Goal: Task Accomplishment & Management: Manage account settings

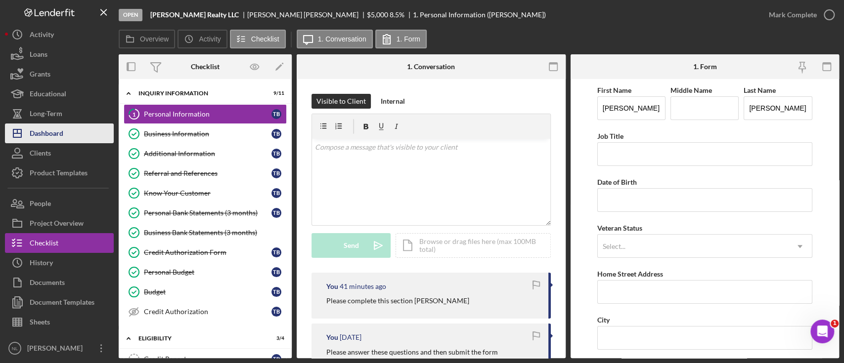
click at [48, 135] on div "Dashboard" at bounding box center [47, 135] width 34 height 22
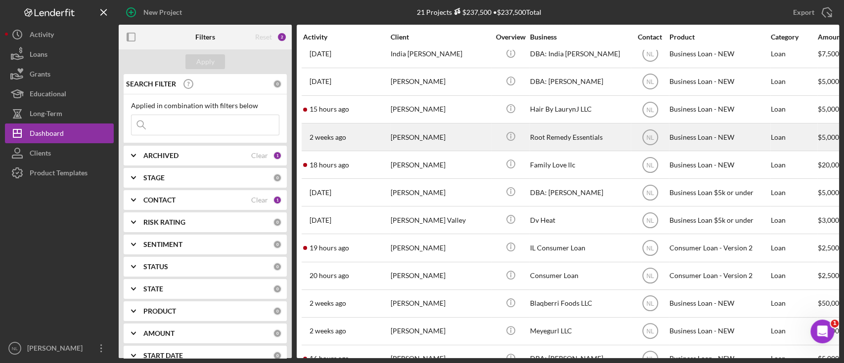
scroll to position [284, 0]
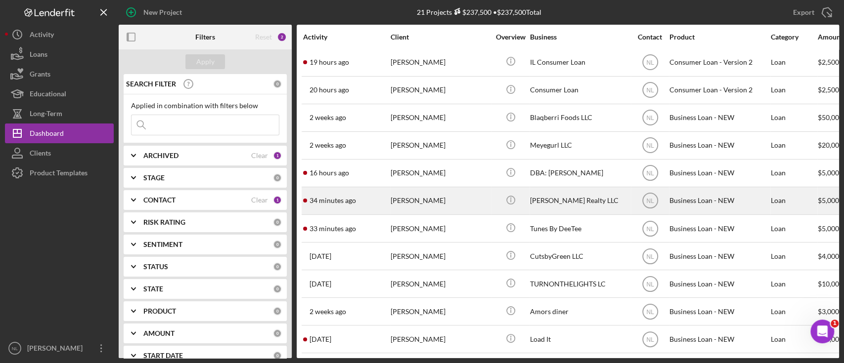
click at [408, 199] on div "[PERSON_NAME]" at bounding box center [440, 201] width 99 height 26
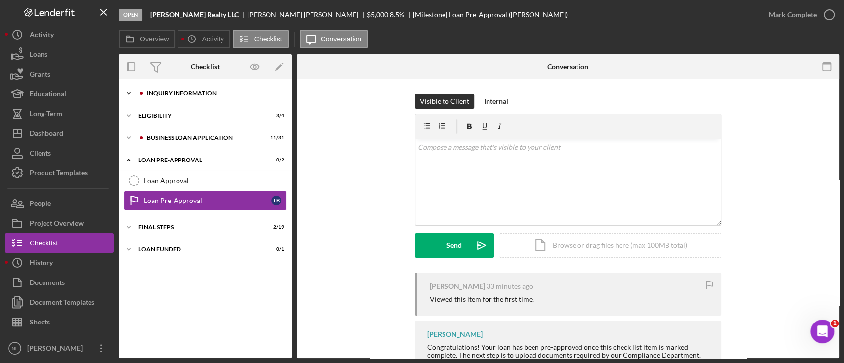
click at [204, 93] on div "INQUIRY INFORMATION" at bounding box center [213, 93] width 133 height 6
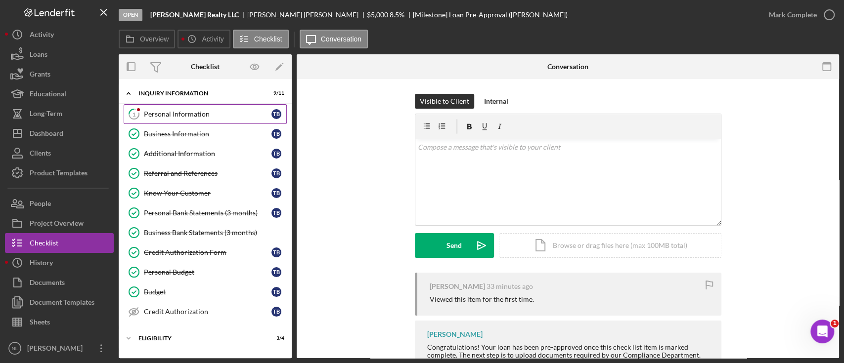
click at [199, 114] on div "Personal Information" at bounding box center [208, 114] width 128 height 8
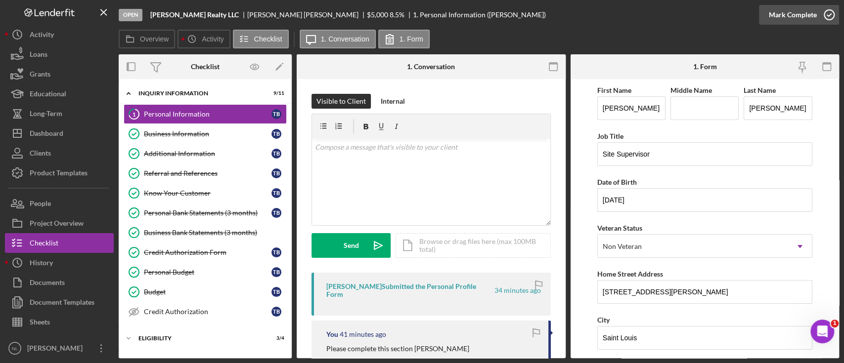
click at [813, 15] on div "Mark Complete" at bounding box center [793, 15] width 48 height 20
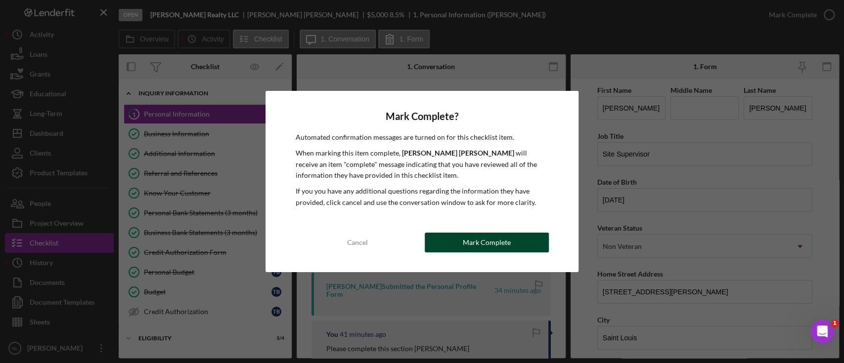
click at [496, 245] on div "Mark Complete" at bounding box center [487, 243] width 48 height 20
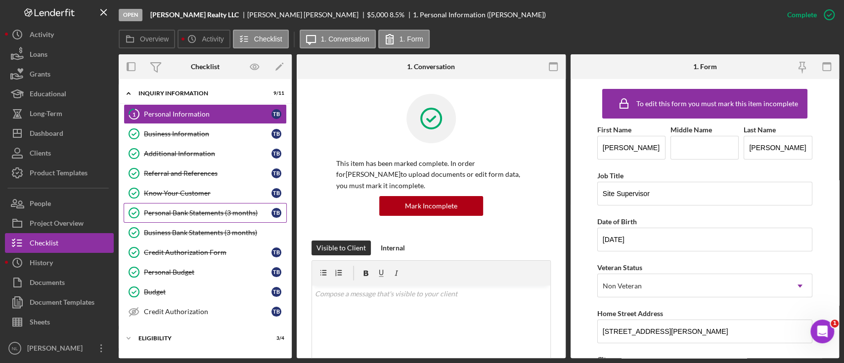
scroll to position [128, 0]
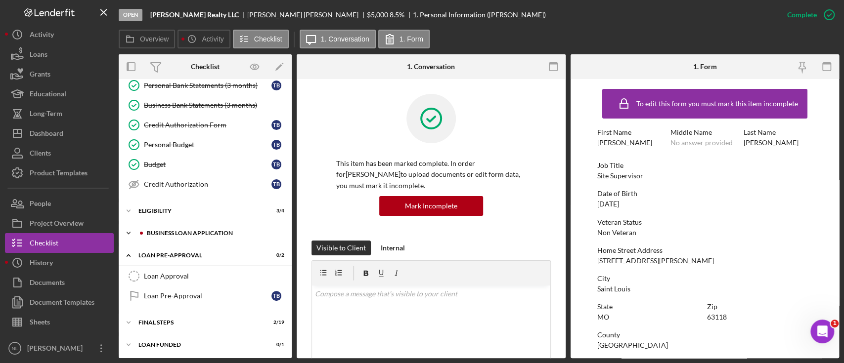
click at [210, 237] on div "Icon/Expander BUSINESS LOAN APPLICATION 11 / 31" at bounding box center [205, 234] width 173 height 20
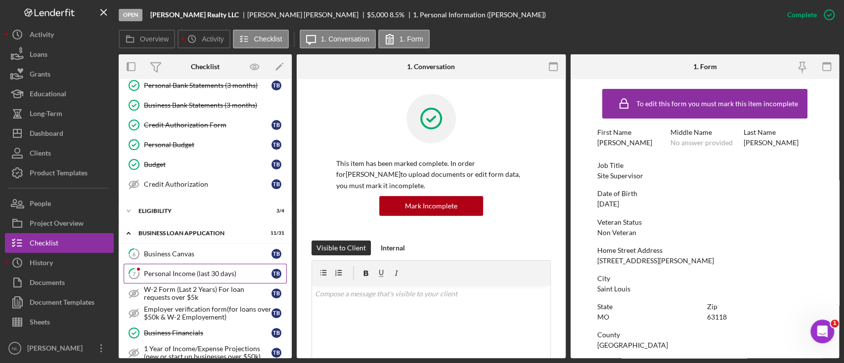
click at [181, 267] on link "7 Personal Income (last 30 days) T B" at bounding box center [205, 274] width 163 height 20
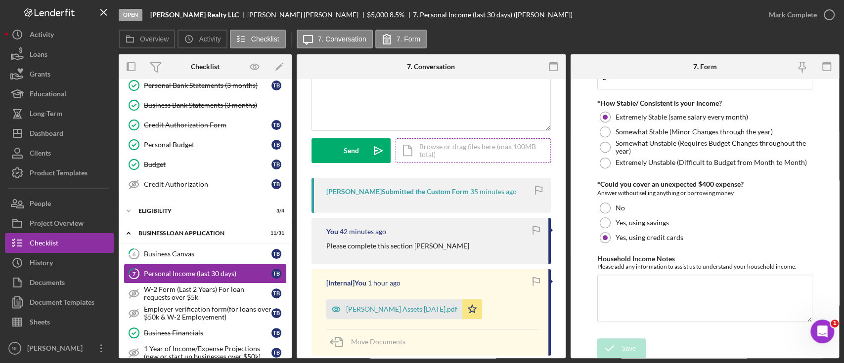
scroll to position [79, 0]
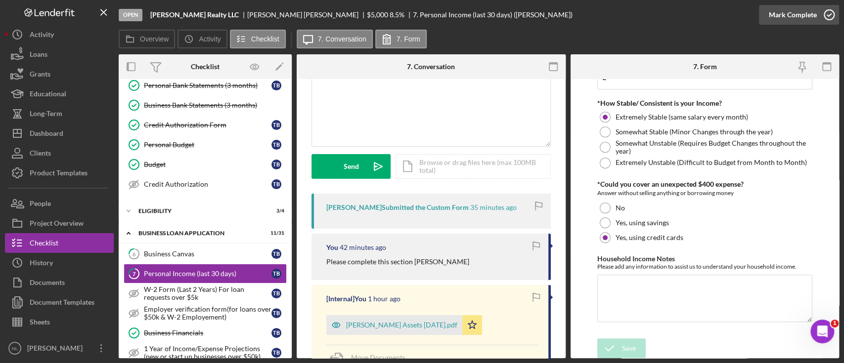
click at [808, 21] on div "Mark Complete" at bounding box center [793, 15] width 48 height 20
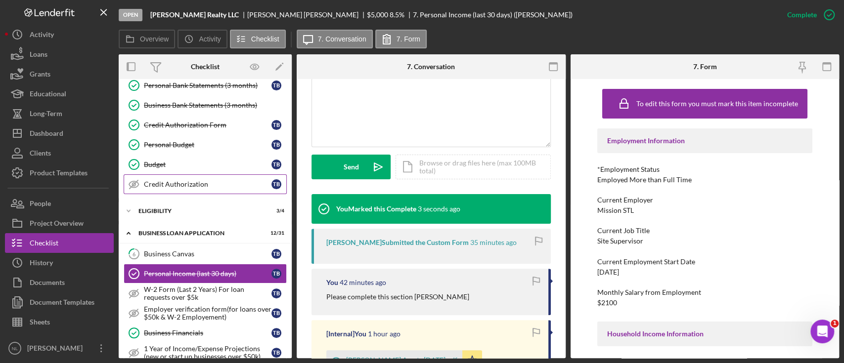
scroll to position [0, 0]
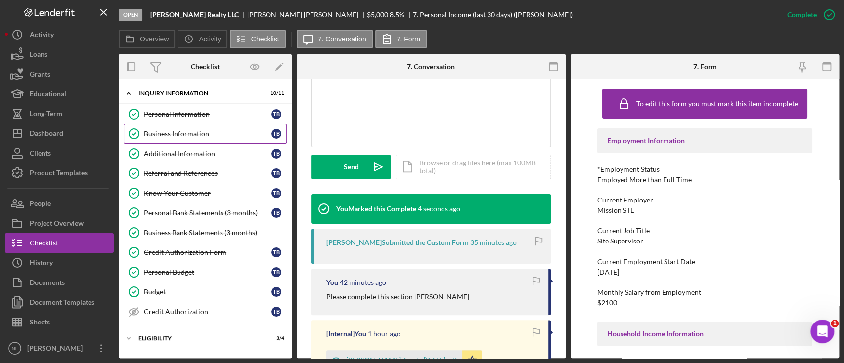
click at [210, 136] on div "Business Information" at bounding box center [208, 134] width 128 height 8
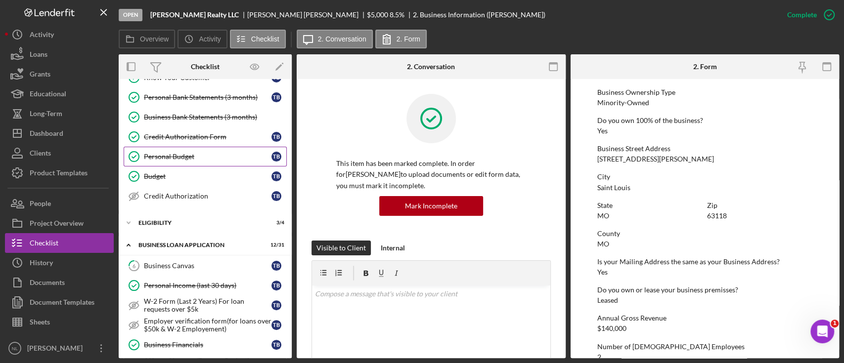
scroll to position [98, 0]
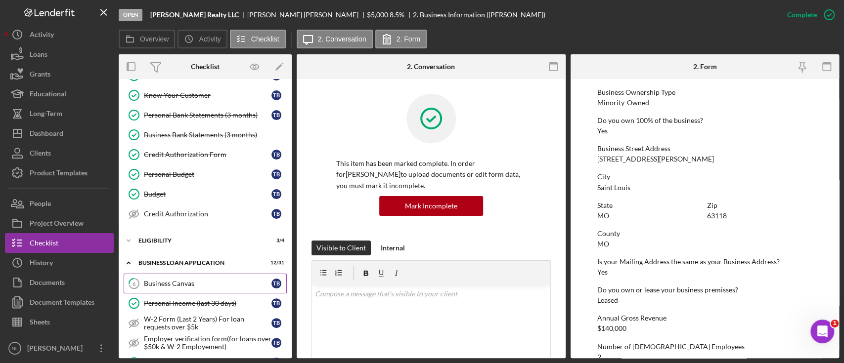
click at [201, 283] on div "Business Canvas" at bounding box center [208, 284] width 128 height 8
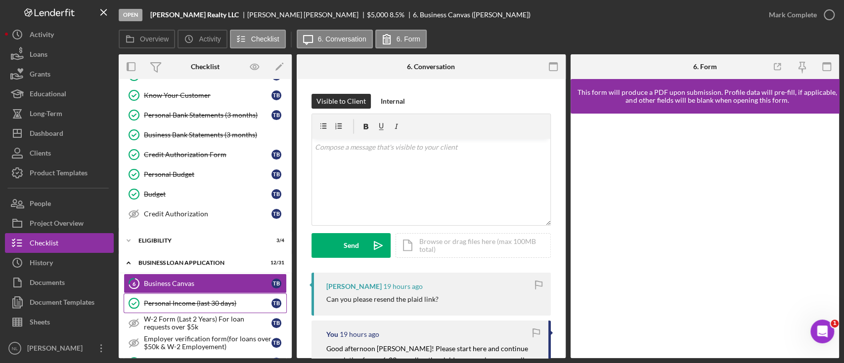
click at [198, 303] on div "Personal Income (last 30 days)" at bounding box center [208, 304] width 128 height 8
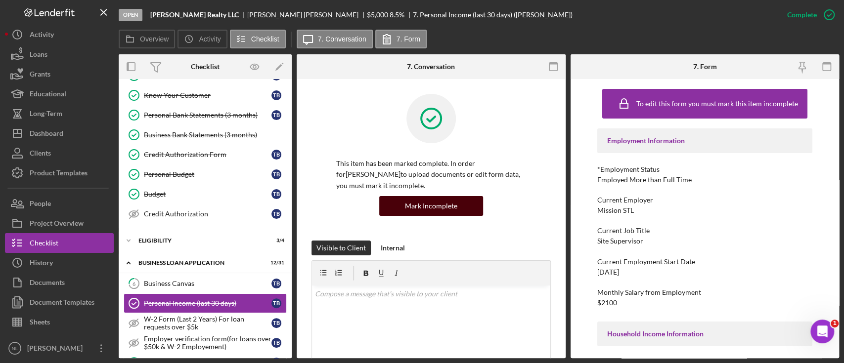
scroll to position [299, 0]
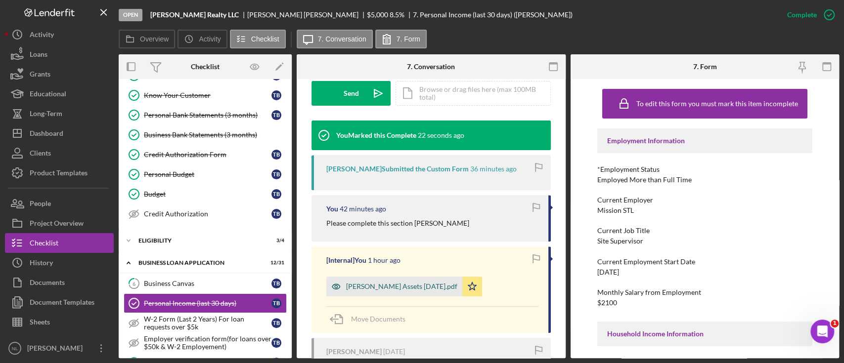
click at [415, 288] on div "Tavon Brooks Assets 2025-09-23.pdf" at bounding box center [401, 287] width 111 height 8
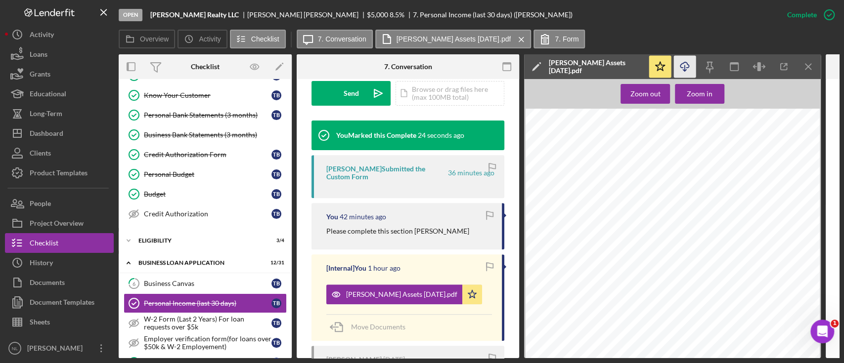
click at [686, 69] on icon "Icon/Download" at bounding box center [685, 67] width 22 height 22
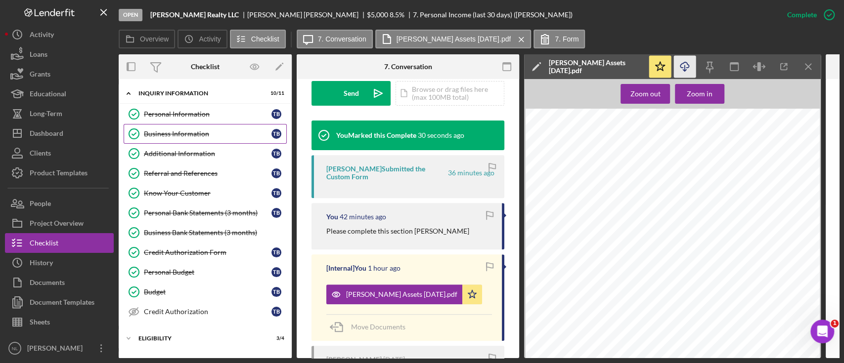
click at [218, 132] on div "Business Information" at bounding box center [208, 134] width 128 height 8
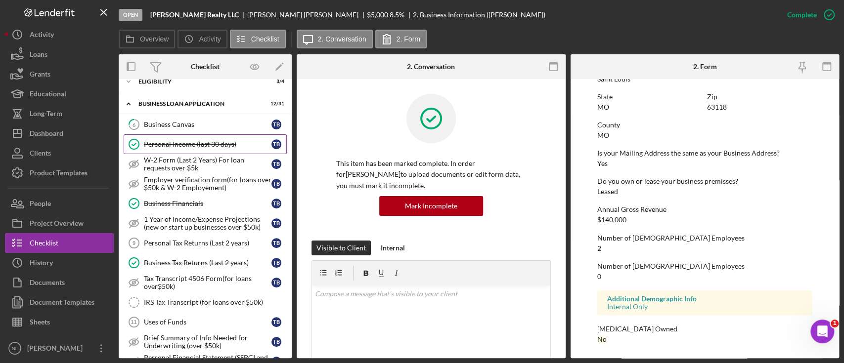
scroll to position [255, 0]
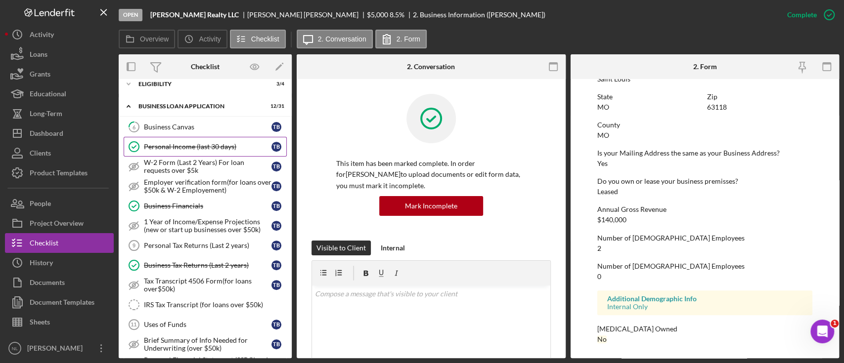
click at [218, 144] on div "Personal Income (last 30 days)" at bounding box center [208, 147] width 128 height 8
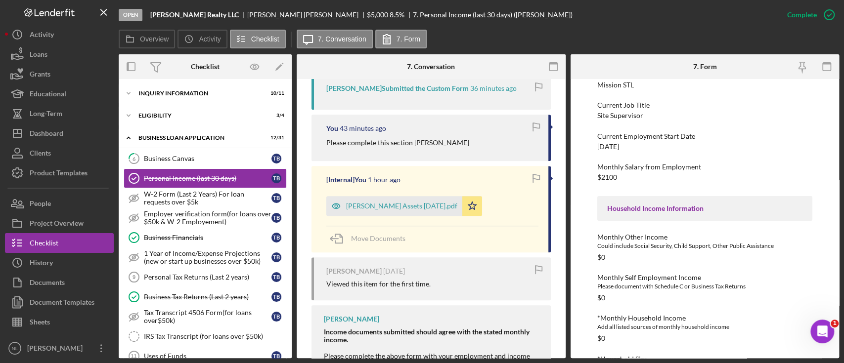
scroll to position [277, 0]
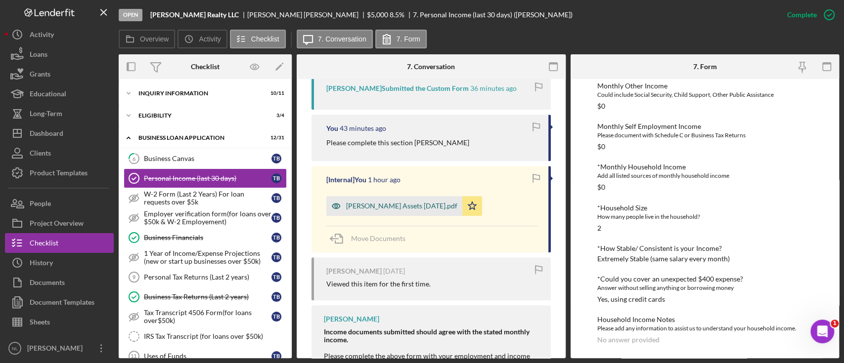
click at [422, 201] on div "Tavon Brooks Assets 2025-09-23.pdf" at bounding box center [394, 206] width 136 height 20
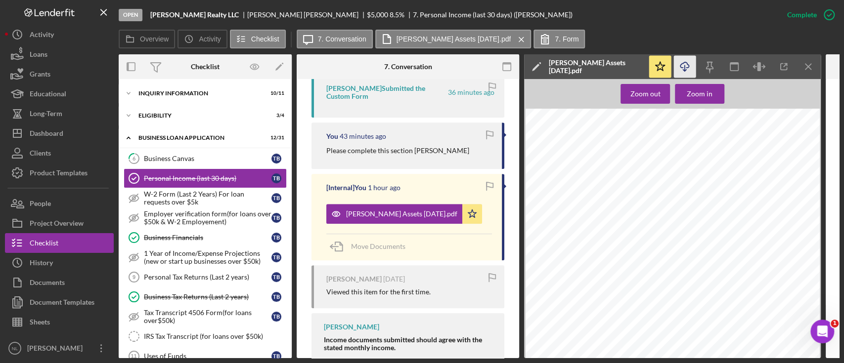
click at [681, 64] on icon "Icon/Download" at bounding box center [685, 67] width 22 height 22
click at [167, 87] on div "Icon/Expander INQUIRY INFORMATION 10 / 11" at bounding box center [205, 94] width 173 height 20
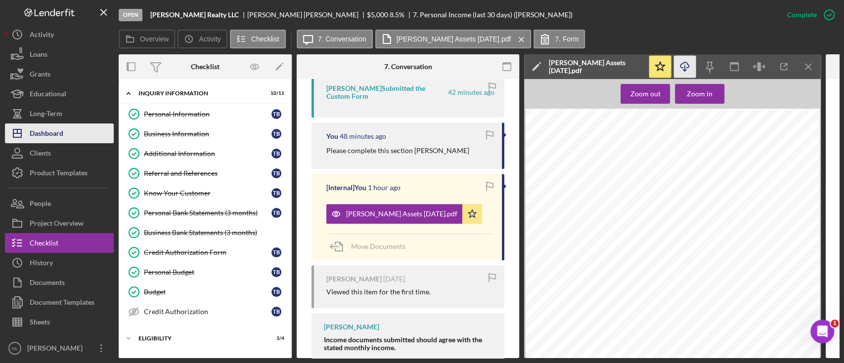
click at [75, 127] on button "Icon/Dashboard Dashboard" at bounding box center [59, 134] width 109 height 20
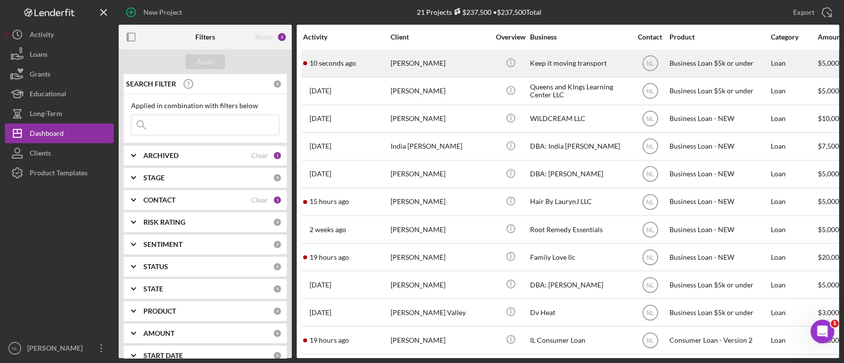
click at [401, 68] on div "Leonard Kyles" at bounding box center [440, 63] width 99 height 26
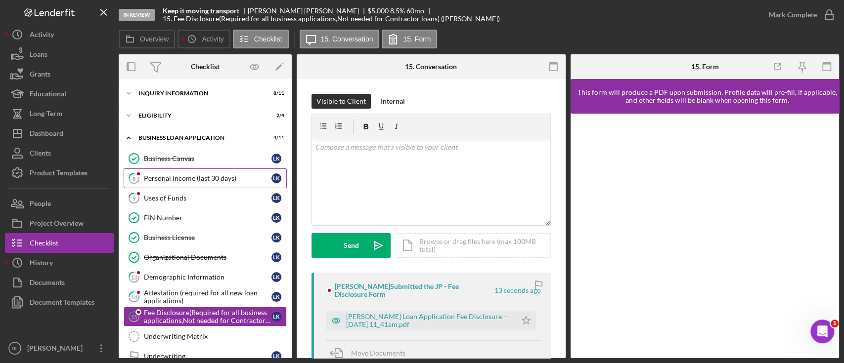
click at [219, 182] on link "8 Personal Income (last 30 days) L K" at bounding box center [205, 179] width 163 height 20
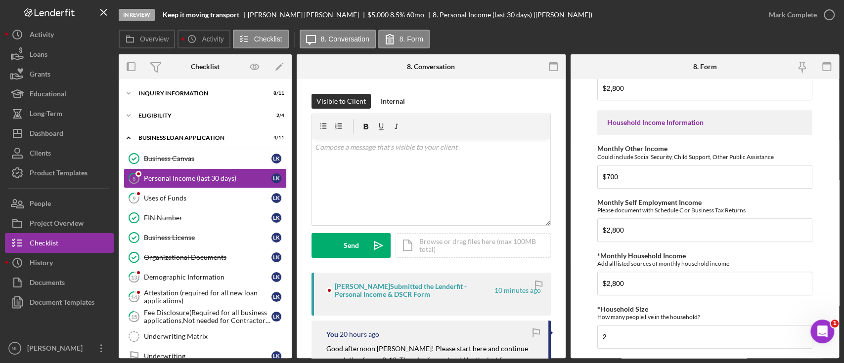
scroll to position [343, 0]
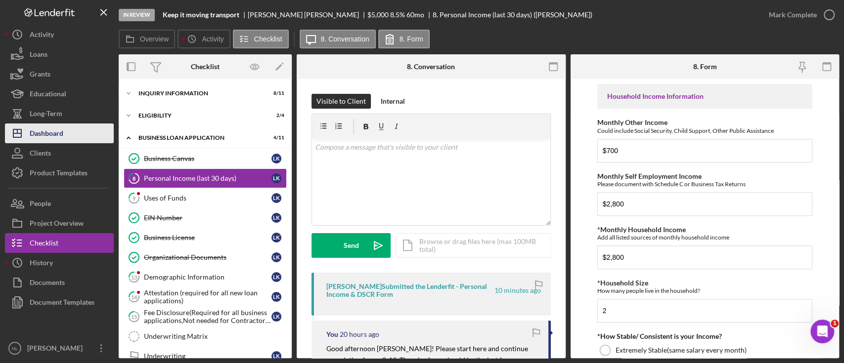
click at [60, 133] on div "Dashboard" at bounding box center [47, 135] width 34 height 22
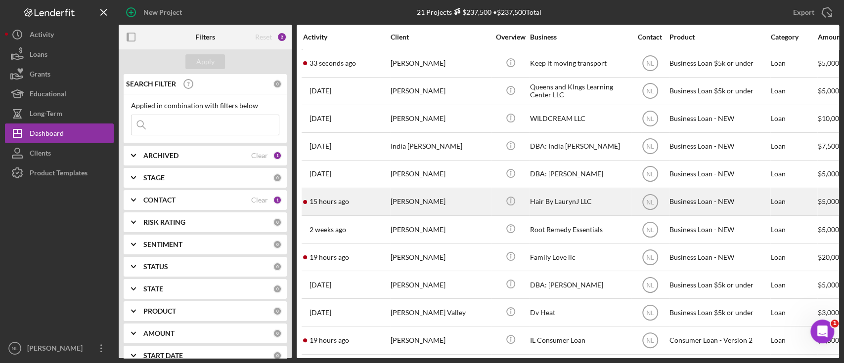
click at [427, 197] on div "Lauryn Jackson" at bounding box center [440, 202] width 99 height 26
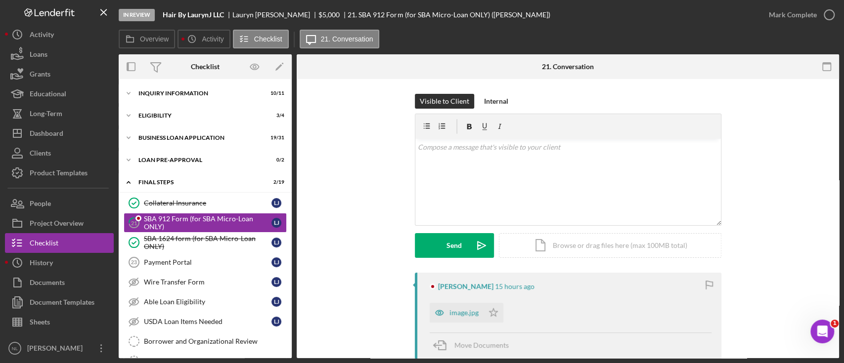
scroll to position [3, 0]
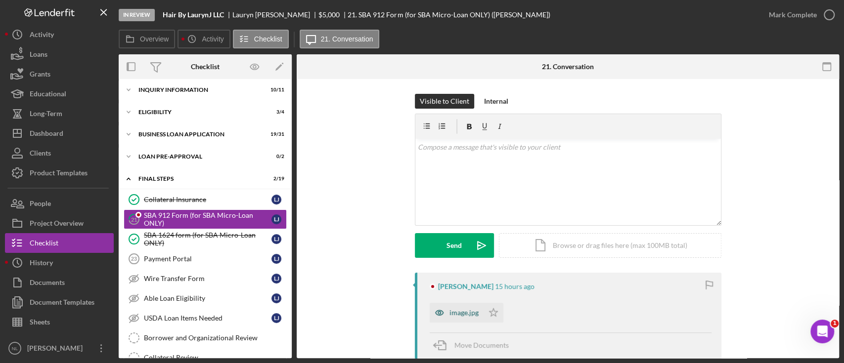
click at [463, 318] on div "image.jpg" at bounding box center [457, 313] width 54 height 20
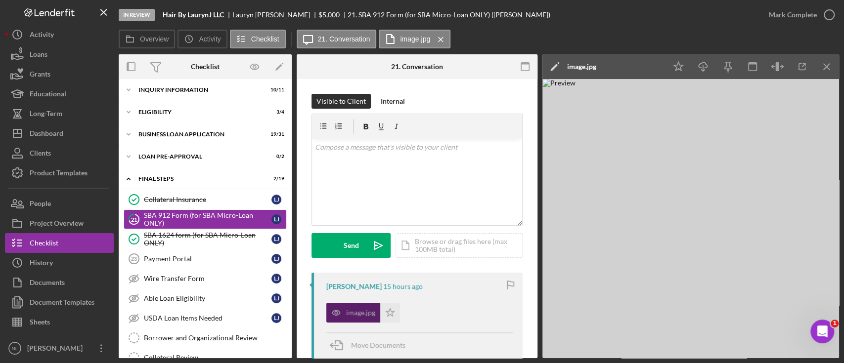
click at [372, 303] on div "image.jpg" at bounding box center [353, 313] width 54 height 20
click at [393, 315] on icon "Icon/Star" at bounding box center [390, 313] width 20 height 20
click at [823, 66] on icon "Icon/Menu Close" at bounding box center [827, 67] width 22 height 22
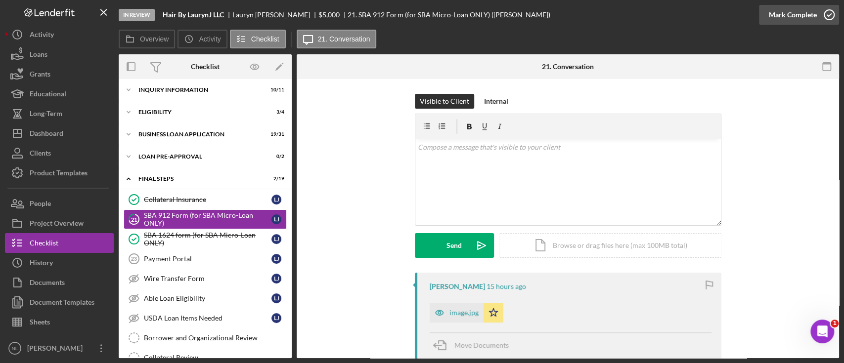
click at [800, 19] on div "Mark Complete" at bounding box center [793, 15] width 48 height 20
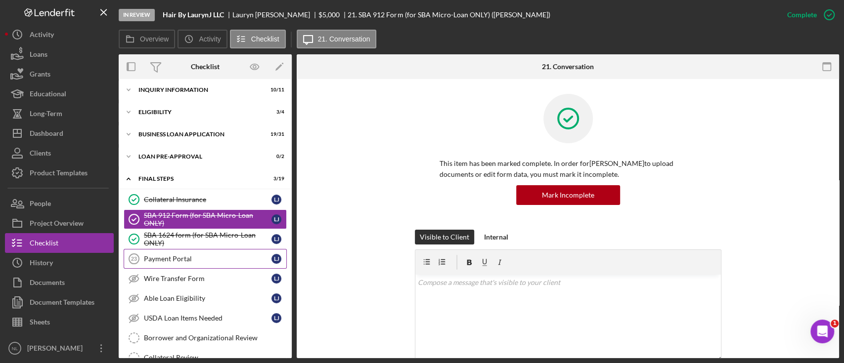
click at [190, 249] on link "Payment Portal 23 Payment Portal L J" at bounding box center [205, 259] width 163 height 20
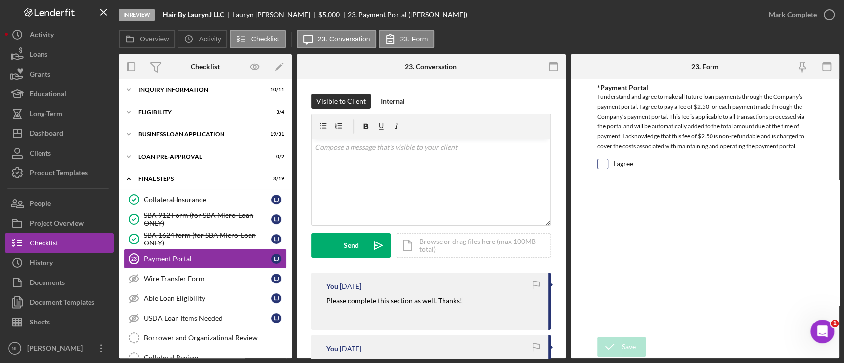
click at [598, 165] on input "I agree" at bounding box center [603, 164] width 10 height 10
checkbox input "true"
click at [625, 342] on div "Save" at bounding box center [629, 347] width 14 height 20
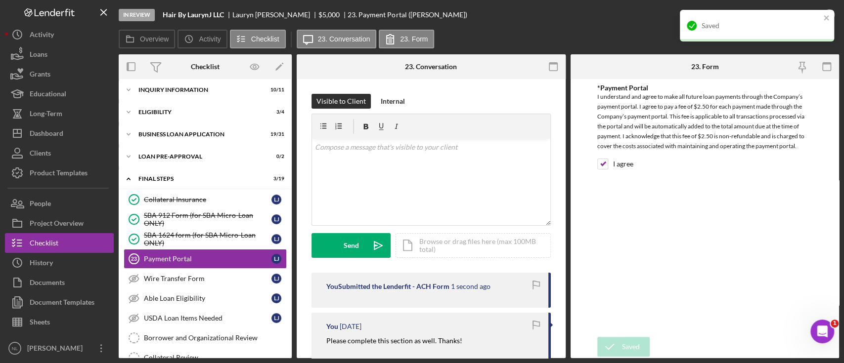
click at [832, 12] on div "Saved" at bounding box center [757, 26] width 154 height 32
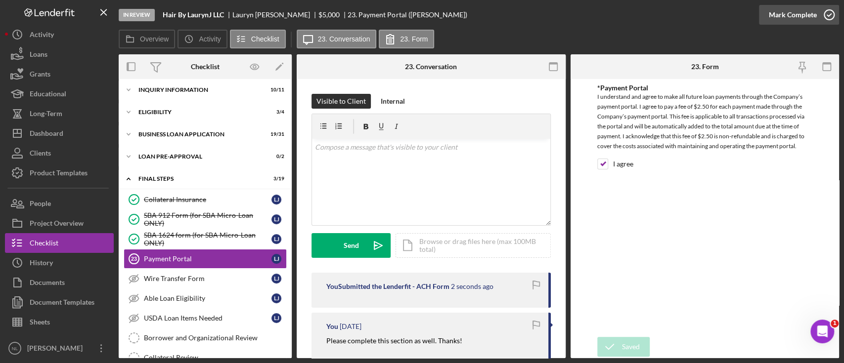
click at [790, 20] on div "Mark Complete" at bounding box center [793, 15] width 48 height 20
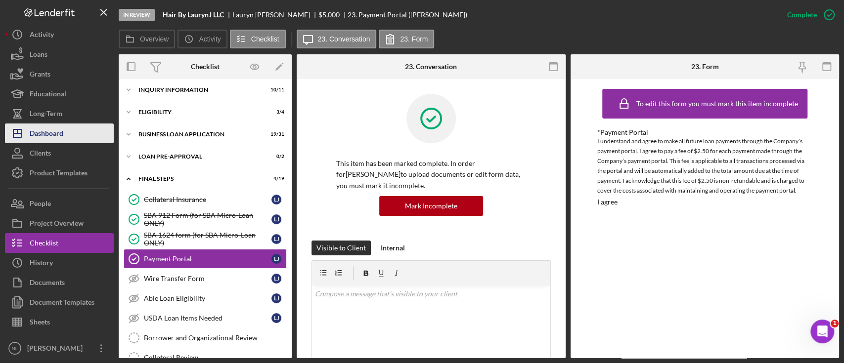
click at [48, 137] on div "Dashboard" at bounding box center [47, 135] width 34 height 22
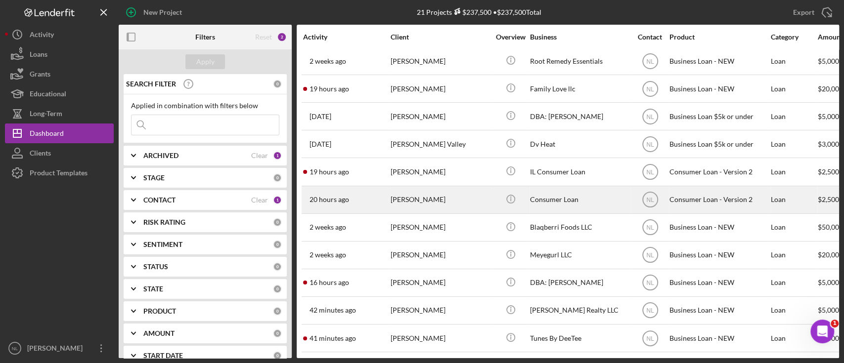
scroll to position [284, 0]
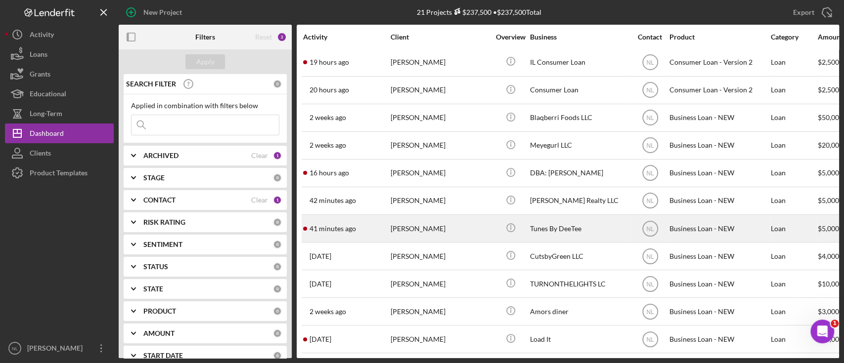
click at [403, 218] on div "Deron Toliver" at bounding box center [440, 229] width 99 height 26
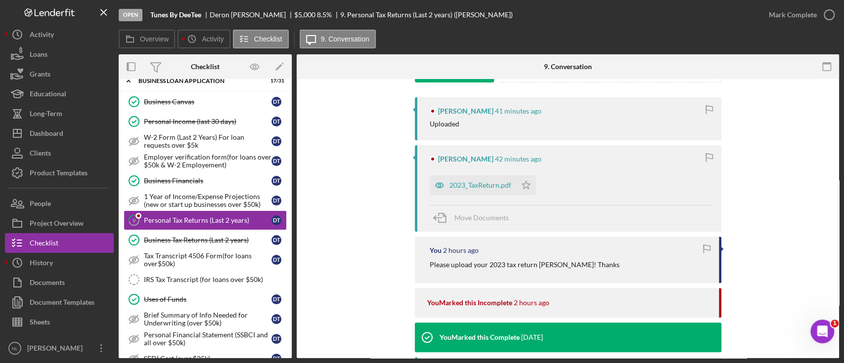
scroll to position [210, 0]
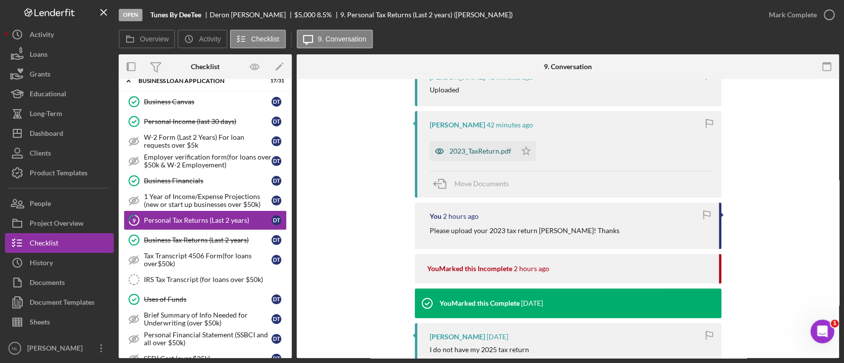
click at [487, 157] on div "2023_TaxReturn.pdf" at bounding box center [473, 151] width 87 height 20
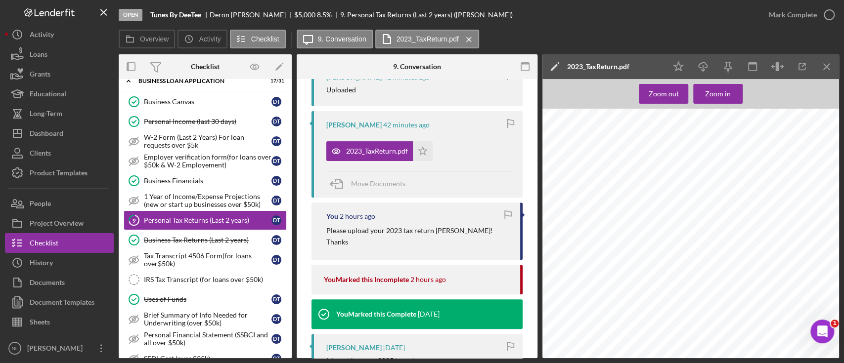
scroll to position [202, 0]
click at [429, 156] on icon "Icon/Star" at bounding box center [423, 151] width 20 height 20
click at [826, 64] on icon "Icon/Menu Close" at bounding box center [827, 67] width 22 height 22
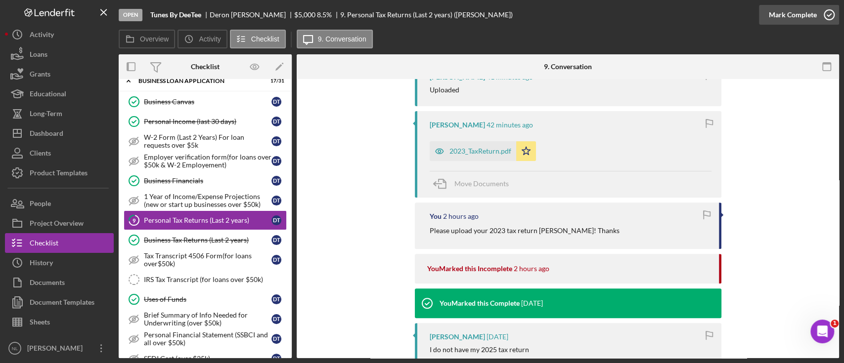
click at [789, 14] on div "Mark Complete" at bounding box center [793, 15] width 48 height 20
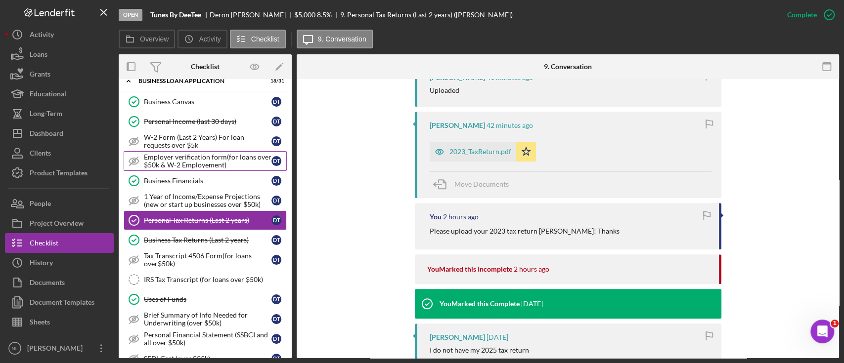
scroll to position [0, 0]
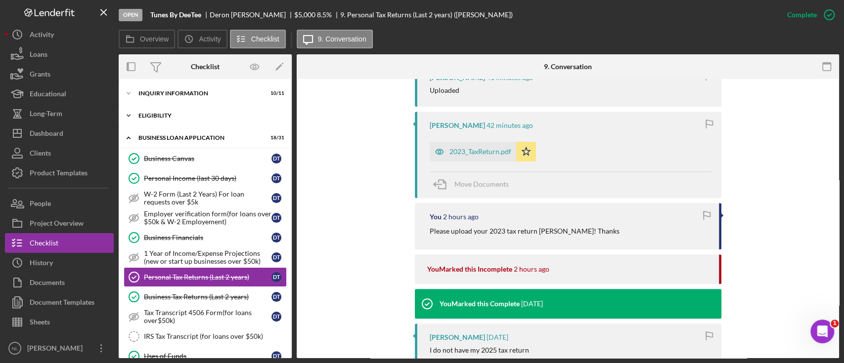
click at [202, 116] on div "ELIGIBILITY" at bounding box center [208, 116] width 141 height 6
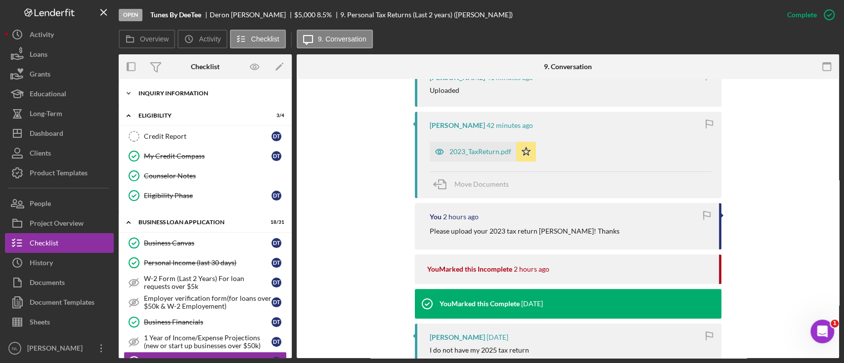
click at [198, 101] on div "Icon/Expander INQUIRY INFORMATION 10 / 11" at bounding box center [205, 94] width 173 height 20
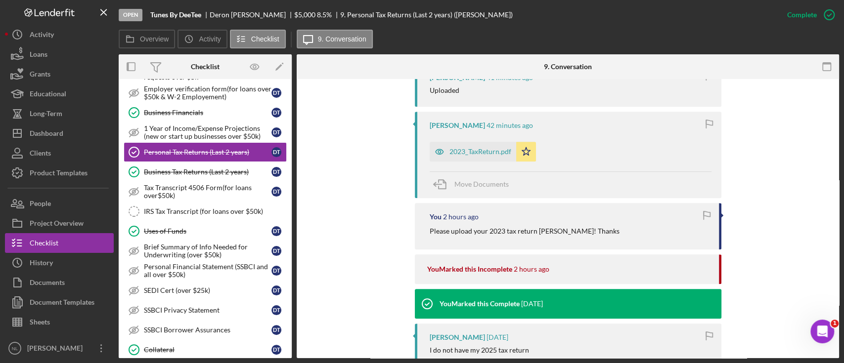
scroll to position [587, 0]
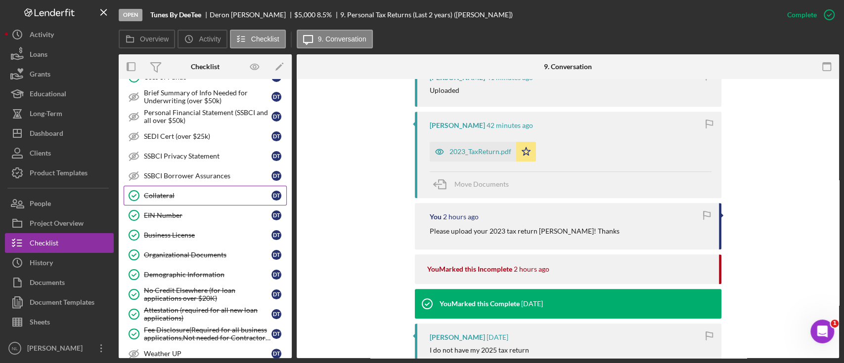
click at [166, 187] on link "Collateral Collateral D T" at bounding box center [205, 196] width 163 height 20
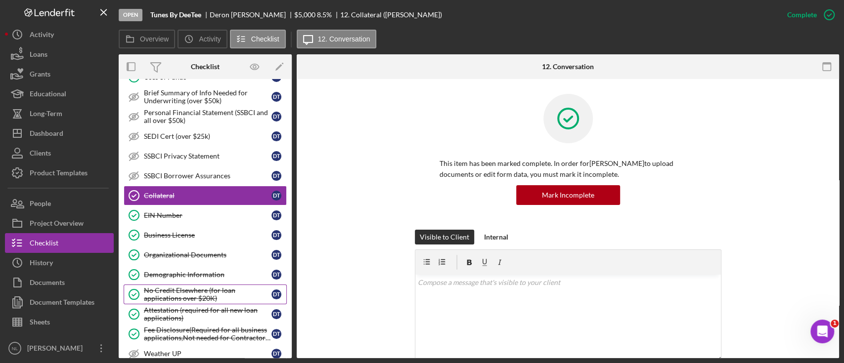
scroll to position [782, 0]
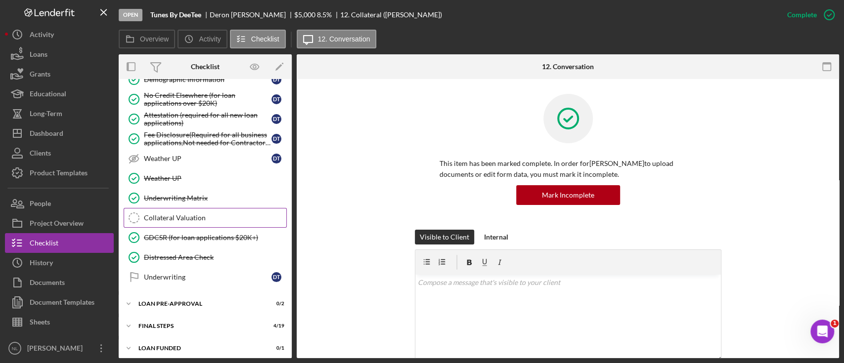
click at [195, 214] on div "Collateral Valuation" at bounding box center [215, 218] width 142 height 8
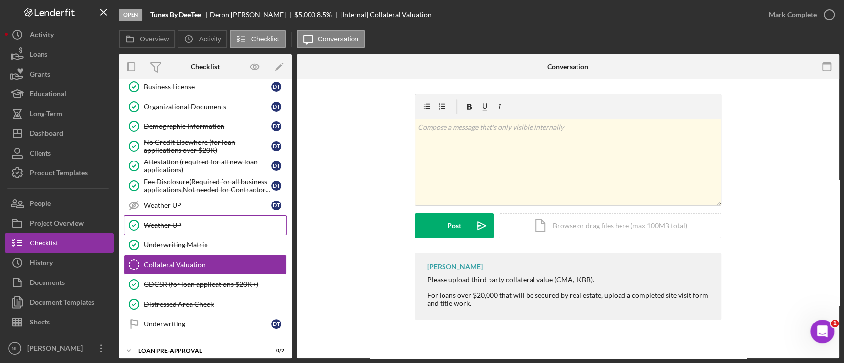
scroll to position [782, 0]
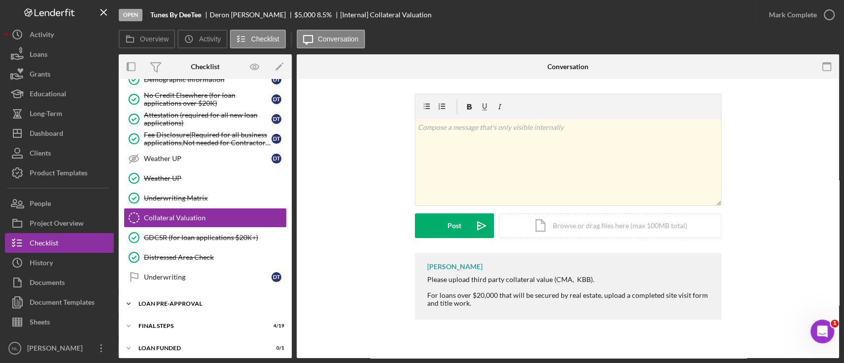
click at [191, 301] on div "LOAN PRE-APPROVAL" at bounding box center [208, 304] width 141 height 6
click at [193, 325] on link "Loan Approval Loan Approval" at bounding box center [205, 325] width 163 height 20
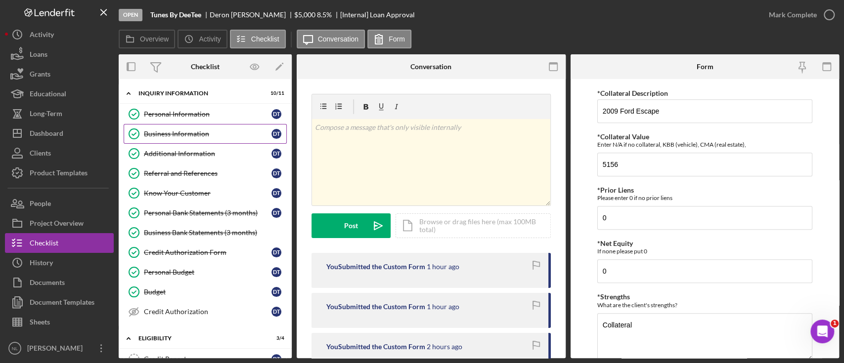
click at [182, 123] on link "Personal Information Personal Information D T" at bounding box center [205, 114] width 163 height 20
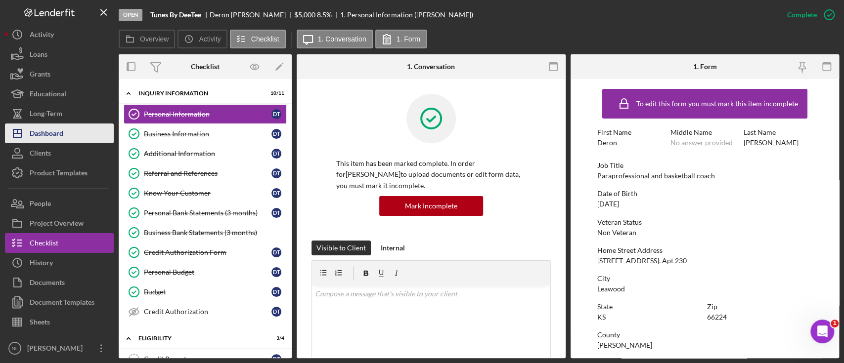
click at [77, 134] on button "Icon/Dashboard Dashboard" at bounding box center [59, 134] width 109 height 20
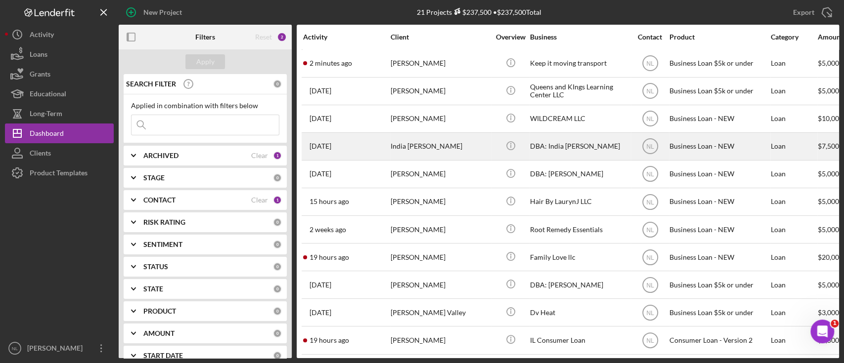
click at [421, 144] on div "India Lathan" at bounding box center [440, 147] width 99 height 26
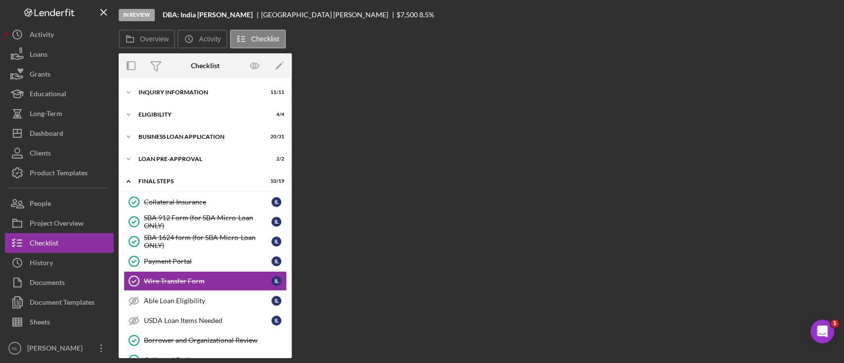
scroll to position [62, 0]
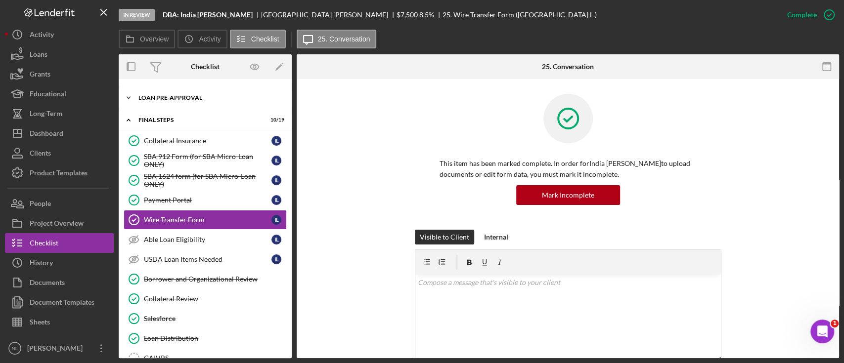
click at [242, 100] on div "LOAN PRE-APPROVAL" at bounding box center [208, 98] width 141 height 6
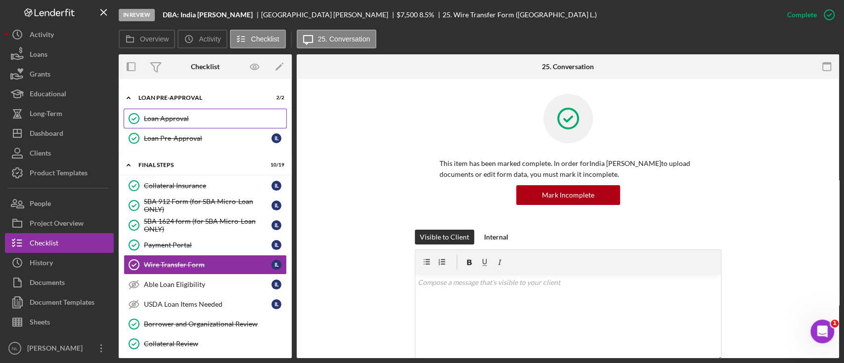
scroll to position [0, 0]
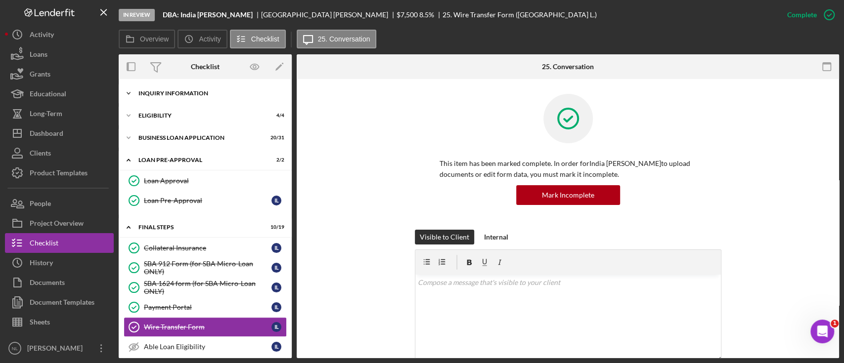
click at [194, 98] on div "Icon/Expander INQUIRY INFORMATION 11 / 11" at bounding box center [205, 94] width 173 height 20
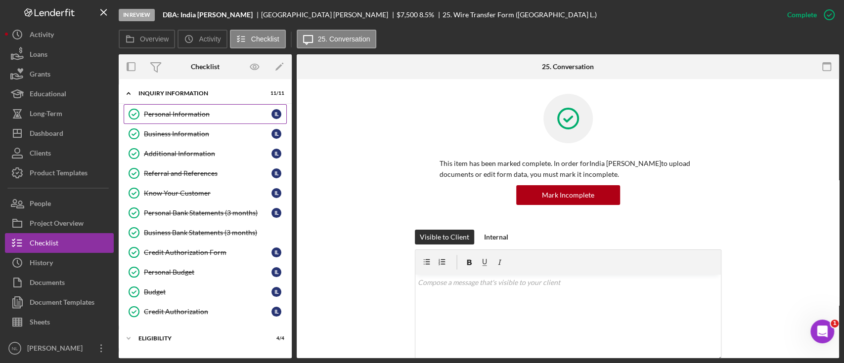
click at [194, 113] on div "Personal Information" at bounding box center [208, 114] width 128 height 8
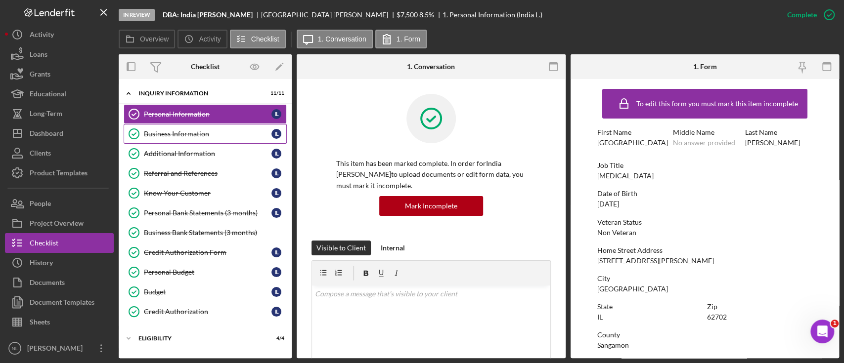
click at [192, 130] on div "Business Information" at bounding box center [208, 134] width 128 height 8
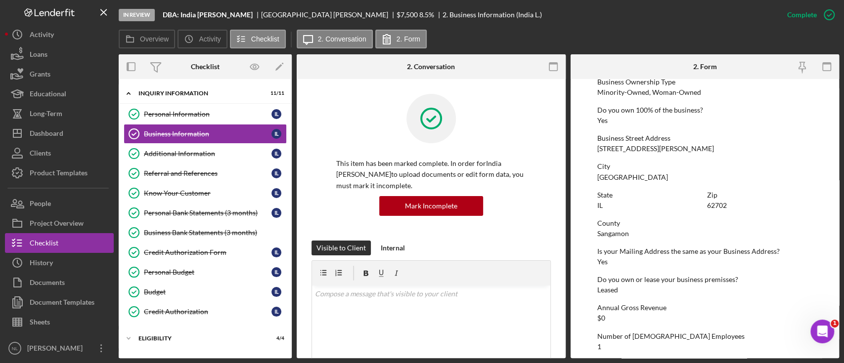
scroll to position [367, 0]
click at [86, 131] on button "Icon/Dashboard Dashboard" at bounding box center [59, 134] width 109 height 20
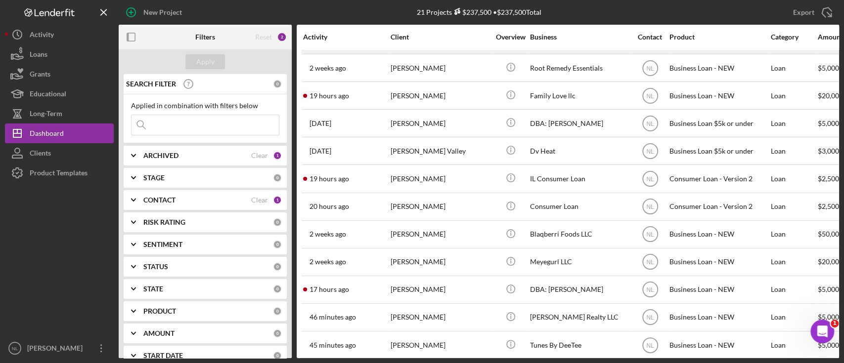
scroll to position [284, 0]
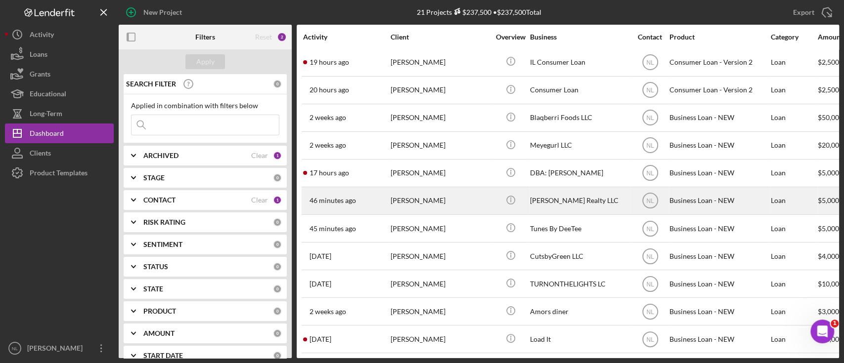
click at [467, 196] on div "Tavon Brooks" at bounding box center [440, 201] width 99 height 26
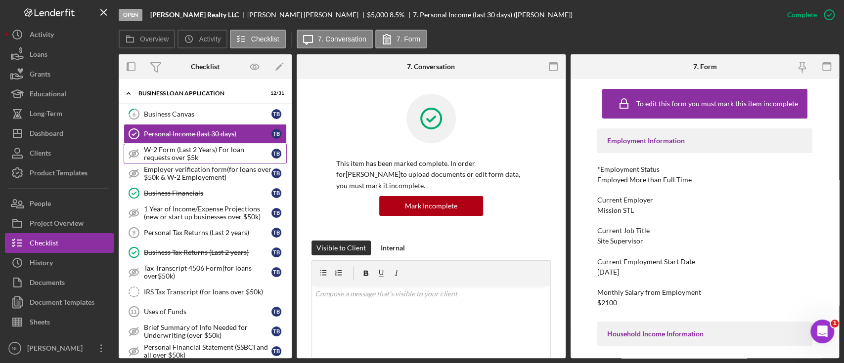
scroll to position [47, 0]
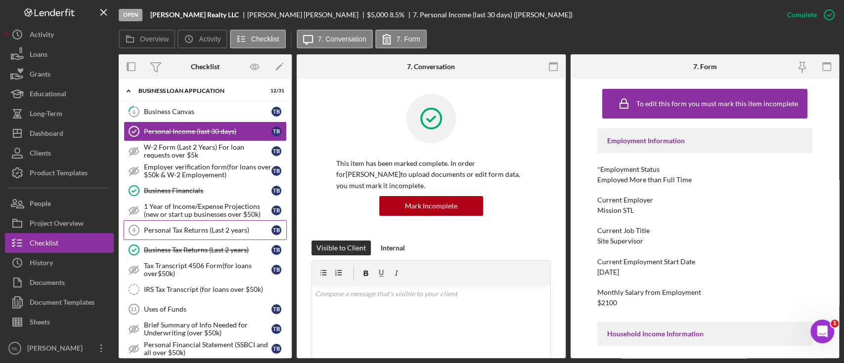
click at [222, 223] on link "Personal Tax Returns (Last 2 years) 9 Personal Tax Returns (Last 2 years) T B" at bounding box center [205, 231] width 163 height 20
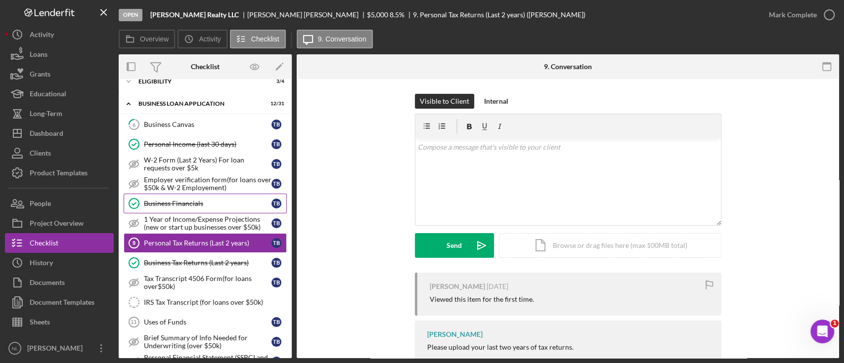
scroll to position [10, 0]
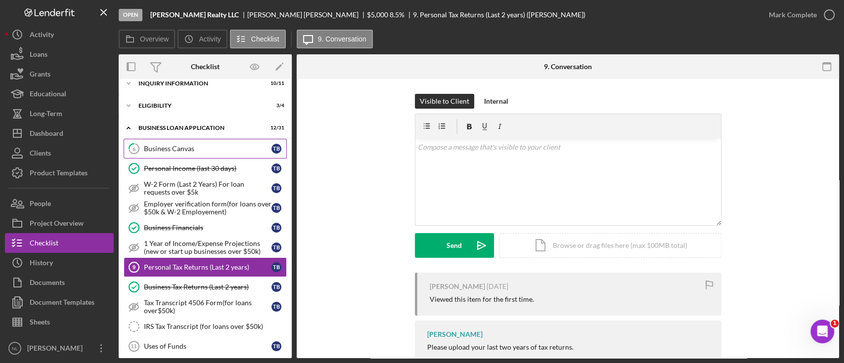
click at [193, 148] on div "Business Canvas" at bounding box center [208, 149] width 128 height 8
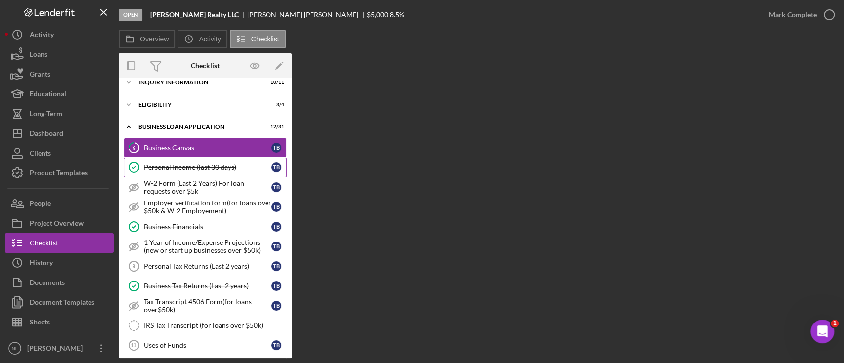
click at [193, 165] on div "Personal Income (last 30 days)" at bounding box center [208, 168] width 128 height 8
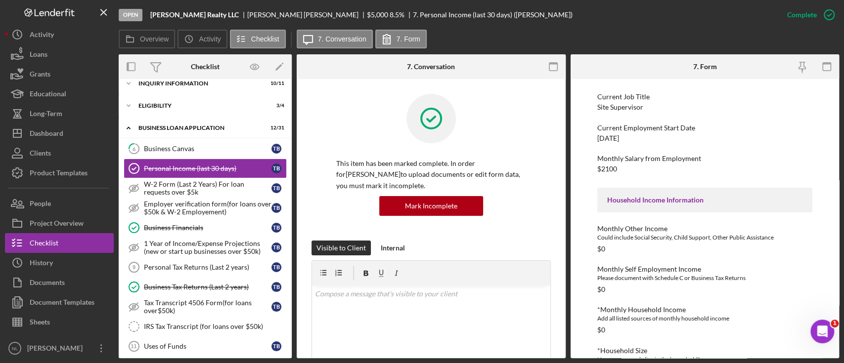
scroll to position [108, 0]
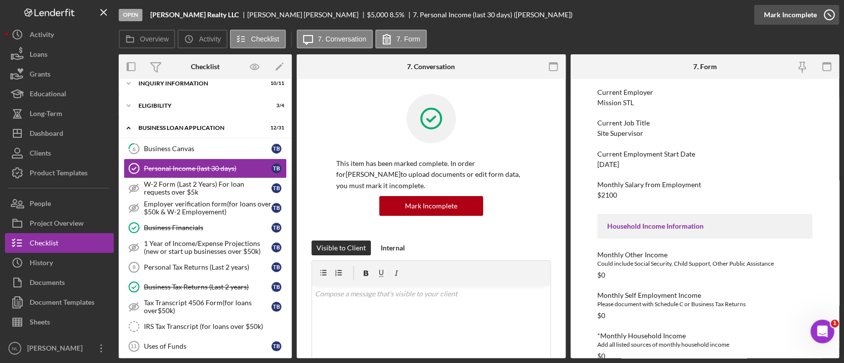
click at [795, 12] on div "Mark Incomplete" at bounding box center [790, 15] width 53 height 20
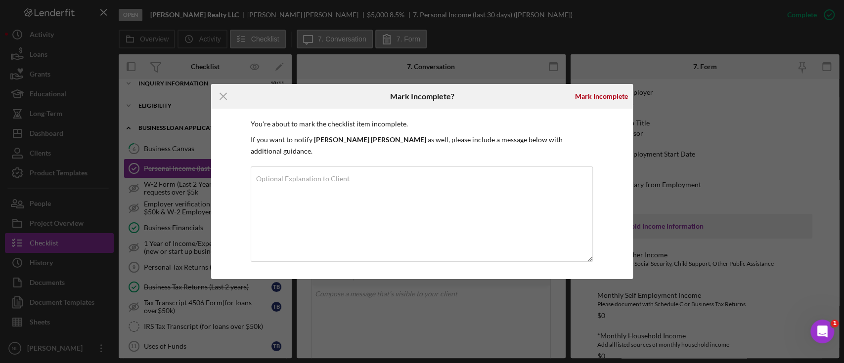
click at [577, 109] on div "Mark Incomplete" at bounding box center [601, 96] width 63 height 25
click at [584, 103] on div "Mark Incomplete" at bounding box center [601, 97] width 53 height 20
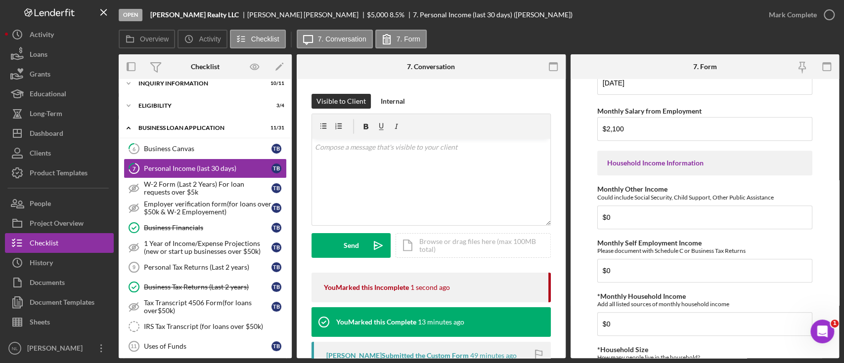
scroll to position [344, 0]
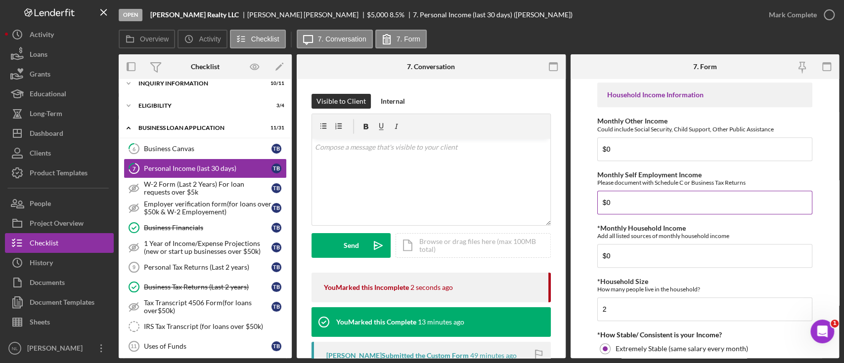
click at [648, 200] on input "$0" at bounding box center [704, 203] width 215 height 24
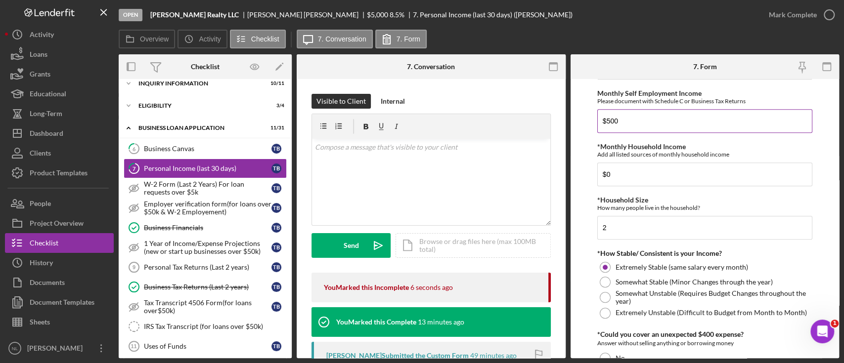
scroll to position [422, 0]
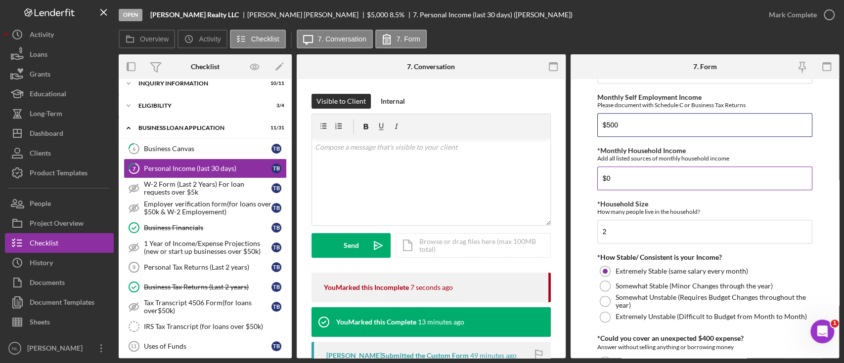
type input "$500"
click at [638, 180] on input "$0" at bounding box center [704, 179] width 215 height 24
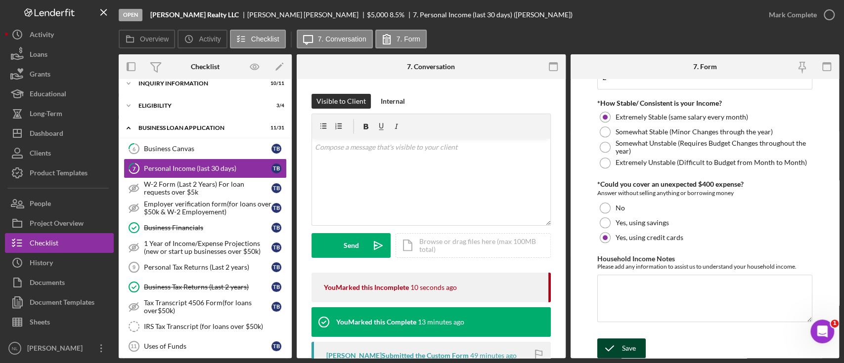
type input "$2,600"
click at [632, 342] on div "Save" at bounding box center [629, 349] width 14 height 20
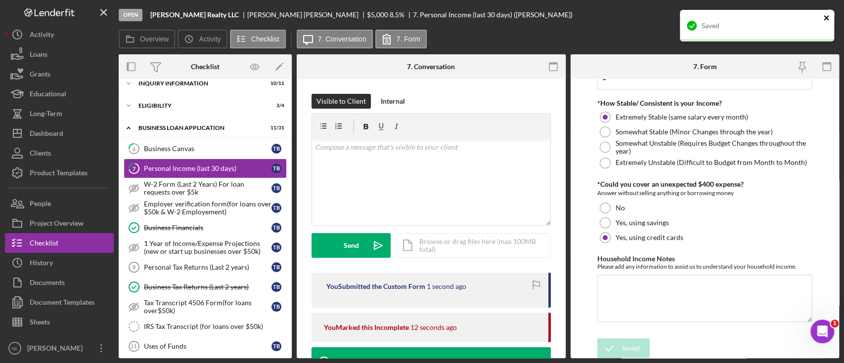
click at [825, 19] on icon "close" at bounding box center [826, 17] width 5 height 5
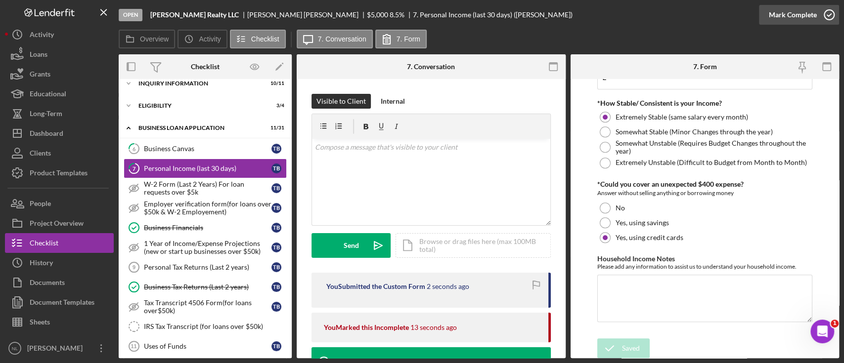
click at [798, 18] on div "Mark Complete" at bounding box center [793, 15] width 48 height 20
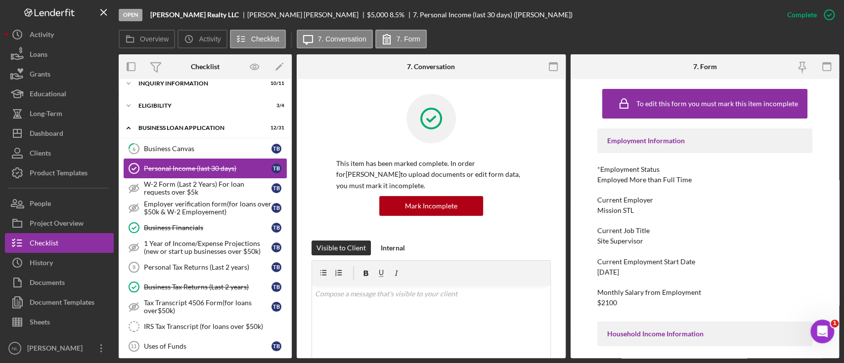
scroll to position [0, 0]
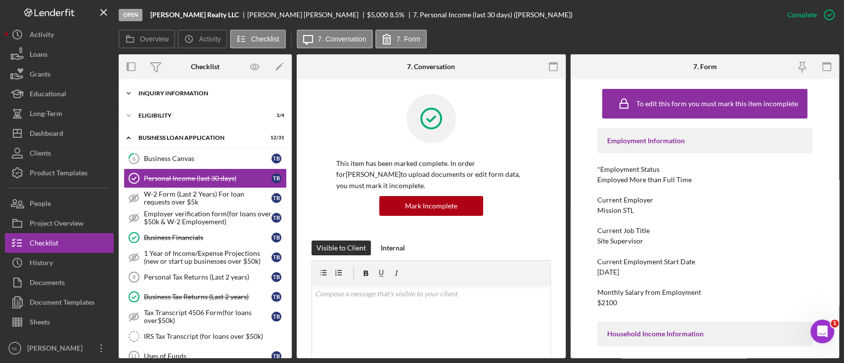
click at [184, 91] on div "INQUIRY INFORMATION" at bounding box center [208, 93] width 141 height 6
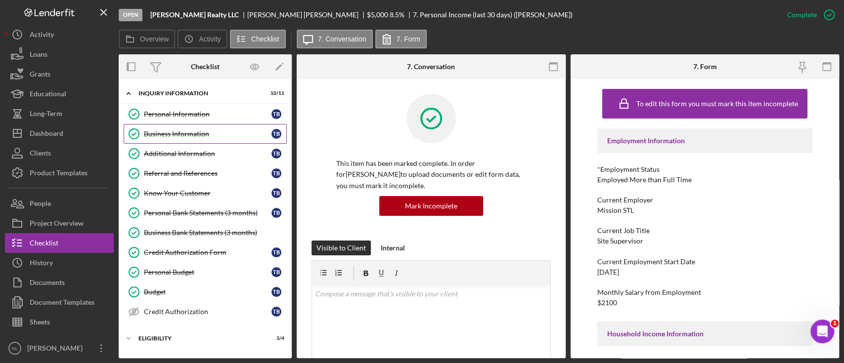
click at [183, 133] on div "Business Information" at bounding box center [208, 134] width 128 height 8
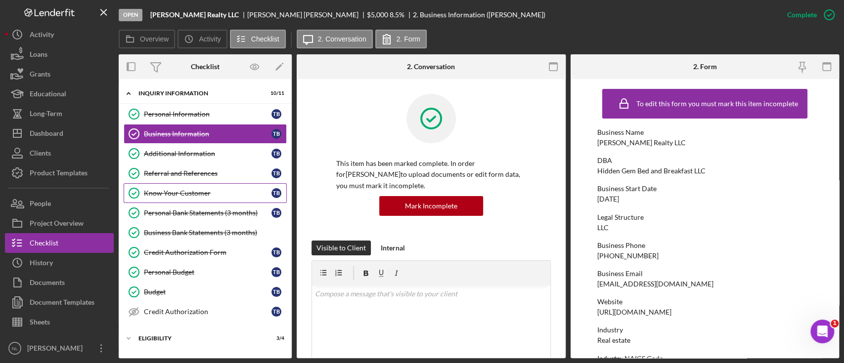
click at [195, 199] on link "Know Your Customer Know Your Customer T B" at bounding box center [205, 193] width 163 height 20
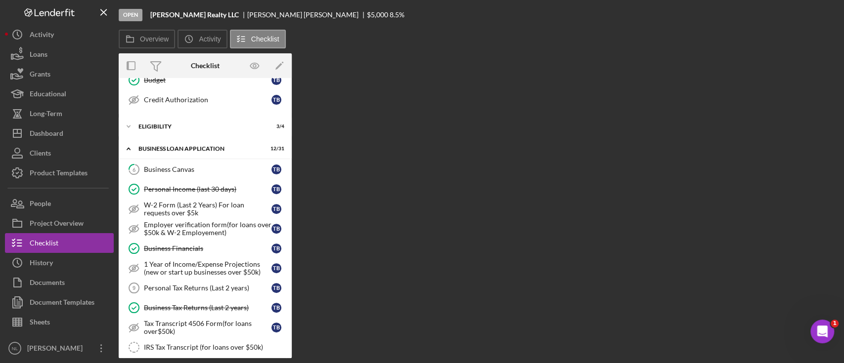
scroll to position [239, 0]
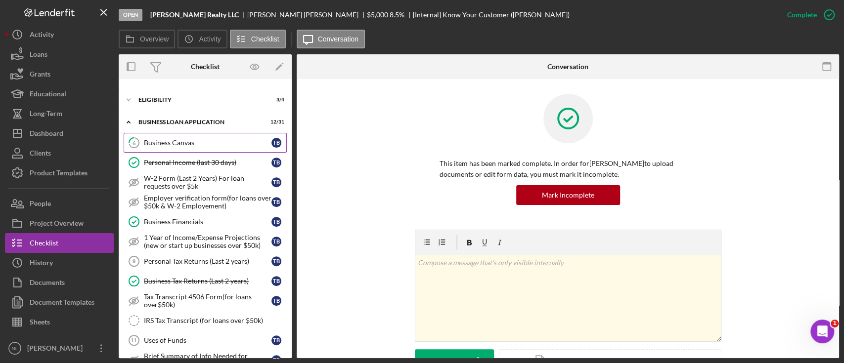
click at [187, 145] on link "6 Business Canvas T B" at bounding box center [205, 143] width 163 height 20
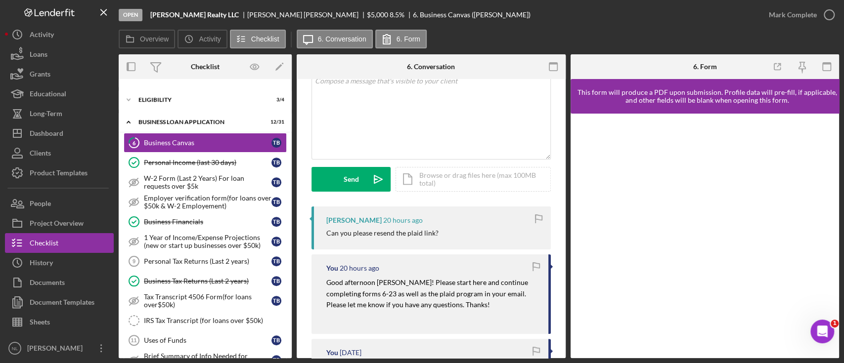
scroll to position [53, 0]
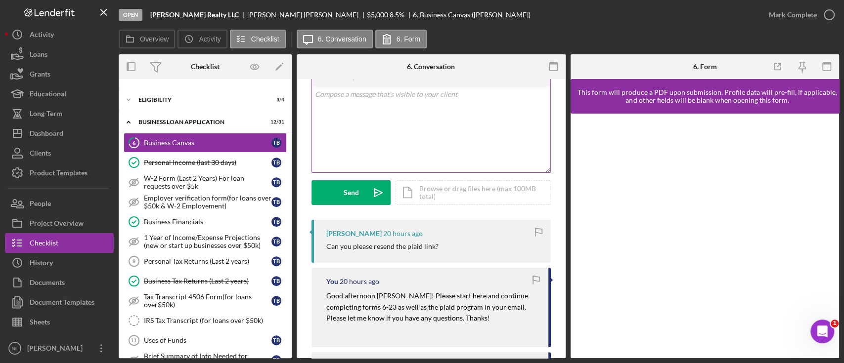
click at [369, 121] on div "v Color teal Color pink Remove color Add row above Add row below Add column bef…" at bounding box center [431, 129] width 238 height 87
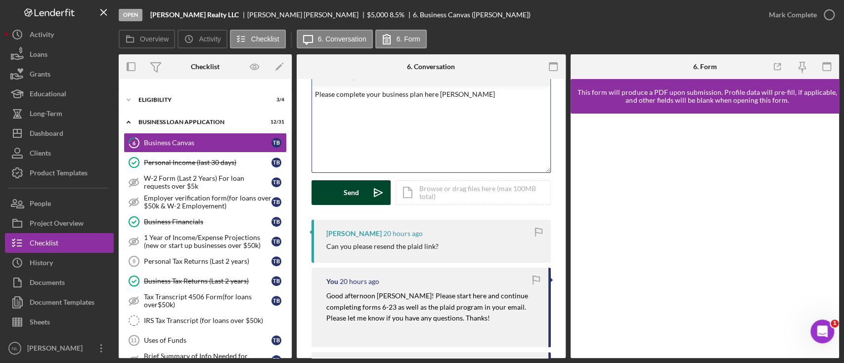
click at [358, 199] on div "Send" at bounding box center [351, 192] width 15 height 25
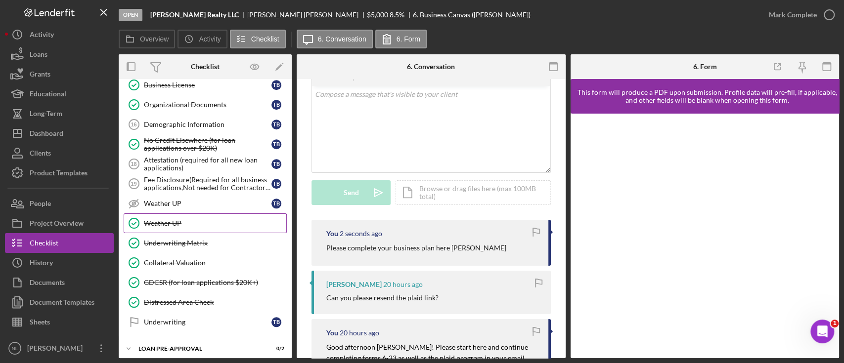
scroll to position [698, 0]
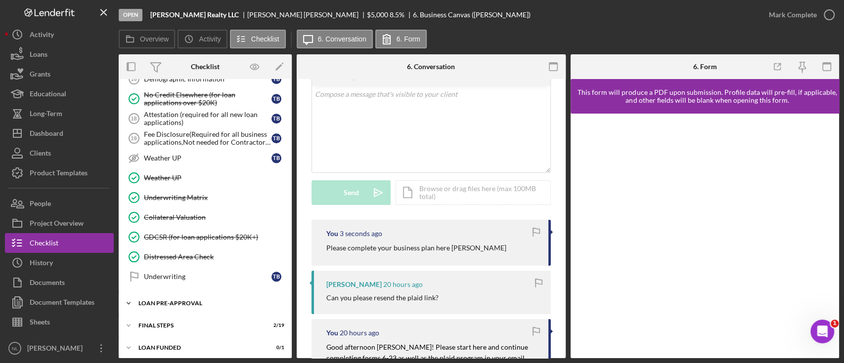
click at [204, 304] on div "Icon/Expander LOAN PRE-APPROVAL 0 / 2" at bounding box center [205, 304] width 173 height 20
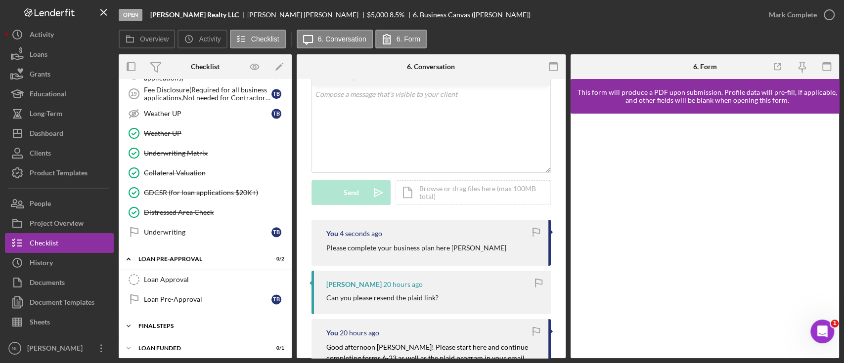
click at [189, 316] on div "Icon/Expander FINAL STEPS 2 / 19" at bounding box center [205, 326] width 173 height 20
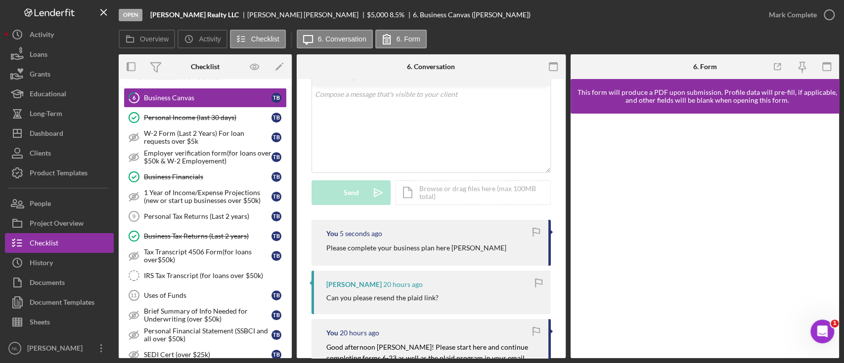
scroll to position [0, 0]
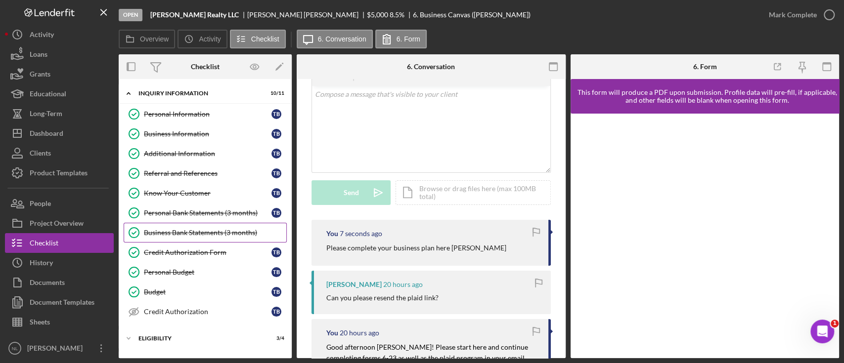
drag, startPoint x: 189, startPoint y: 316, endPoint x: 163, endPoint y: 240, distance: 79.6
click at [163, 240] on link "Business Bank Statements (3 months) Business Bank Statements (3 months)" at bounding box center [205, 233] width 163 height 20
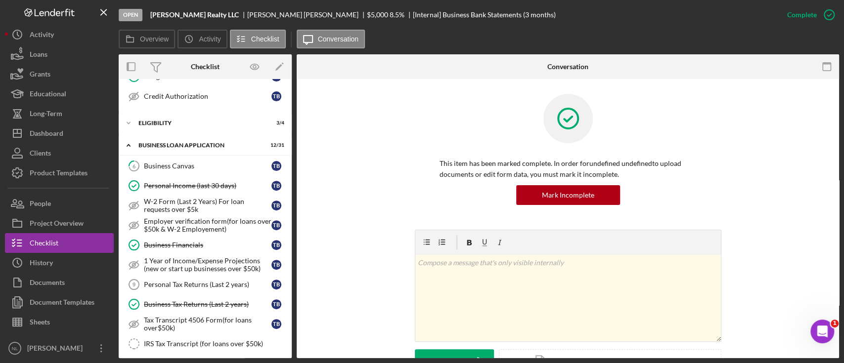
scroll to position [234, 0]
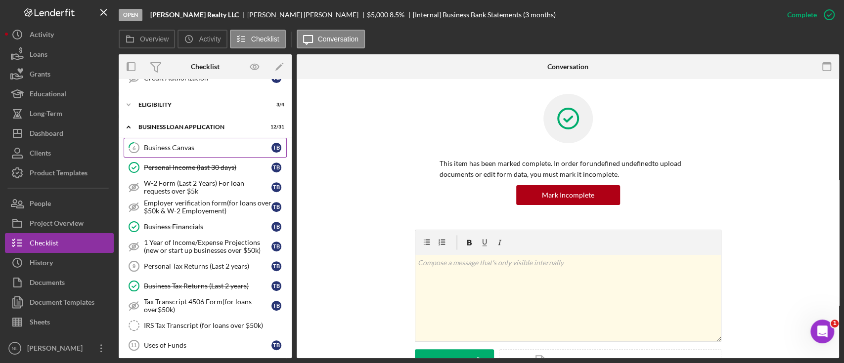
click at [157, 145] on div "Business Canvas" at bounding box center [208, 148] width 128 height 8
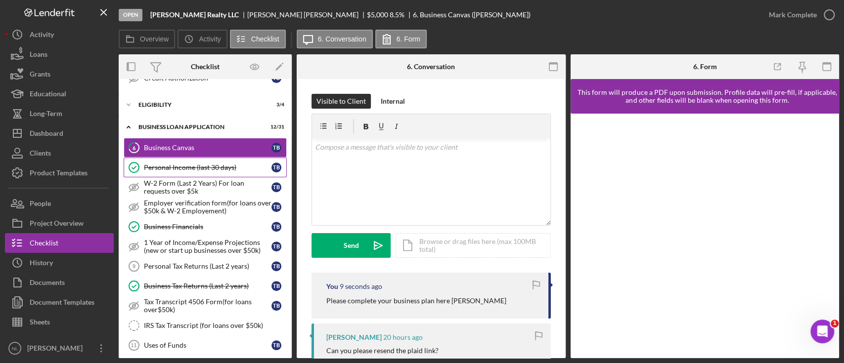
click at [161, 164] on div "Personal Income (last 30 days)" at bounding box center [208, 168] width 128 height 8
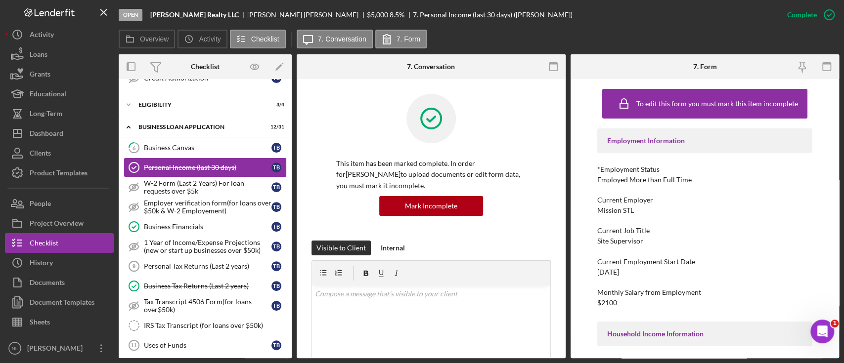
scroll to position [277, 0]
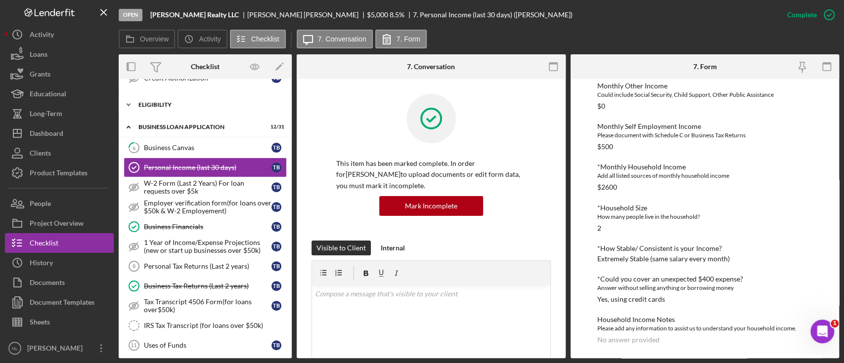
click at [225, 106] on div "Icon/Expander ELIGIBILITY 3 / 4" at bounding box center [205, 105] width 173 height 20
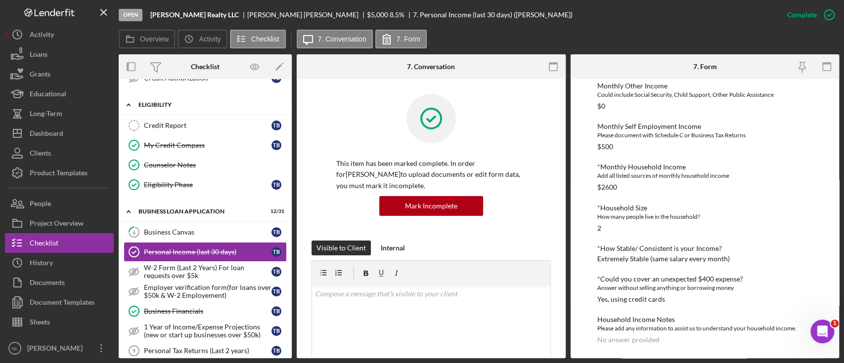
scroll to position [0, 0]
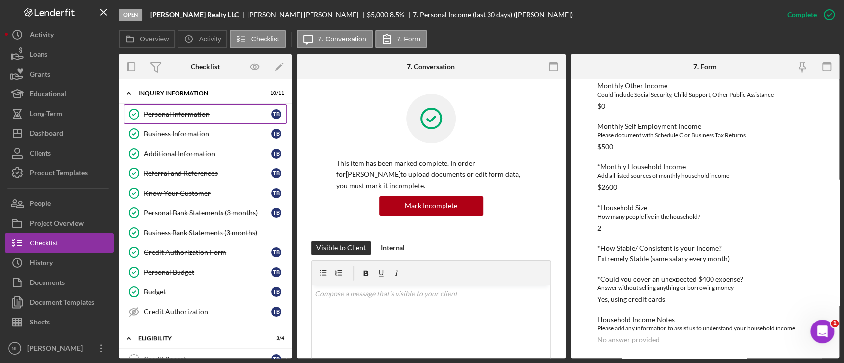
click at [229, 105] on link "Personal Information Personal Information T B" at bounding box center [205, 114] width 163 height 20
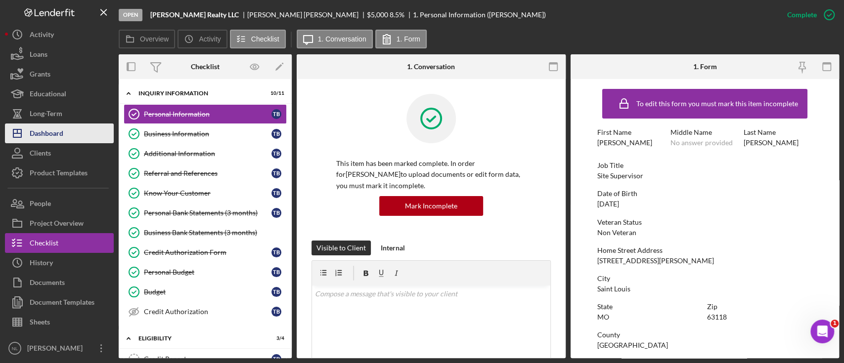
click at [62, 131] on div "Dashboard" at bounding box center [47, 135] width 34 height 22
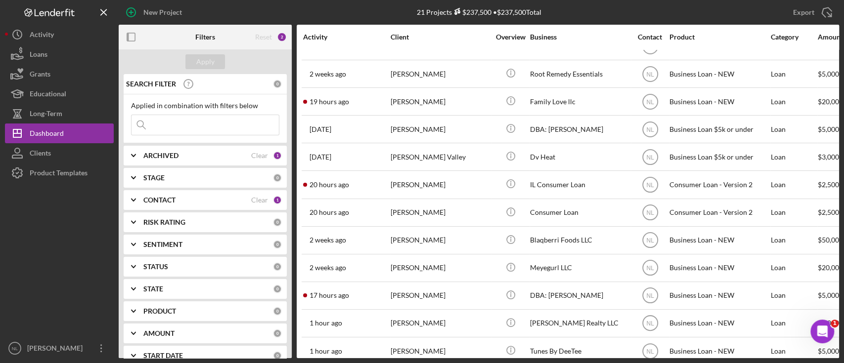
scroll to position [157, 0]
click at [172, 135] on input at bounding box center [205, 125] width 147 height 20
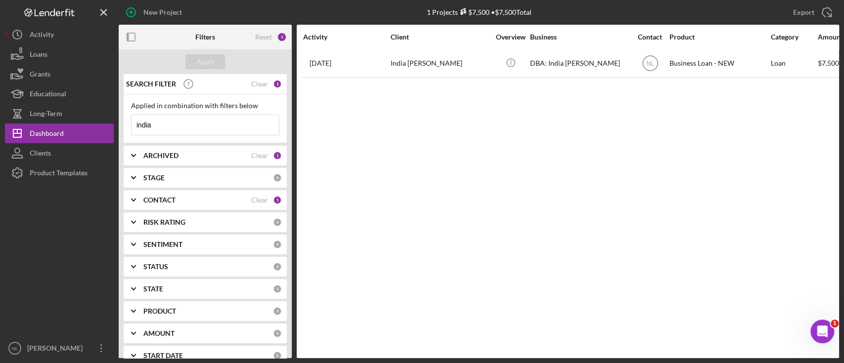
scroll to position [0, 0]
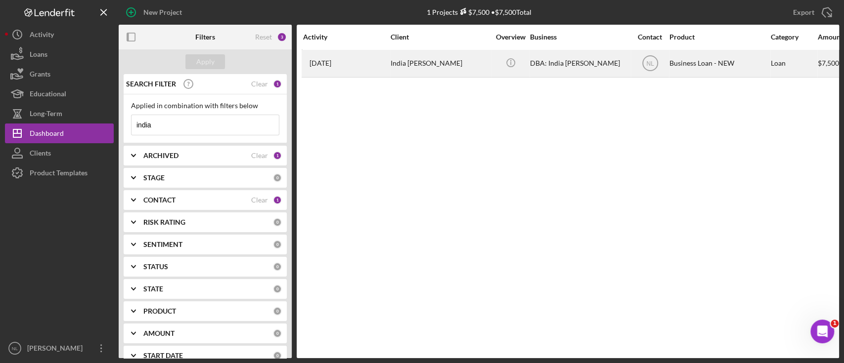
type input "india"
click at [392, 69] on div "India Lathan" at bounding box center [440, 63] width 99 height 26
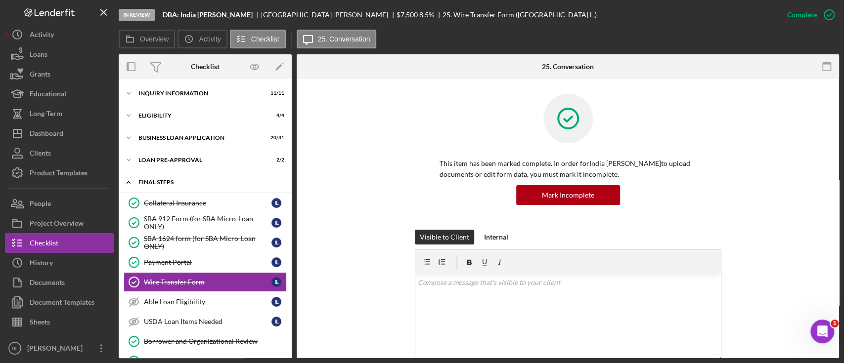
scroll to position [62, 0]
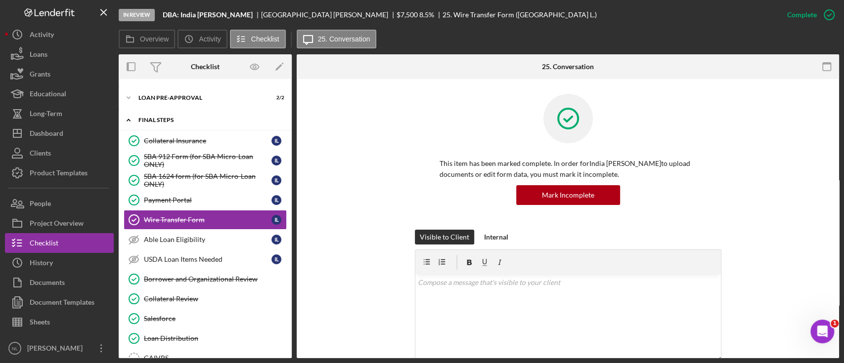
click at [234, 111] on div "Icon/Expander FINAL STEPS 10 / 19" at bounding box center [205, 120] width 173 height 20
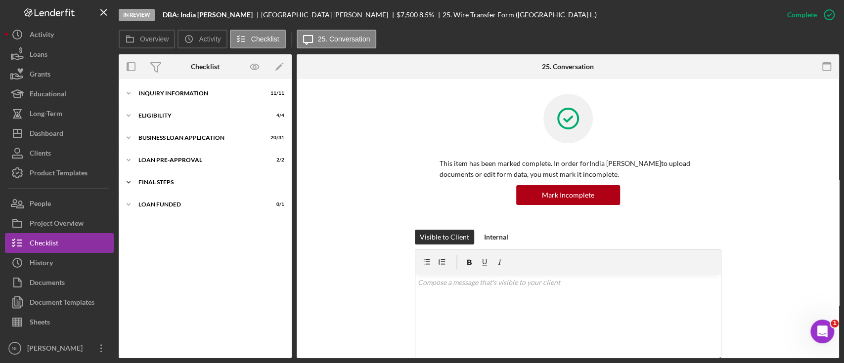
scroll to position [0, 0]
click at [184, 94] on div "INQUIRY INFORMATION" at bounding box center [208, 93] width 141 height 6
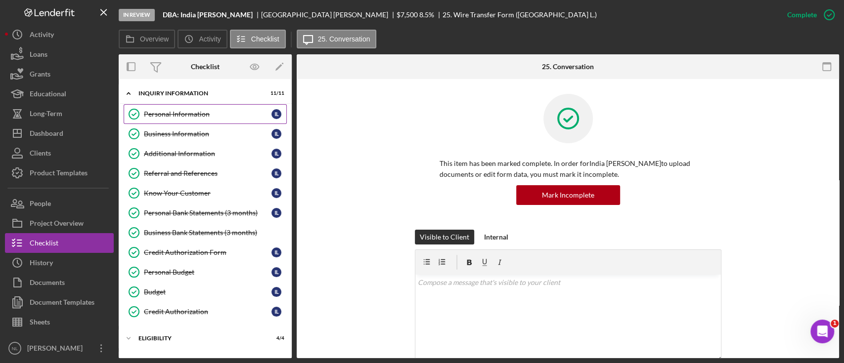
click at [172, 109] on link "Personal Information Personal Information I L" at bounding box center [205, 114] width 163 height 20
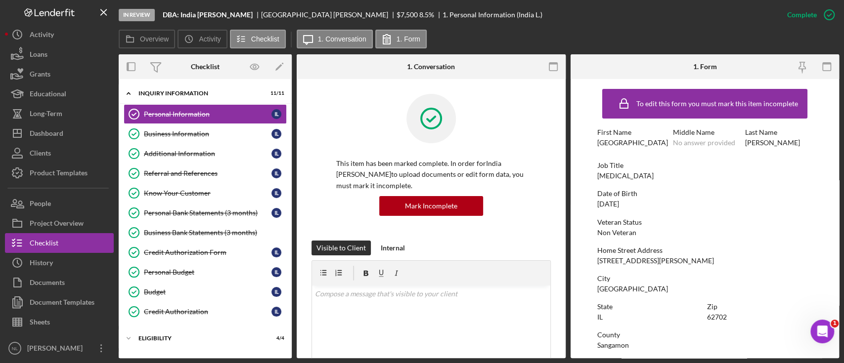
scroll to position [48, 0]
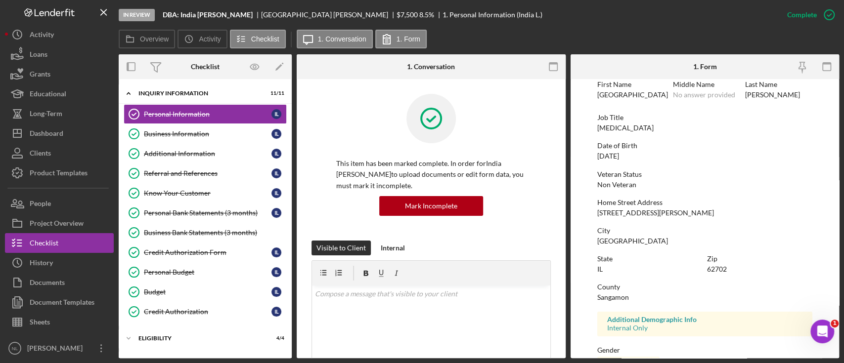
click at [643, 211] on div "20 Harbauer Lane Apt 5" at bounding box center [655, 213] width 117 height 8
copy div "20 Harbauer Lane Apt 5"
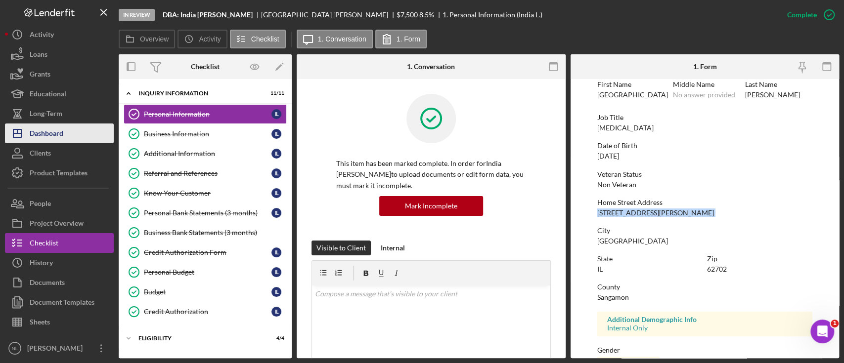
click at [87, 132] on button "Icon/Dashboard Dashboard" at bounding box center [59, 134] width 109 height 20
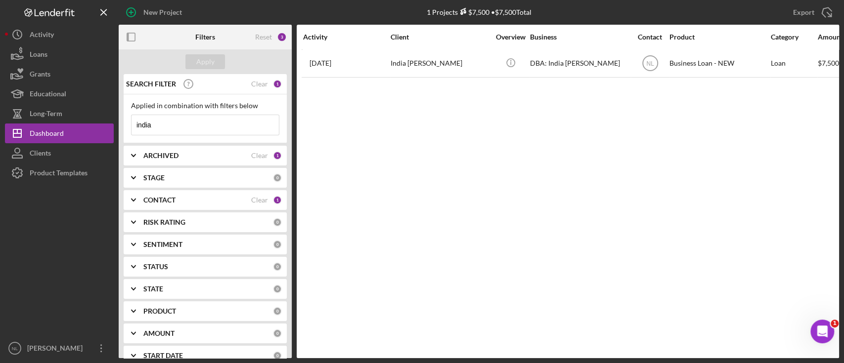
click at [180, 129] on input "india" at bounding box center [205, 125] width 147 height 20
type input "tavon brooks"
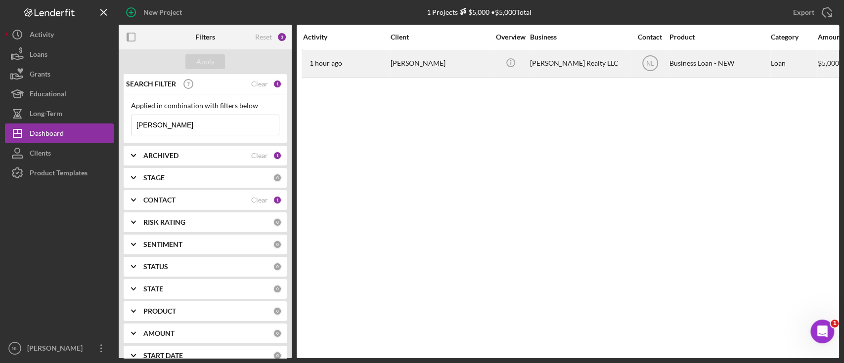
click at [427, 70] on div "Tavon Brooks" at bounding box center [440, 63] width 99 height 26
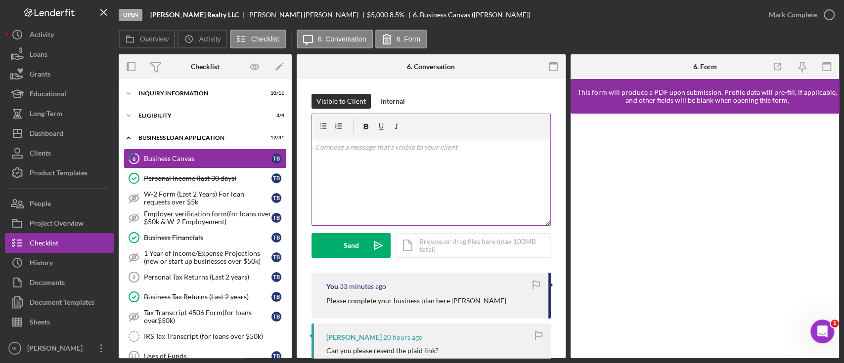
scroll to position [132, 0]
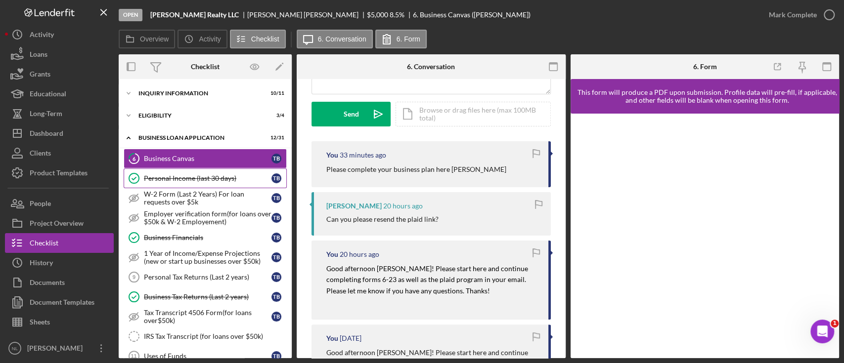
click at [202, 180] on div "Personal Income (last 30 days)" at bounding box center [208, 179] width 128 height 8
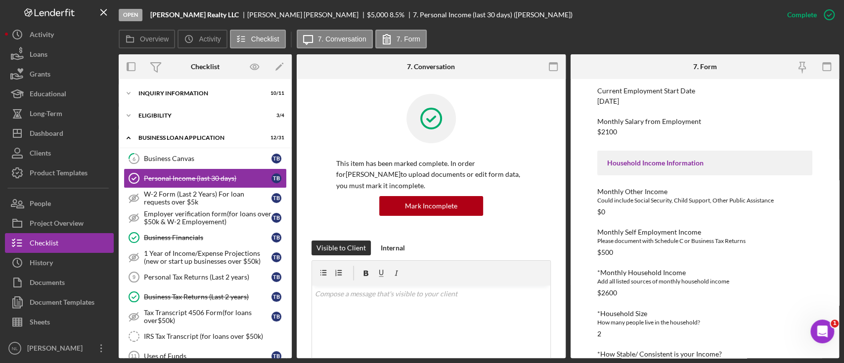
scroll to position [66, 0]
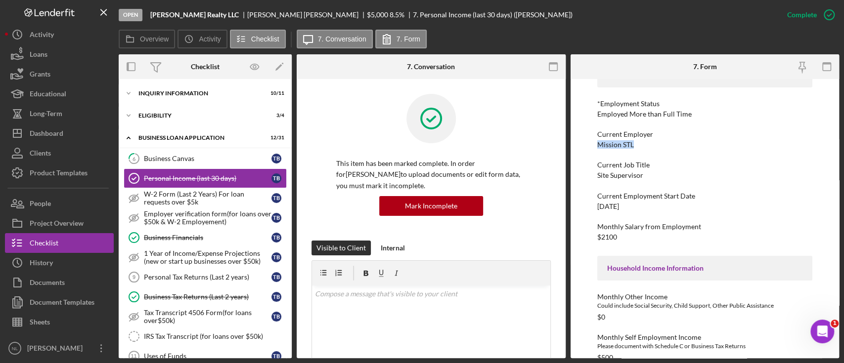
drag, startPoint x: 632, startPoint y: 145, endPoint x: 599, endPoint y: 146, distance: 32.1
click at [599, 146] on div "Mission STL" at bounding box center [615, 145] width 37 height 8
copy div "Mission STL"
click at [70, 138] on button "Icon/Dashboard Dashboard" at bounding box center [59, 134] width 109 height 20
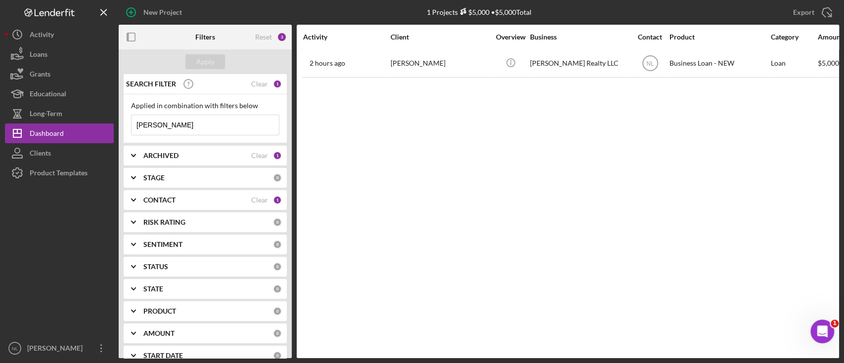
click at [174, 130] on input "tavon brooks" at bounding box center [205, 125] width 147 height 20
click at [213, 63] on div "Apply" at bounding box center [205, 61] width 18 height 15
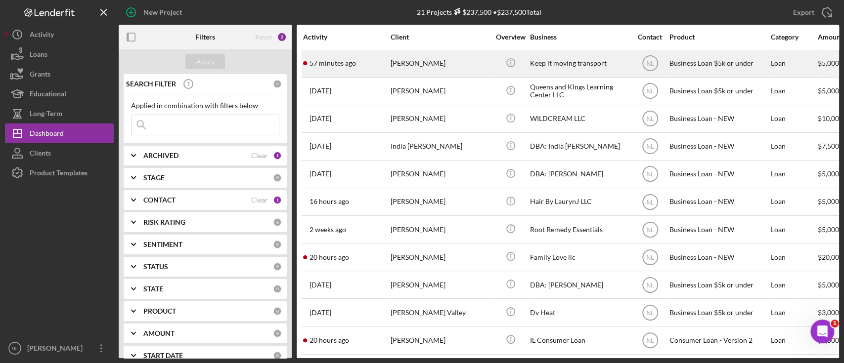
click at [397, 73] on div "Leonard Kyles" at bounding box center [440, 63] width 99 height 26
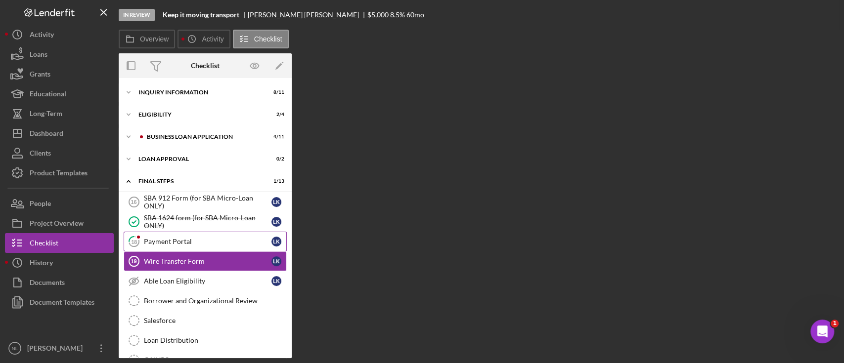
scroll to position [43, 0]
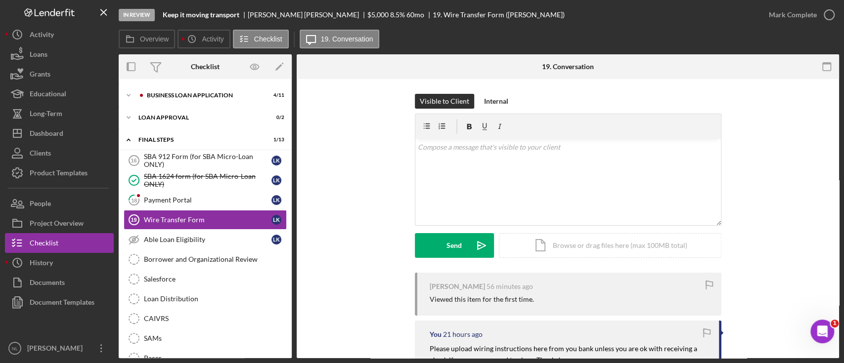
click at [202, 83] on div "Icon/Expander Eligibility 2 / 4" at bounding box center [205, 74] width 173 height 20
click at [187, 98] on div "Icon/Expander BUSINESS LOAN APPLICATION 4 / 11" at bounding box center [205, 96] width 173 height 20
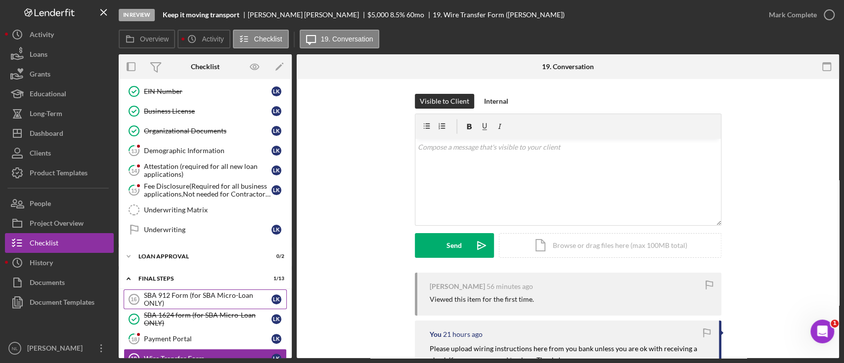
scroll to position [127, 0]
click at [185, 296] on div "SBA 912 Form (for SBA Micro-Loan ONLY)" at bounding box center [208, 299] width 128 height 16
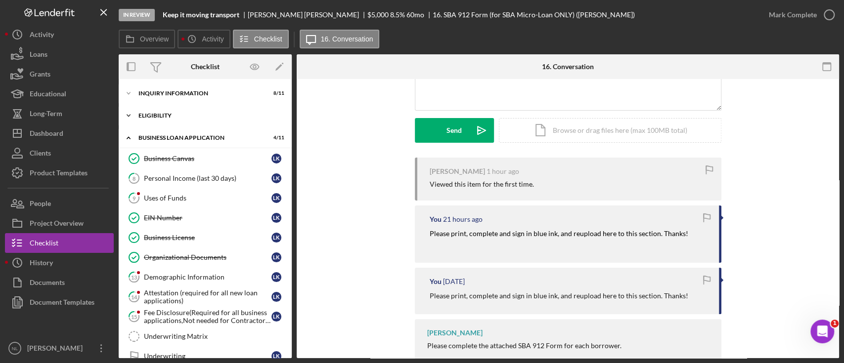
click at [177, 109] on div "Icon/Expander Eligibility 2 / 4" at bounding box center [205, 116] width 173 height 20
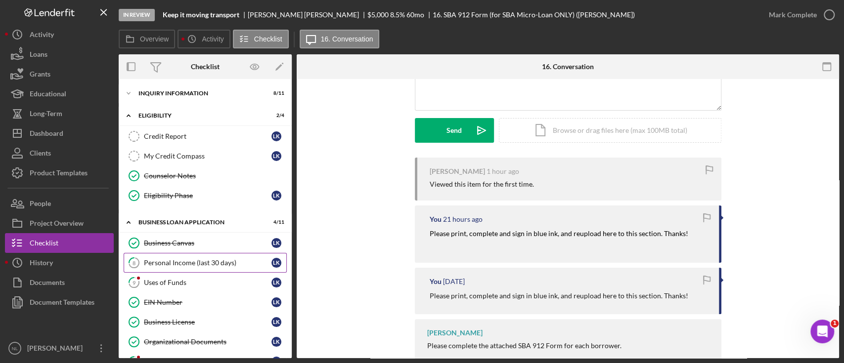
click at [177, 264] on div "Personal Income (last 30 days)" at bounding box center [208, 263] width 128 height 8
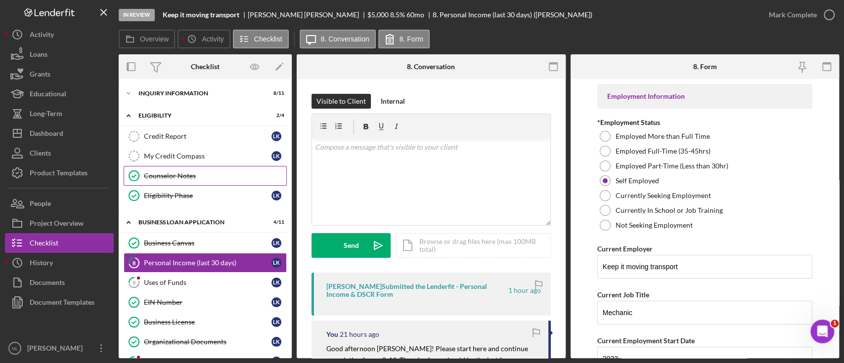
click at [189, 179] on div "Counselor Notes" at bounding box center [215, 176] width 142 height 8
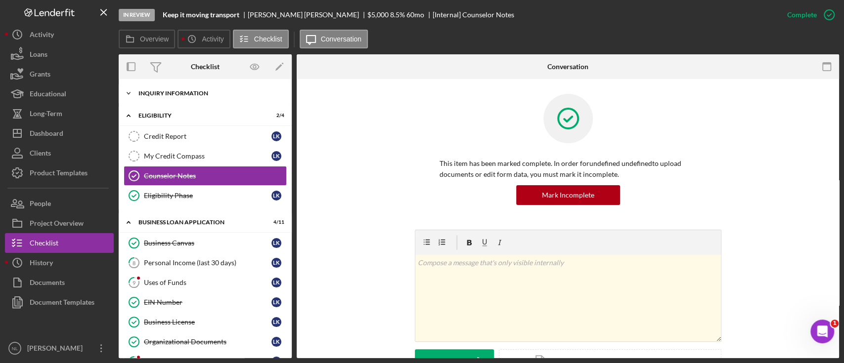
click at [170, 97] on div "Icon/Expander INQUIRY INFORMATION 8 / 11" at bounding box center [205, 94] width 173 height 20
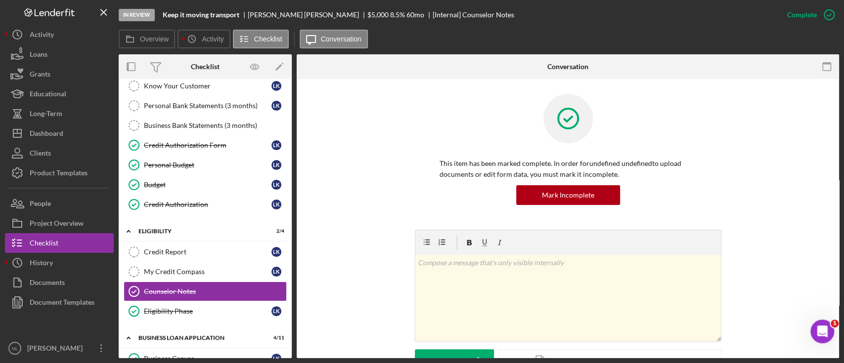
scroll to position [110, 0]
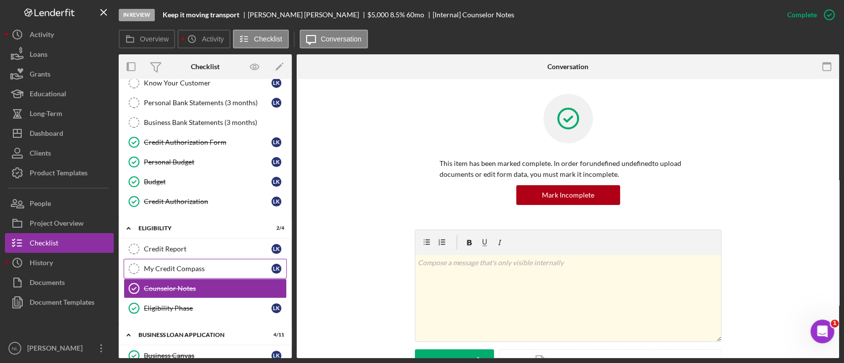
click at [218, 259] on link "My Credit Compass My Credit Compass L K" at bounding box center [205, 269] width 163 height 20
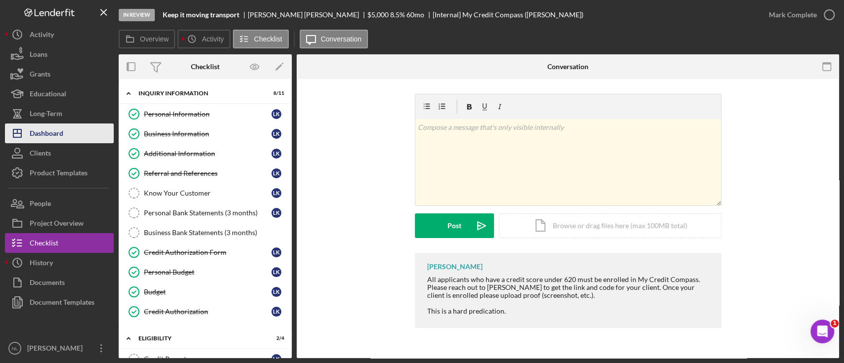
click at [76, 132] on button "Icon/Dashboard Dashboard" at bounding box center [59, 134] width 109 height 20
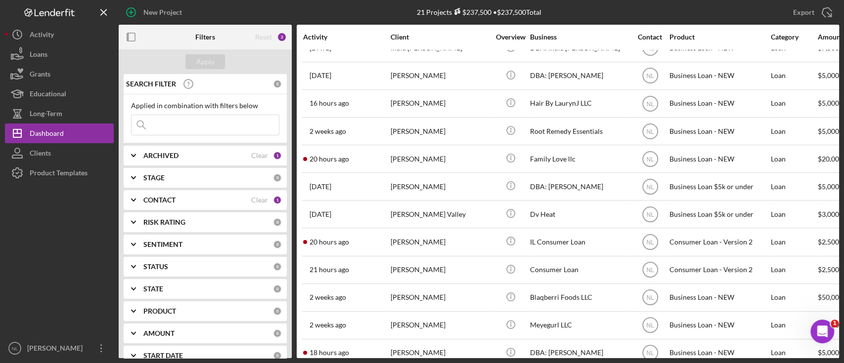
scroll to position [284, 0]
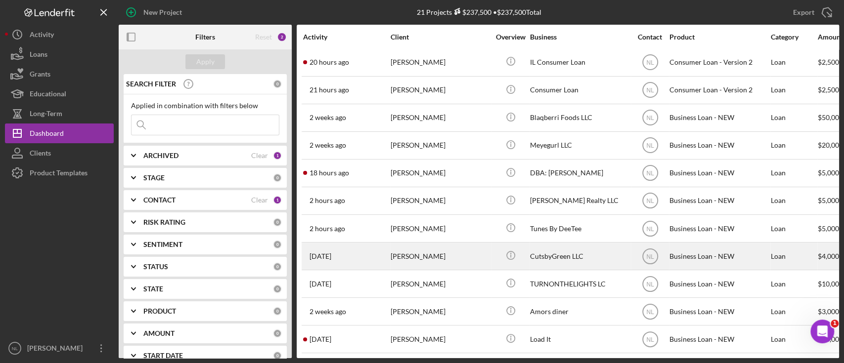
click at [430, 252] on div "Rapheal Green" at bounding box center [440, 256] width 99 height 26
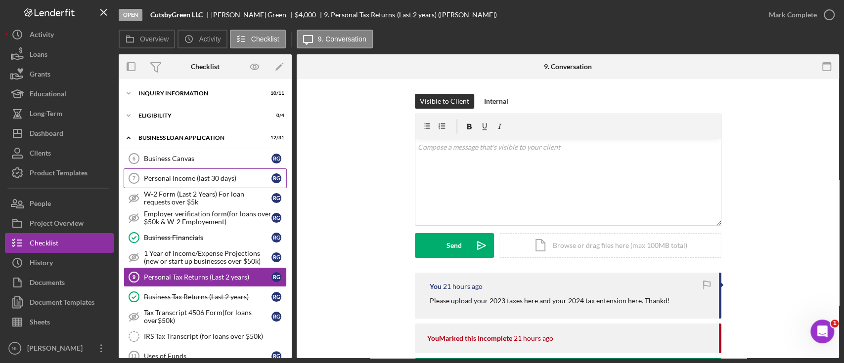
click at [231, 172] on link "Personal Income (last 30 days) 7 Personal Income (last 30 days) R G" at bounding box center [205, 179] width 163 height 20
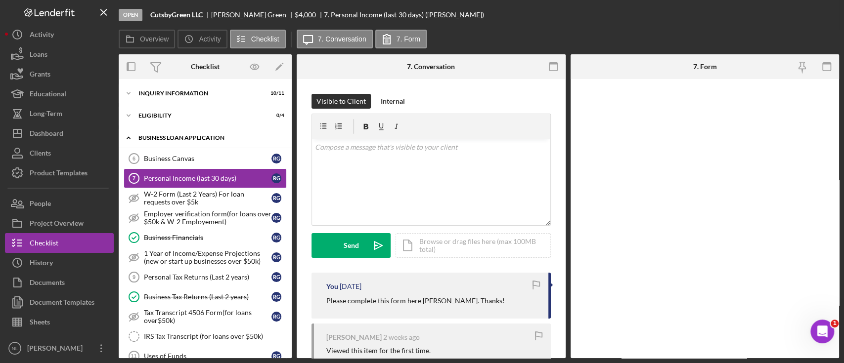
click at [202, 144] on div "Icon/Expander BUSINESS LOAN APPLICATION 12 / 31" at bounding box center [205, 138] width 173 height 20
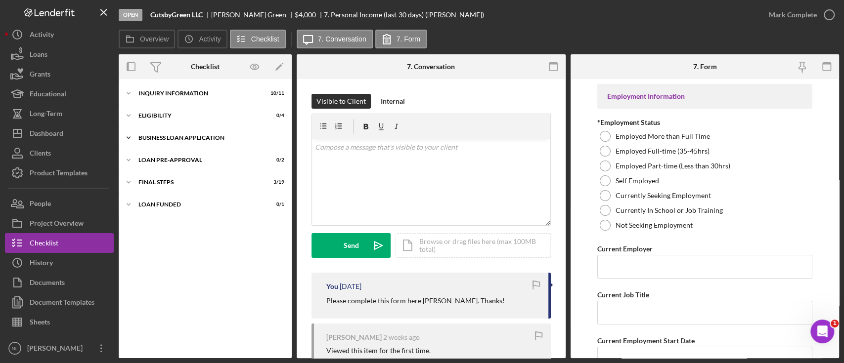
click at [200, 144] on div "Icon/Expander BUSINESS LOAN APPLICATION 12 / 31" at bounding box center [205, 138] width 173 height 20
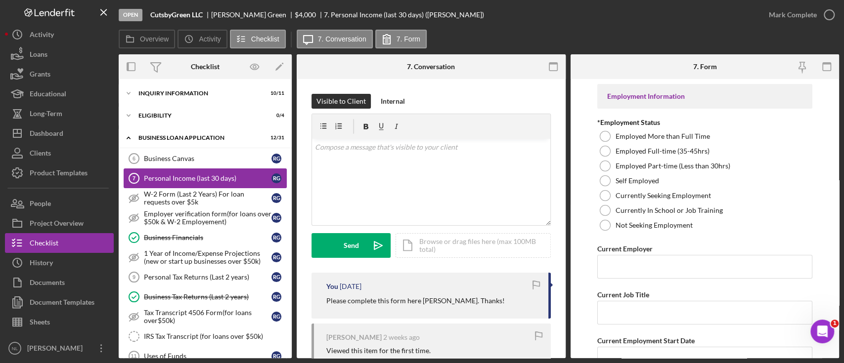
click at [186, 170] on link "Personal Income (last 30 days) 7 Personal Income (last 30 days) R G" at bounding box center [205, 179] width 163 height 20
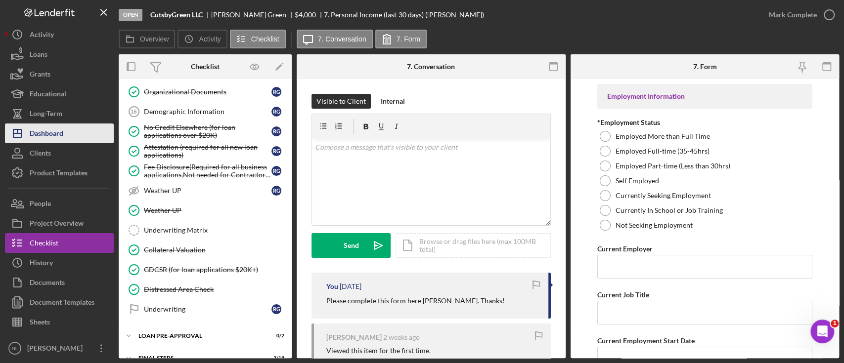
click at [57, 137] on div "Dashboard" at bounding box center [47, 135] width 34 height 22
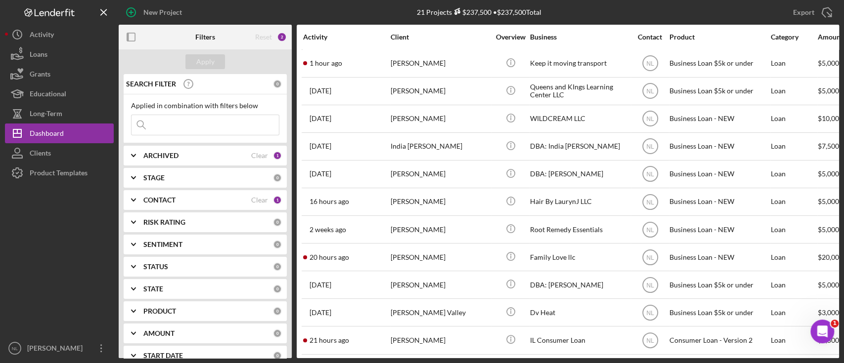
click at [219, 121] on input at bounding box center [205, 125] width 147 height 20
type input "t"
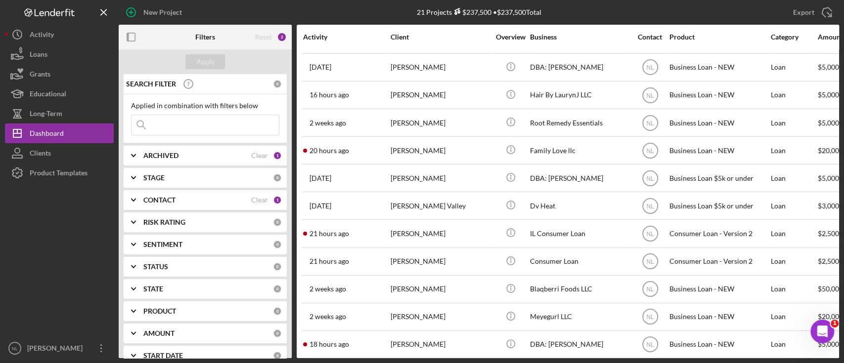
scroll to position [284, 0]
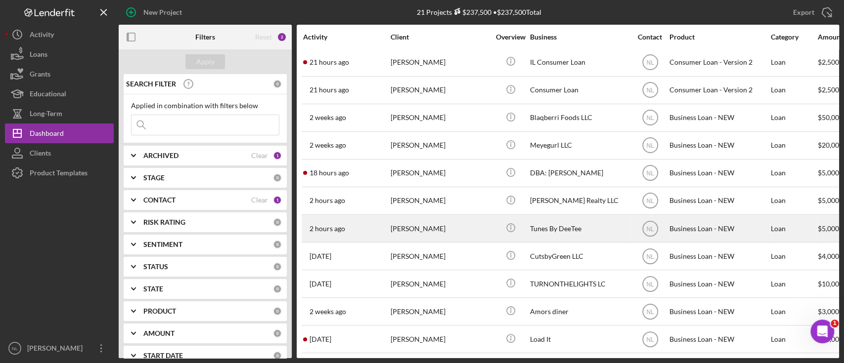
click at [370, 223] on div "2 hours ago Deron Toliver" at bounding box center [346, 229] width 87 height 26
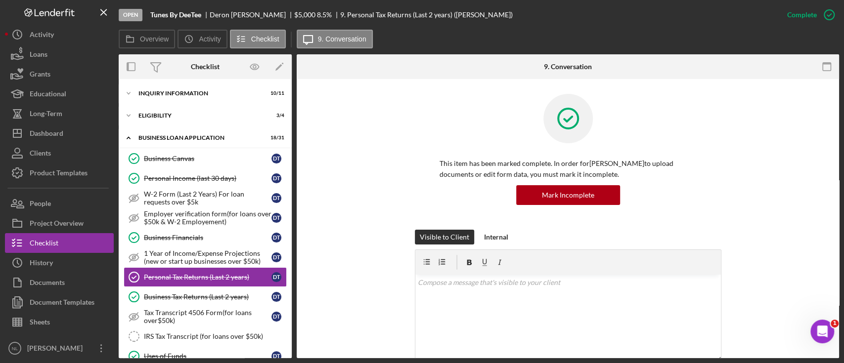
scroll to position [57, 0]
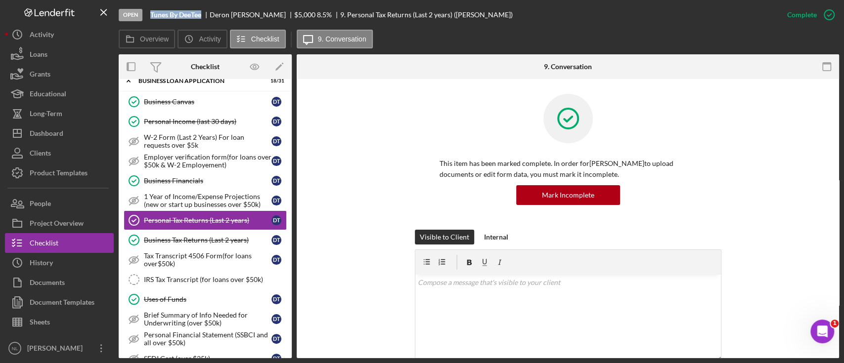
drag, startPoint x: 202, startPoint y: 14, endPoint x: 145, endPoint y: 18, distance: 56.5
click at [145, 18] on div "Open Tunes By DeeTee Deron Toliver $5,000 $5,000 8.5 % 9. Personal Tax Returns …" at bounding box center [448, 15] width 659 height 30
copy div "Tunes By DeeTee"
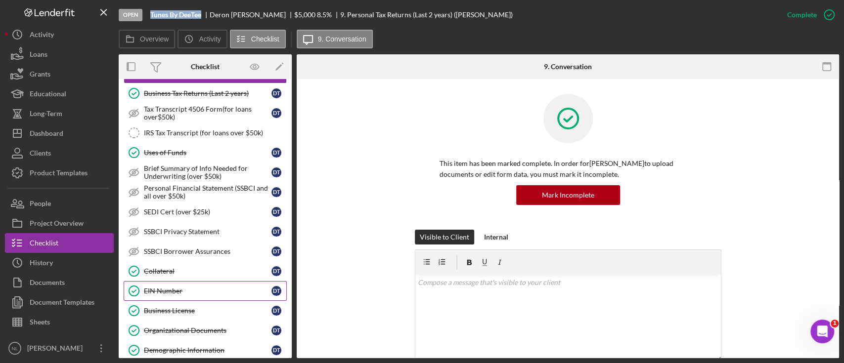
click at [174, 281] on link "EIN Number EIN Number D T" at bounding box center [205, 291] width 163 height 20
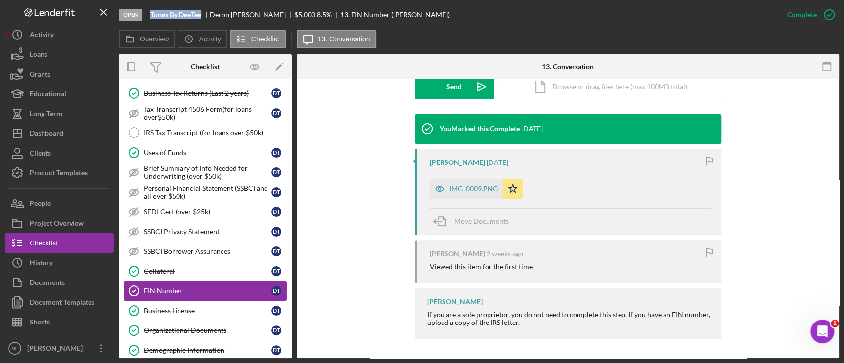
scroll to position [325, 0]
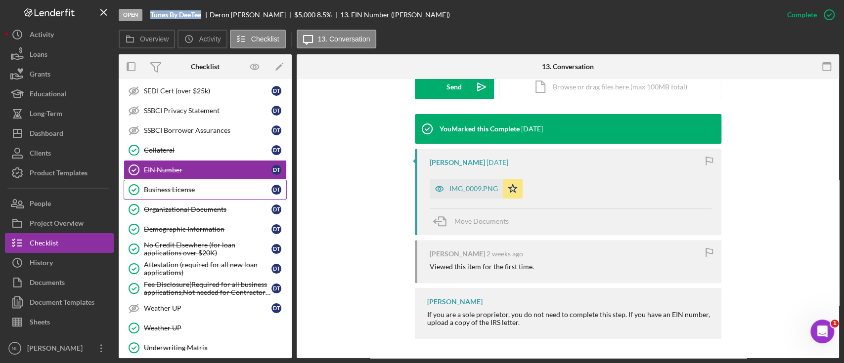
click at [160, 190] on div "Business License" at bounding box center [208, 190] width 128 height 8
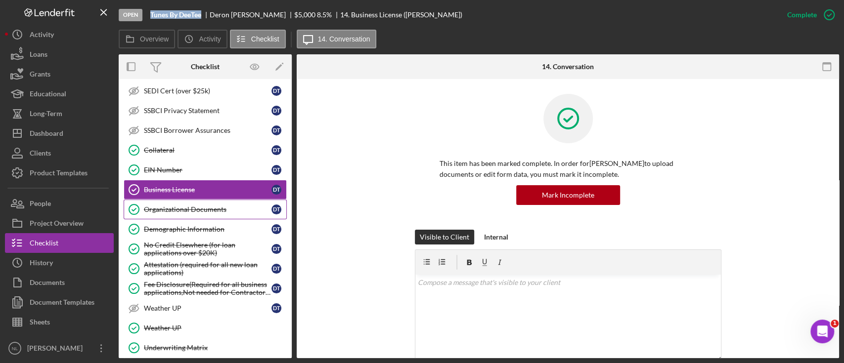
click at [165, 213] on link "Organizational Documents Organizational Documents D T" at bounding box center [205, 210] width 163 height 20
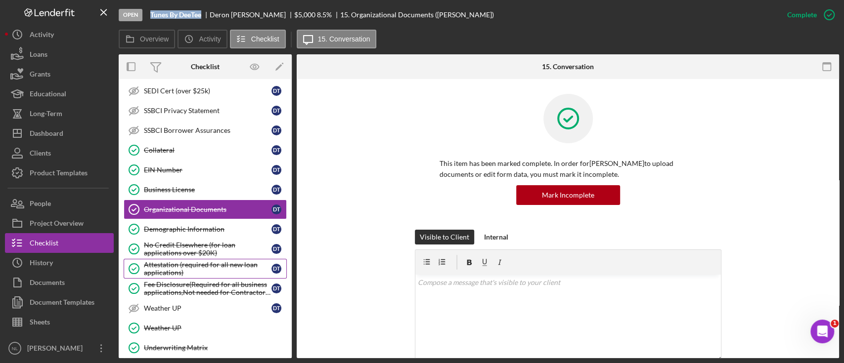
click at [175, 261] on div "Attestation (required for all new loan applications)" at bounding box center [208, 269] width 128 height 16
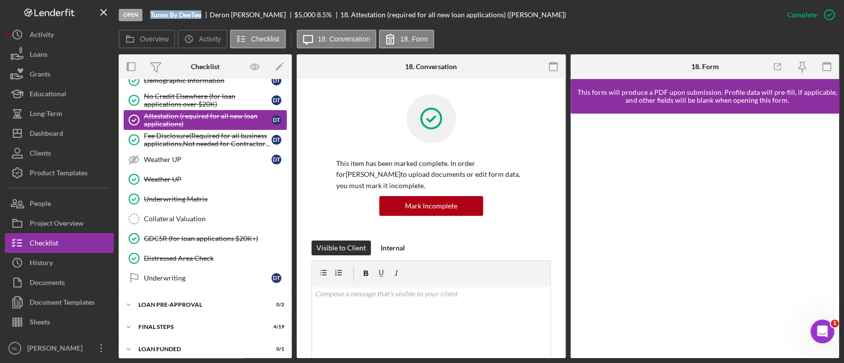
scroll to position [476, 0]
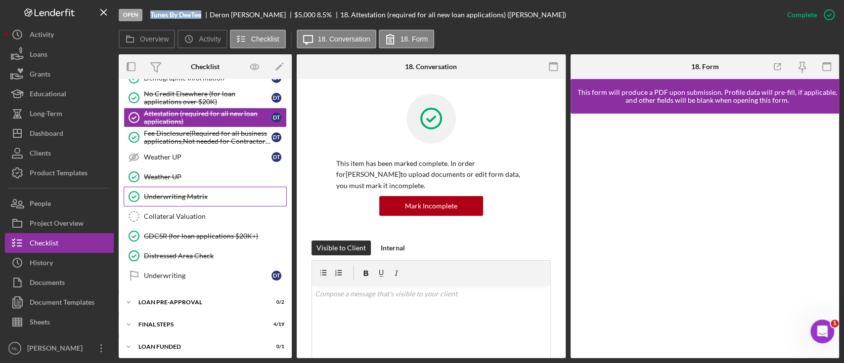
click at [159, 193] on div "Underwriting Matrix" at bounding box center [215, 197] width 142 height 8
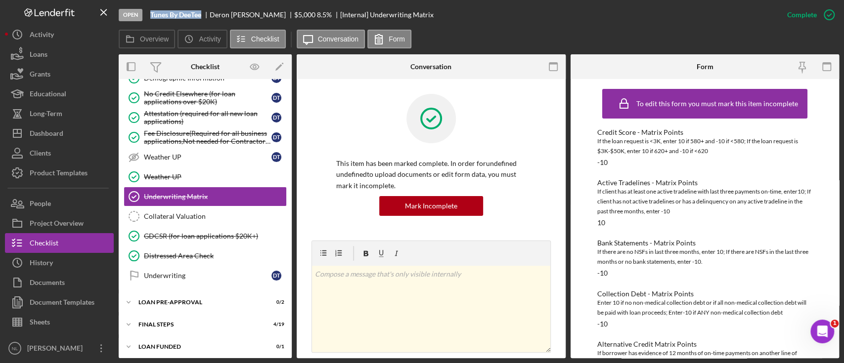
scroll to position [204, 0]
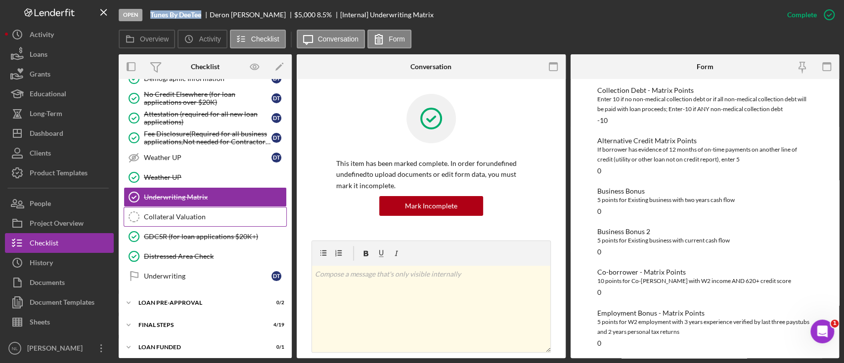
click at [176, 219] on link "Collateral Valuation Collateral Valuation" at bounding box center [205, 217] width 163 height 20
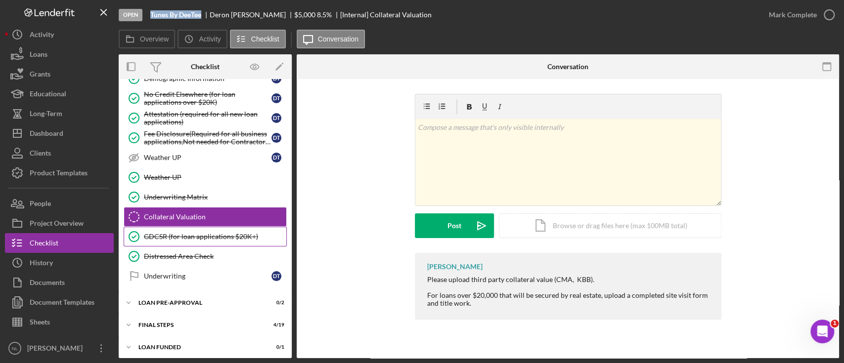
click at [177, 235] on div "GDCSR (for loan applications $20K+)" at bounding box center [215, 237] width 142 height 8
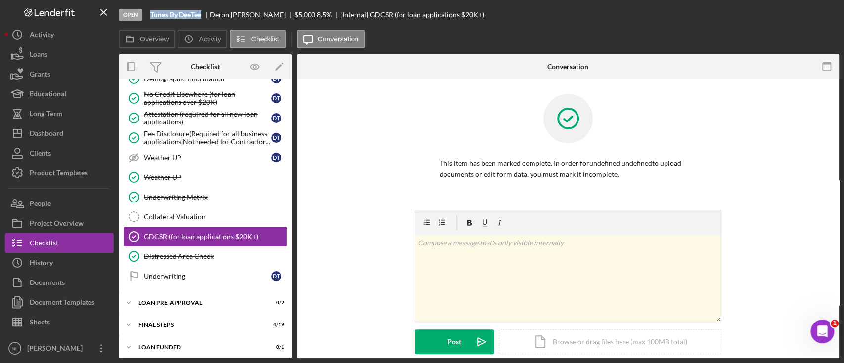
scroll to position [476, 0]
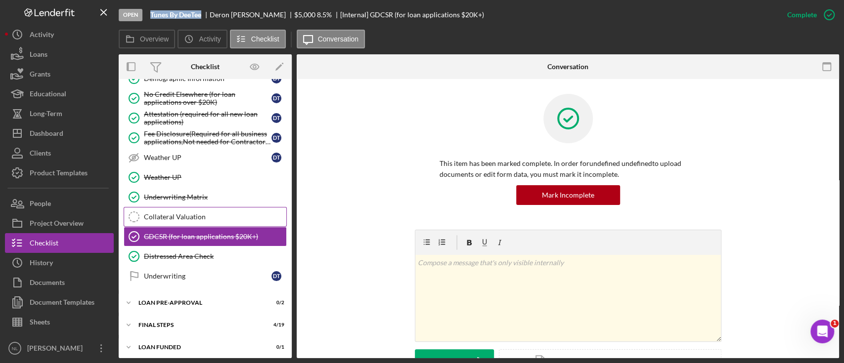
click at [170, 215] on div "Collateral Valuation" at bounding box center [215, 217] width 142 height 8
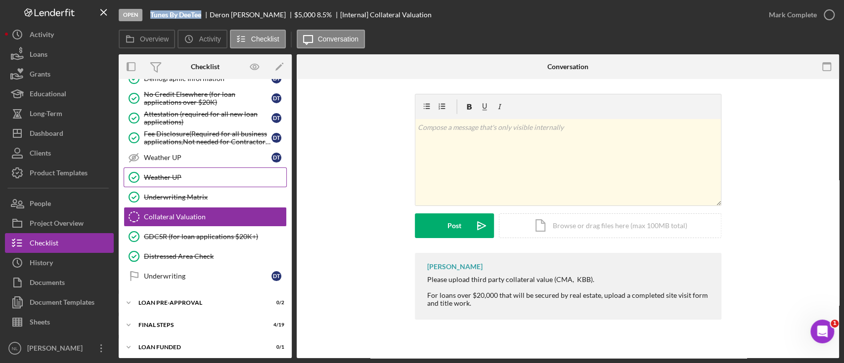
click at [161, 183] on link "Weather UP Weather UP" at bounding box center [205, 178] width 163 height 20
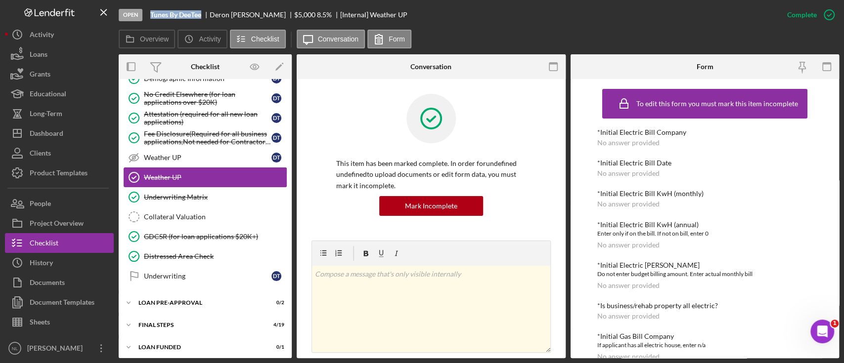
scroll to position [476, 0]
click at [175, 301] on div "LOAN PRE-APPROVAL" at bounding box center [208, 303] width 141 height 6
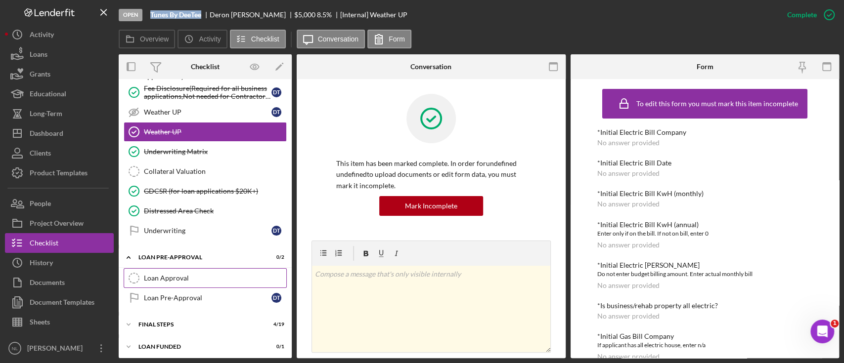
click at [176, 274] on div "Loan Approval" at bounding box center [215, 278] width 142 height 8
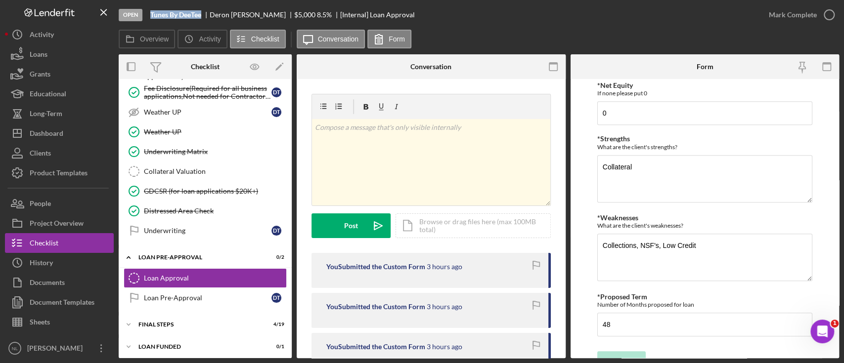
scroll to position [490, 0]
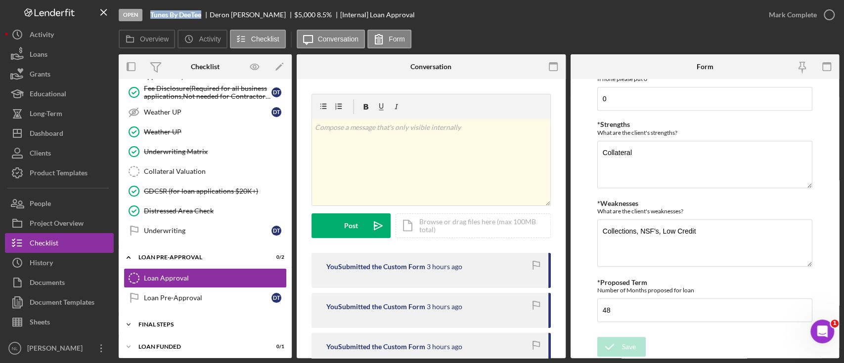
click at [172, 322] on div "FINAL STEPS" at bounding box center [208, 325] width 141 height 6
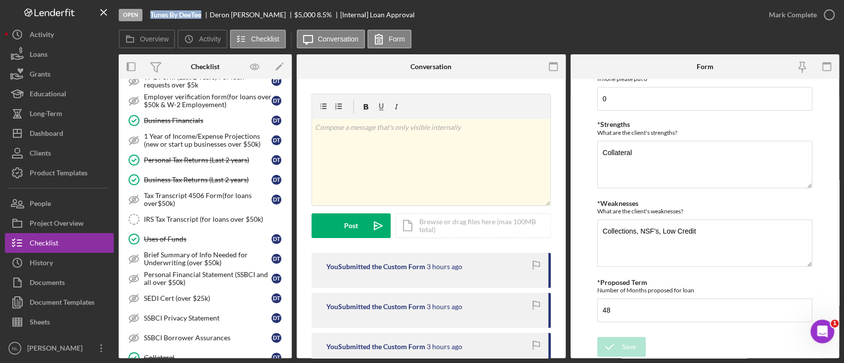
scroll to position [0, 0]
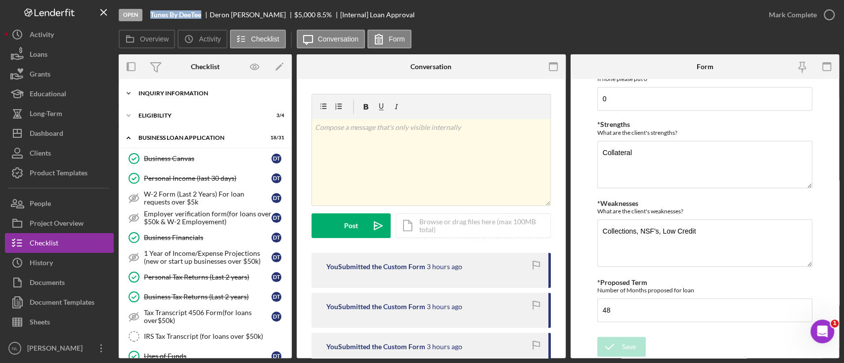
click at [184, 92] on div "INQUIRY INFORMATION" at bounding box center [208, 93] width 141 height 6
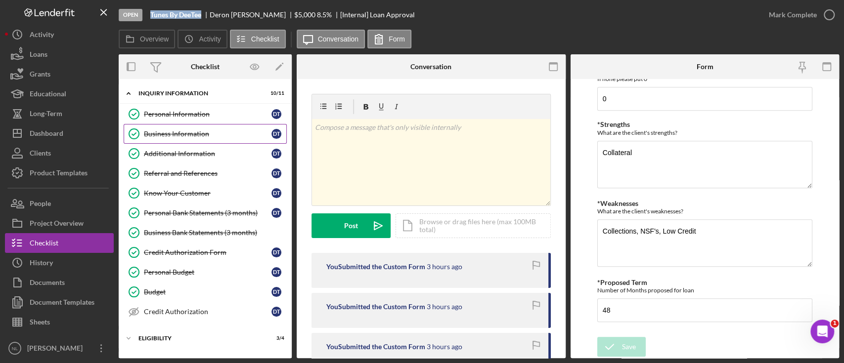
click at [175, 131] on div "Business Information" at bounding box center [208, 134] width 128 height 8
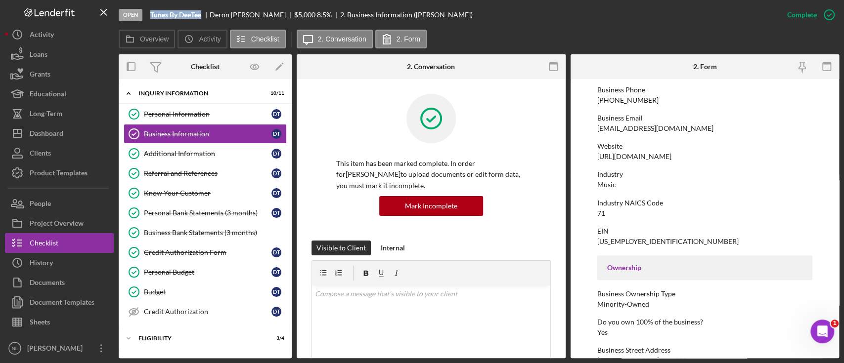
scroll to position [154, 0]
click at [222, 158] on link "Additional Information Additional Information D T" at bounding box center [205, 154] width 163 height 20
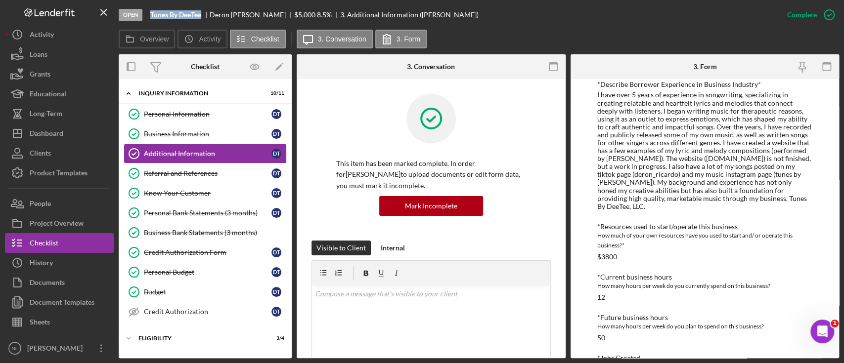
scroll to position [562, 0]
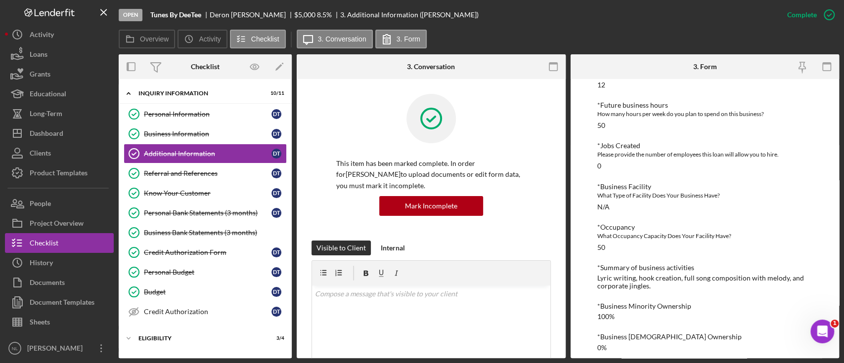
click at [627, 274] on div "Lyric writing, hook creation, full song composition with melody, and corporate …" at bounding box center [704, 282] width 215 height 16
click at [626, 274] on div "Lyric writing, hook creation, full song composition with melody, and corporate …" at bounding box center [704, 282] width 215 height 16
click at [625, 274] on div "Lyric writing, hook creation, full song composition with melody, and corporate …" at bounding box center [704, 282] width 215 height 16
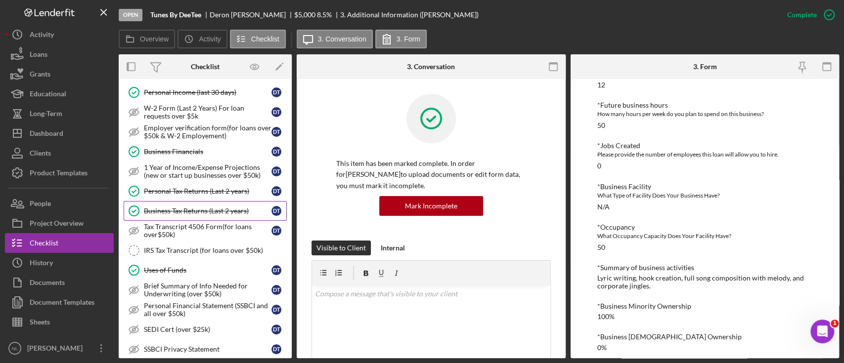
scroll to position [429, 0]
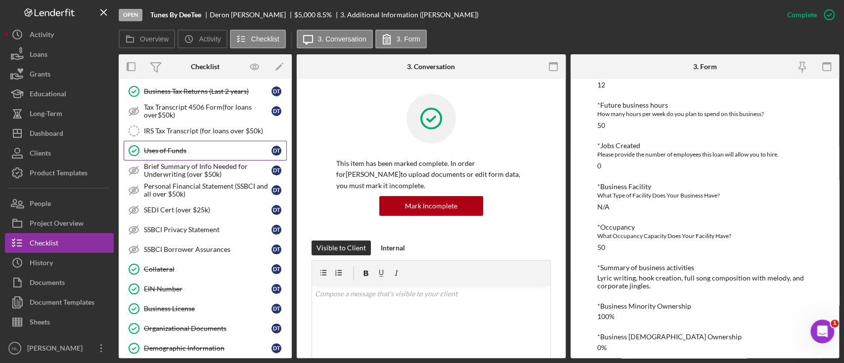
click at [167, 147] on div "Uses of Funds" at bounding box center [208, 151] width 128 height 8
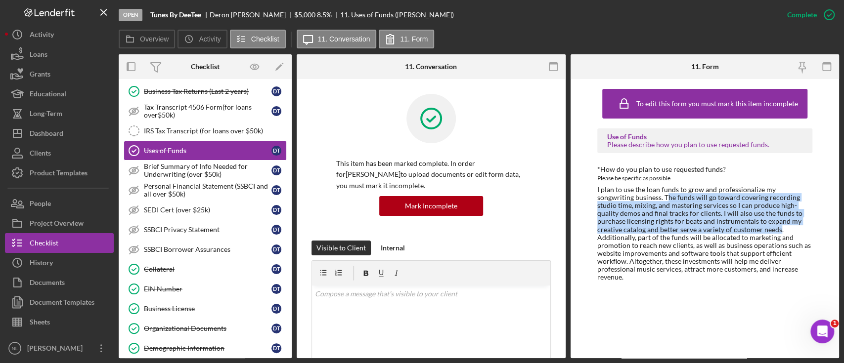
drag, startPoint x: 629, startPoint y: 197, endPoint x: 718, endPoint y: 229, distance: 94.5
click at [718, 229] on div "I plan to use the loan funds to grow and professionalize my songwriting busines…" at bounding box center [704, 233] width 215 height 95
copy div "he funds will go toward covering recording studio time, mixing, and mastering s…"
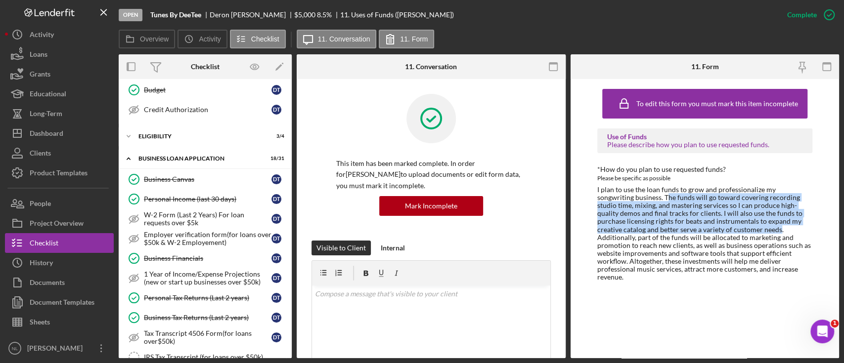
scroll to position [209, 0]
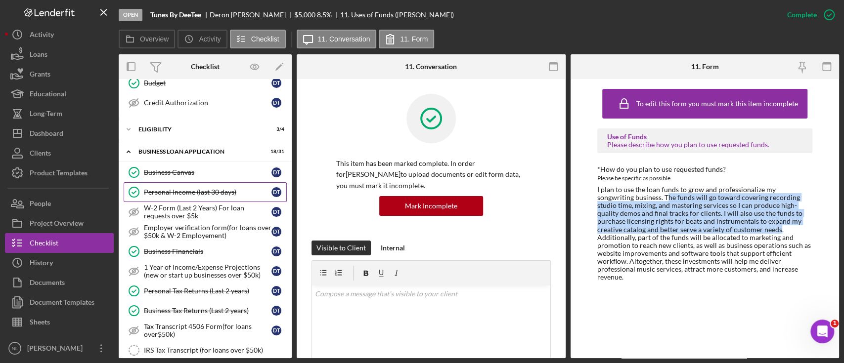
click at [177, 192] on div "Personal Income (last 30 days)" at bounding box center [208, 192] width 128 height 8
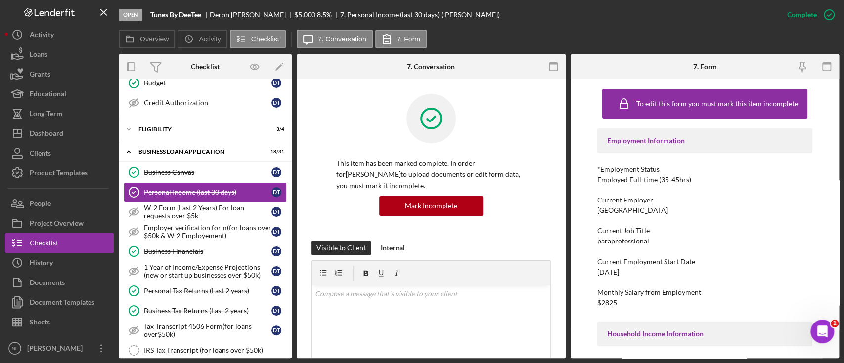
click at [608, 272] on div "8/18/25" at bounding box center [608, 273] width 22 height 8
copy div "8/18/25"
click at [638, 243] on div "paraprofessional" at bounding box center [623, 241] width 52 height 8
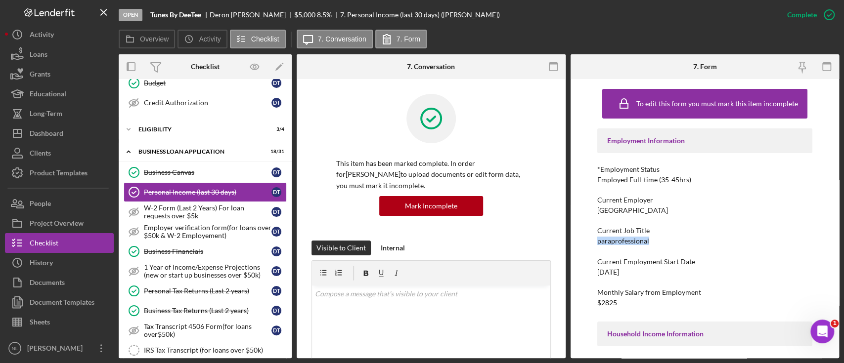
click at [638, 243] on div "paraprofessional" at bounding box center [623, 241] width 52 height 8
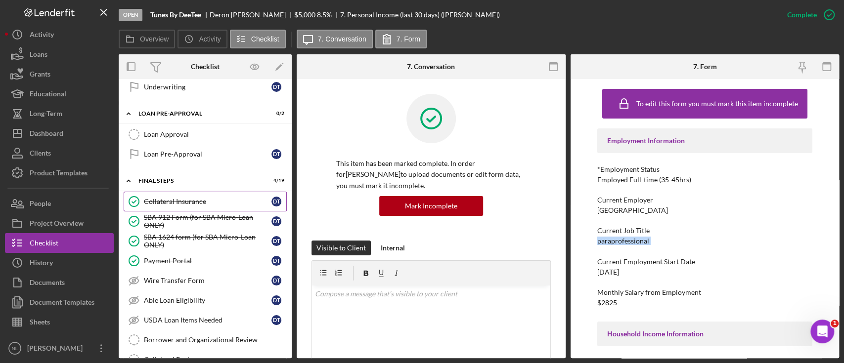
scroll to position [619, 0]
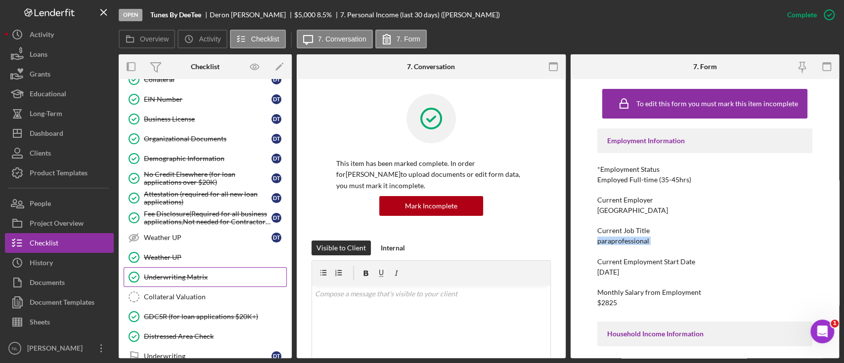
click at [207, 268] on link "Underwriting Matrix Underwriting Matrix" at bounding box center [205, 278] width 163 height 20
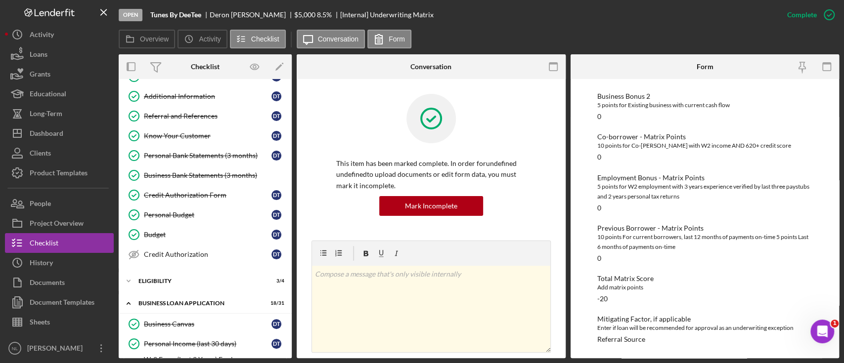
scroll to position [77, 0]
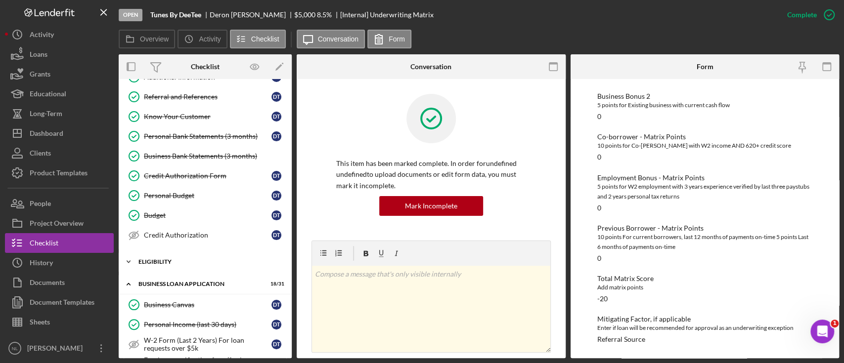
click at [215, 265] on div "Icon/Expander ELIGIBILITY 3 / 4" at bounding box center [205, 262] width 173 height 20
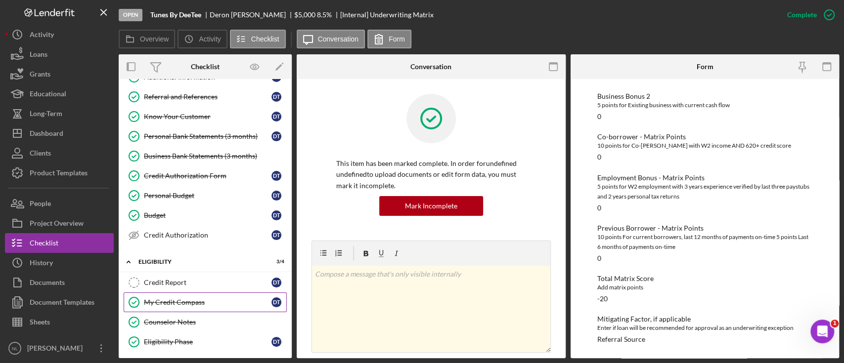
click at [210, 293] on link "My Credit Compass My Credit Compass D T" at bounding box center [205, 303] width 163 height 20
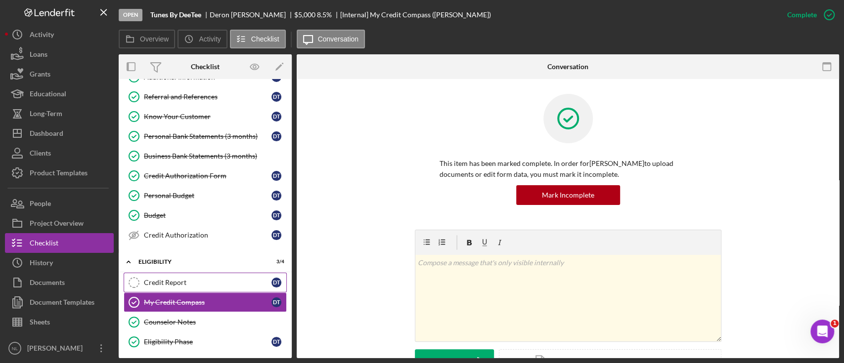
click at [207, 290] on link "Credit Report Credit Report D T" at bounding box center [205, 283] width 163 height 20
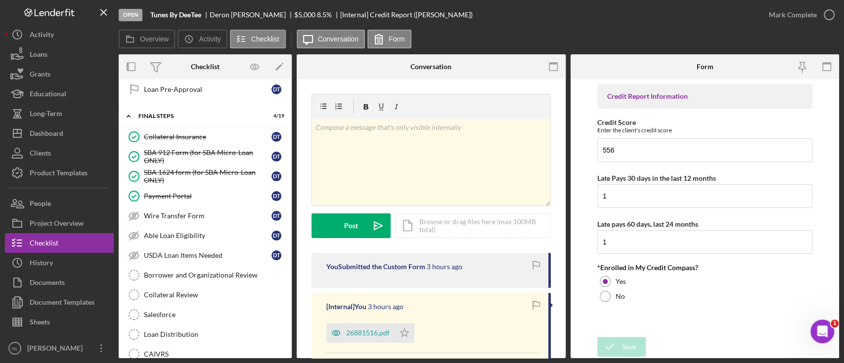
scroll to position [997, 0]
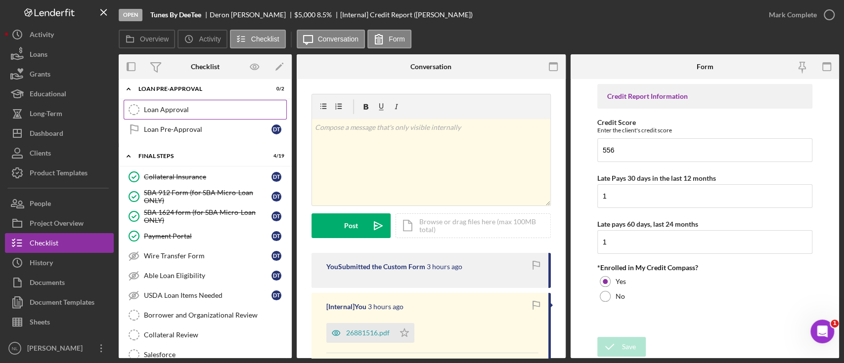
click at [189, 106] on div "Loan Approval" at bounding box center [215, 110] width 142 height 8
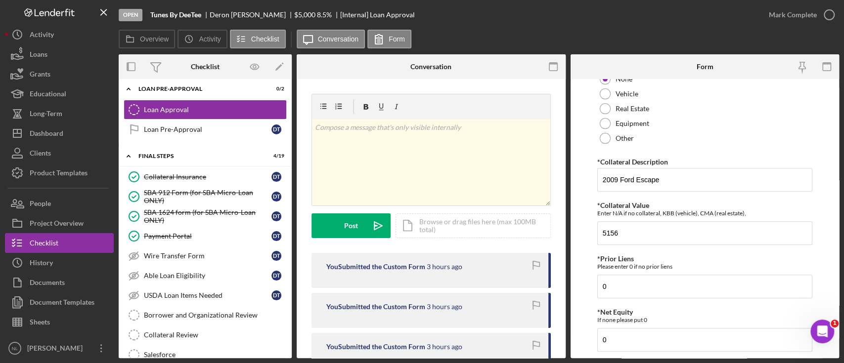
scroll to position [490, 0]
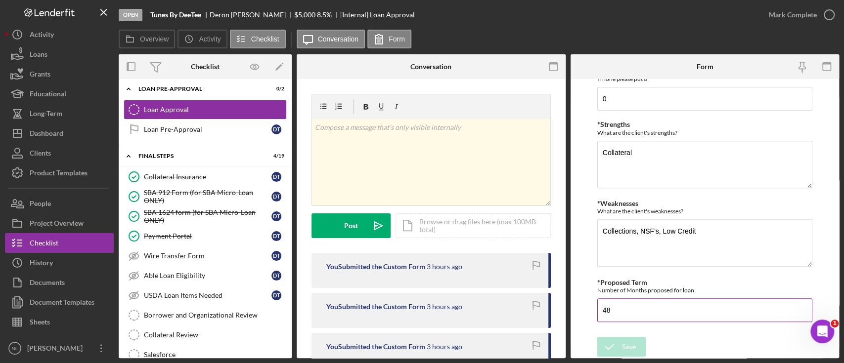
click at [617, 302] on input "48" at bounding box center [704, 311] width 215 height 24
type input "60"
click at [635, 346] on div "Save" at bounding box center [629, 347] width 14 height 20
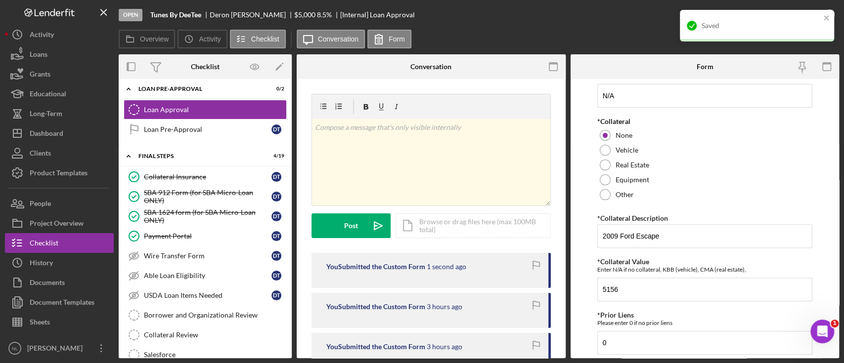
scroll to position [226, 0]
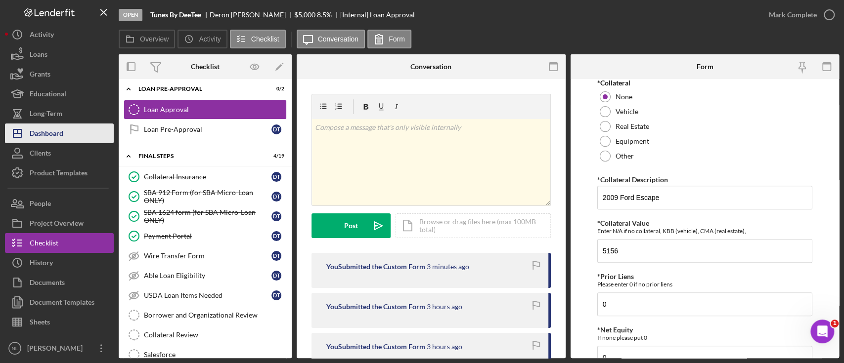
click at [70, 133] on button "Icon/Dashboard Dashboard" at bounding box center [59, 134] width 109 height 20
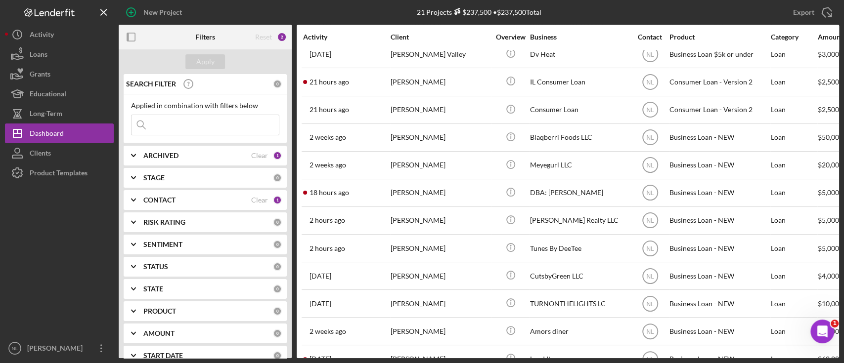
scroll to position [257, 0]
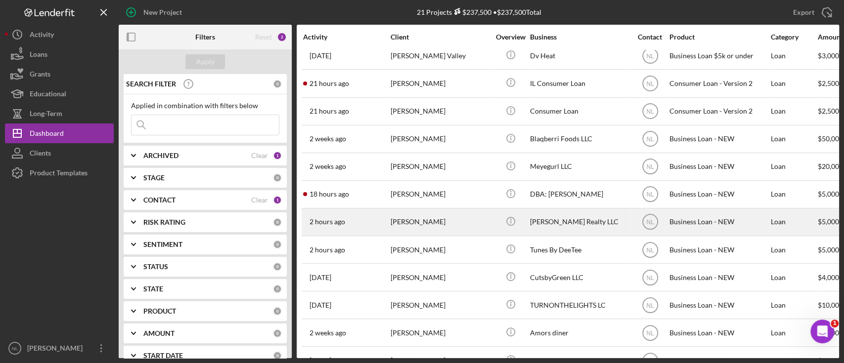
click at [423, 222] on div "Tavon Brooks" at bounding box center [440, 222] width 99 height 26
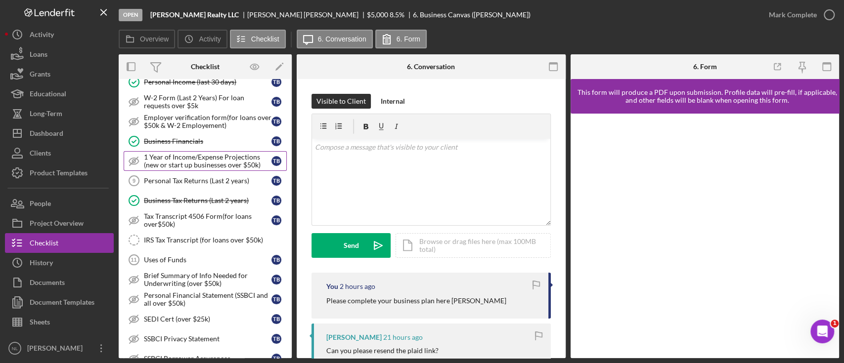
scroll to position [98, 0]
click at [199, 184] on link "Personal Tax Returns (Last 2 years) 9 Personal Tax Returns (Last 2 years) T B" at bounding box center [205, 180] width 163 height 20
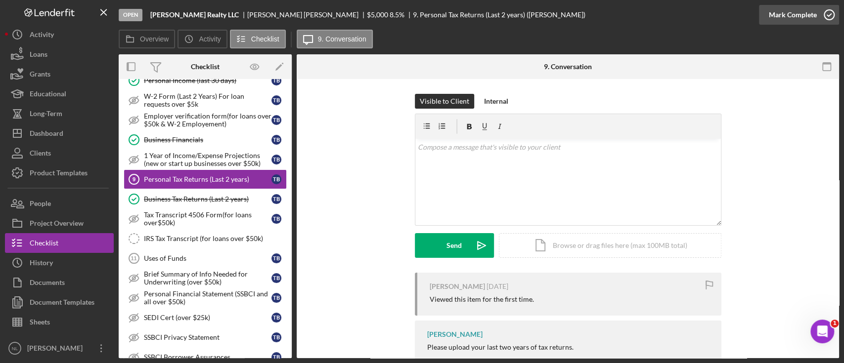
click at [800, 22] on div "Mark Complete" at bounding box center [793, 15] width 48 height 20
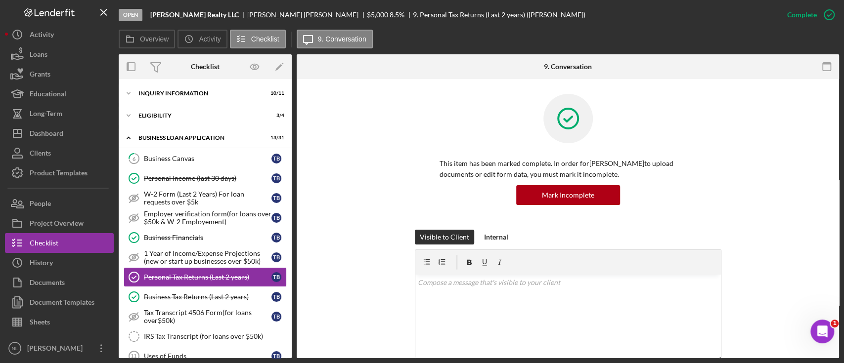
click at [808, 26] on div "Complete Mark Incomplete" at bounding box center [808, 15] width 62 height 30
click at [807, 24] on div "Complete Mark Incomplete" at bounding box center [796, 15] width 85 height 30
click at [796, 16] on div "Mark Incomplete" at bounding box center [790, 15] width 53 height 20
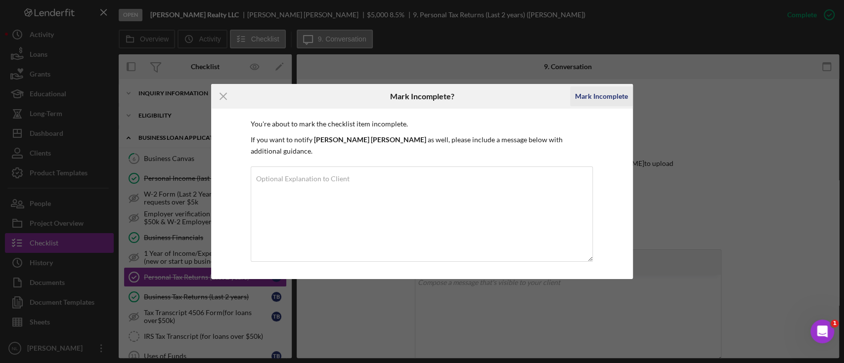
click at [576, 106] on div "Mark Incomplete" at bounding box center [601, 97] width 53 height 20
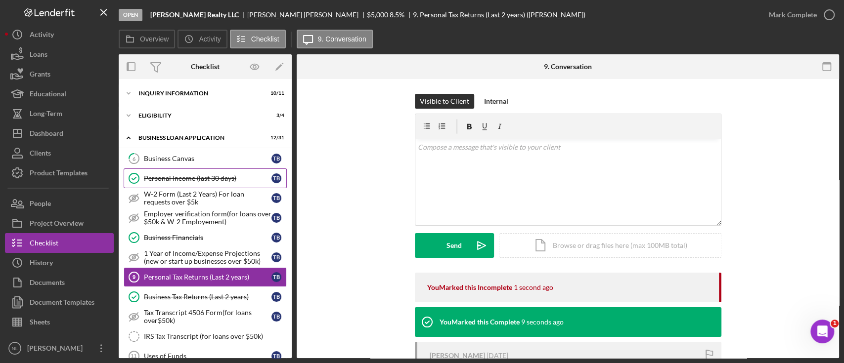
click at [184, 183] on link "Personal Income (last 30 days) Personal Income (last 30 days) T B" at bounding box center [205, 179] width 163 height 20
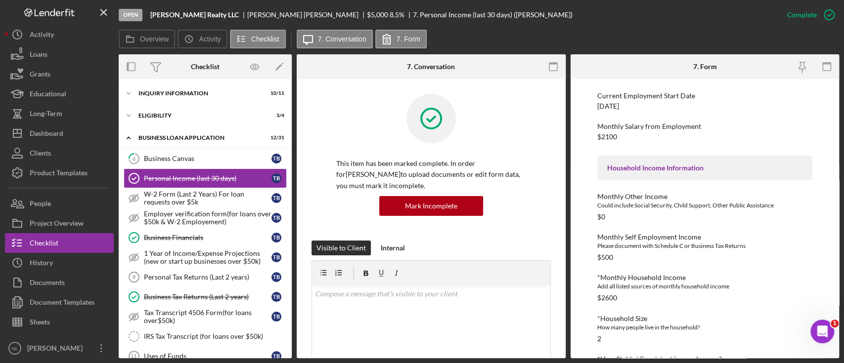
scroll to position [169, 0]
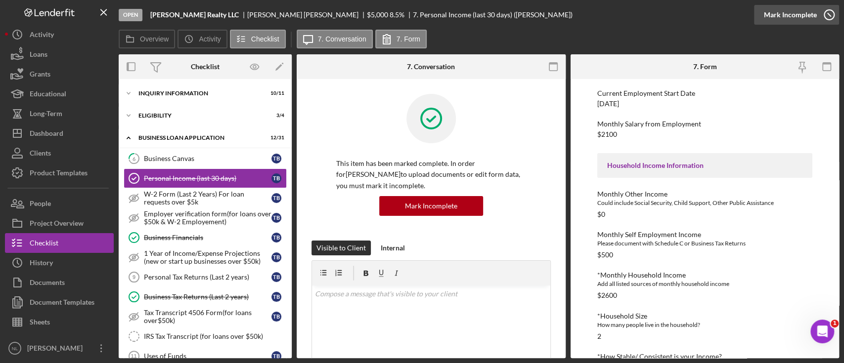
click at [810, 17] on div "Mark Incomplete" at bounding box center [790, 15] width 53 height 20
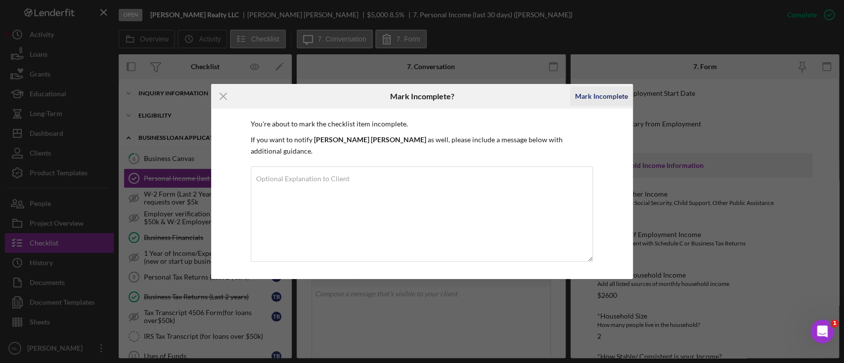
click at [596, 105] on div "Mark Incomplete" at bounding box center [601, 97] width 53 height 20
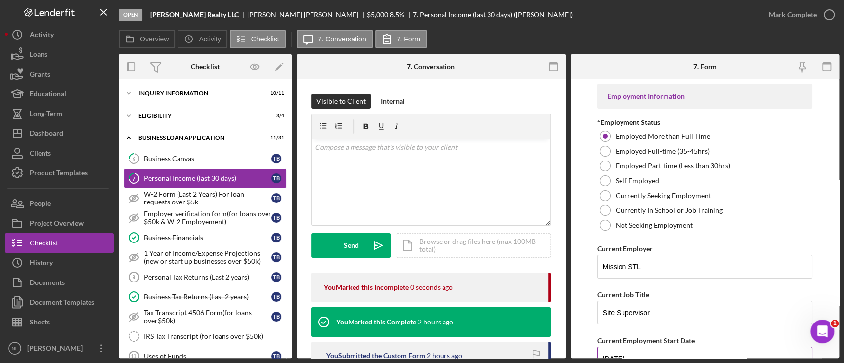
scroll to position [180, 0]
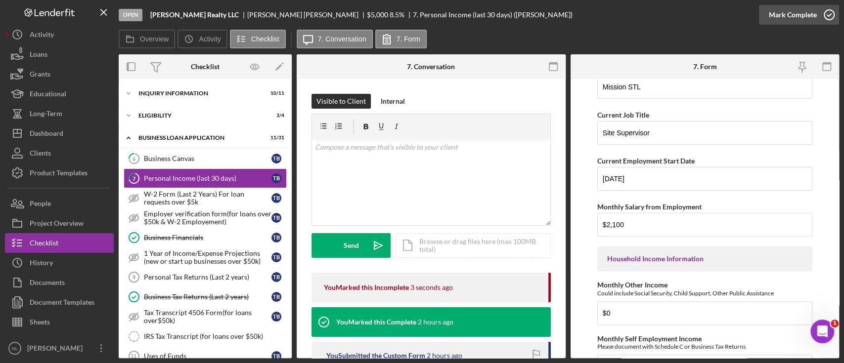
click at [787, 16] on div "Mark Complete" at bounding box center [793, 15] width 48 height 20
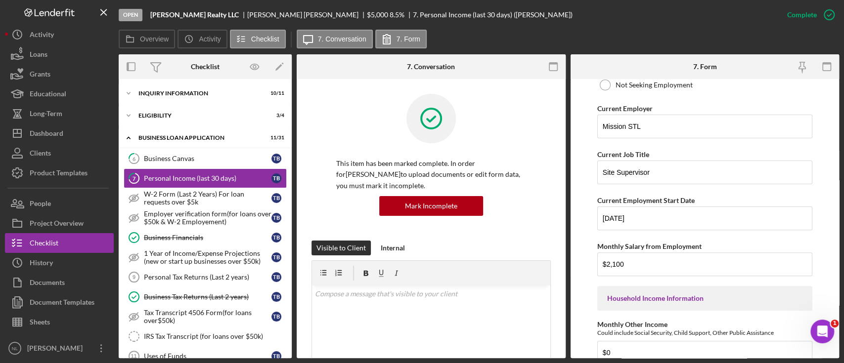
scroll to position [220, 0]
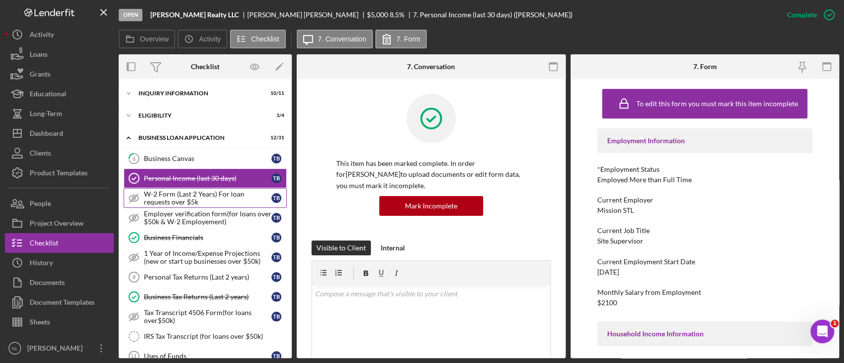
click at [197, 195] on div "W-2 Form (Last 2 Years) For loan requests over $5k" at bounding box center [208, 198] width 128 height 16
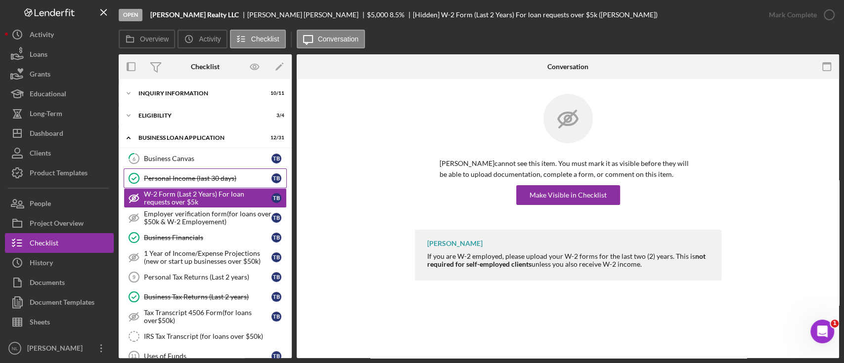
click at [185, 178] on div "Personal Income (last 30 days)" at bounding box center [208, 179] width 128 height 8
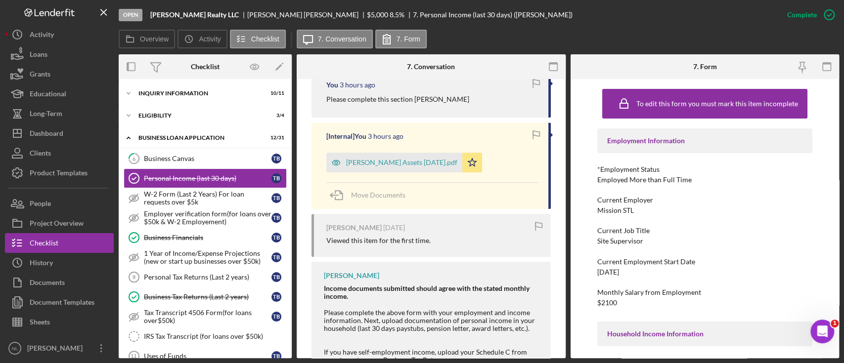
scroll to position [604, 0]
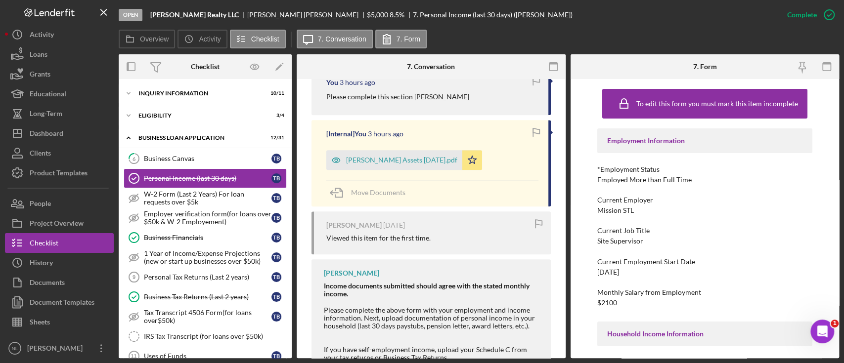
click at [621, 215] on div "Mission STL" at bounding box center [615, 211] width 37 height 8
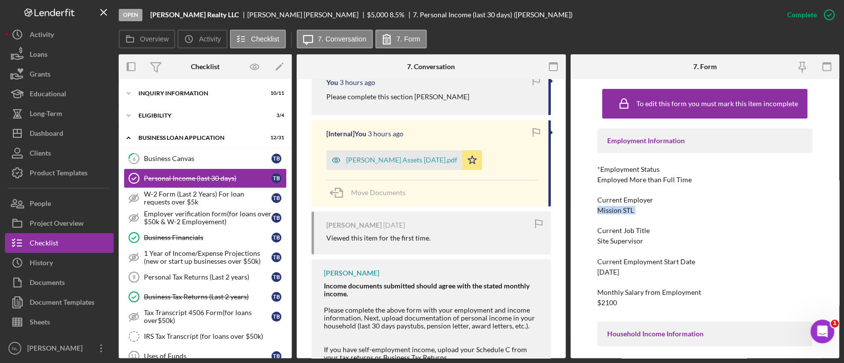
copy div "Mission STL"
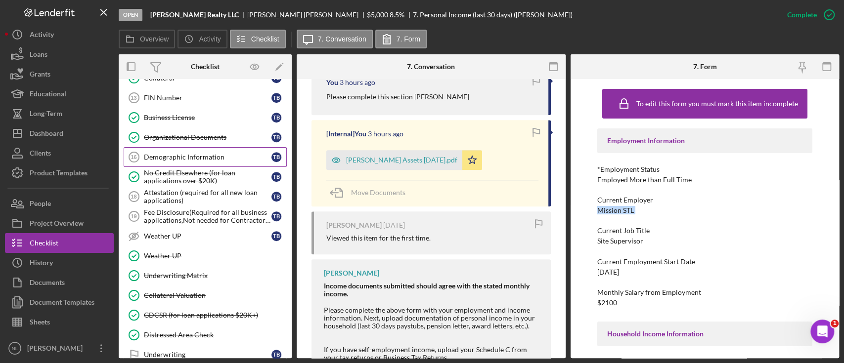
scroll to position [476, 0]
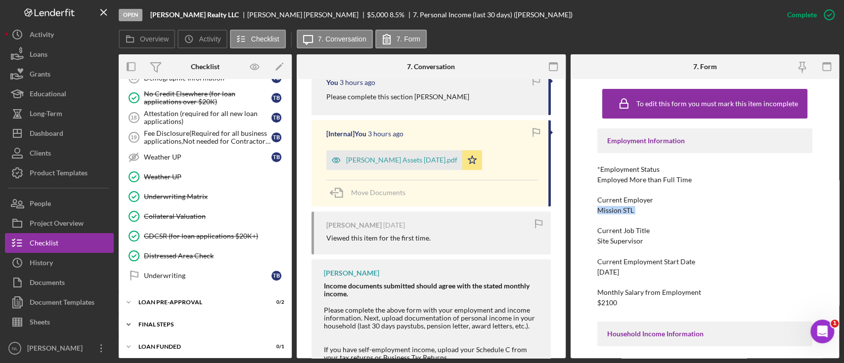
click at [176, 315] on div "Icon/Expander FINAL STEPS 2 / 19" at bounding box center [205, 325] width 173 height 20
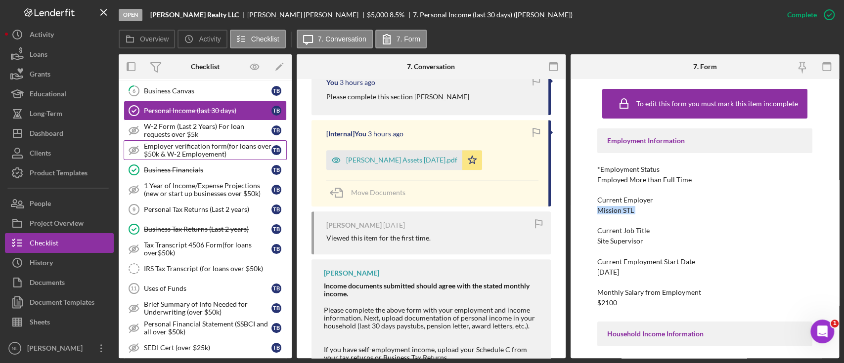
scroll to position [67, 0]
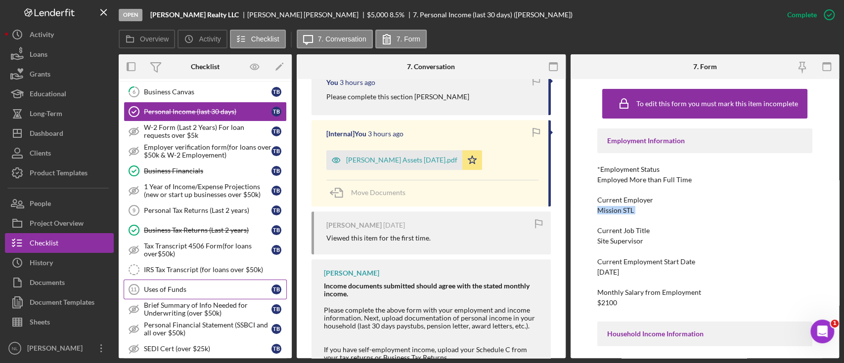
click at [173, 290] on div "Uses of Funds" at bounding box center [208, 290] width 128 height 8
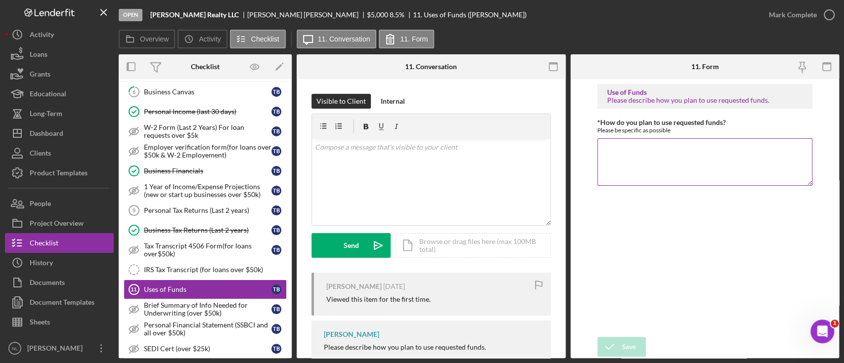
click at [602, 158] on textarea "*How do you plan to use requested funds?" at bounding box center [704, 161] width 215 height 47
type textarea "w"
type textarea "W"
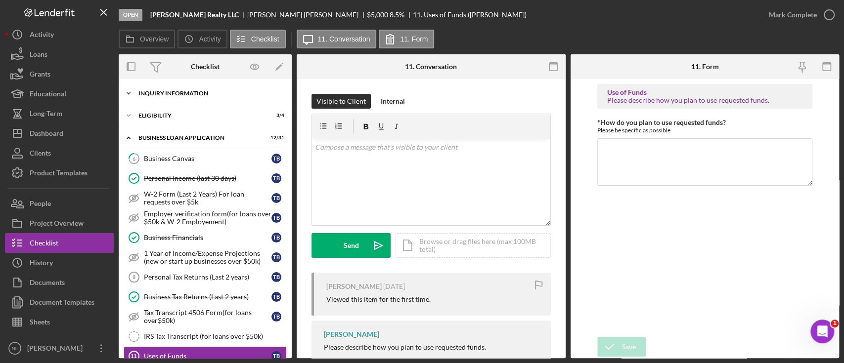
click at [178, 92] on div "INQUIRY INFORMATION" at bounding box center [208, 93] width 141 height 6
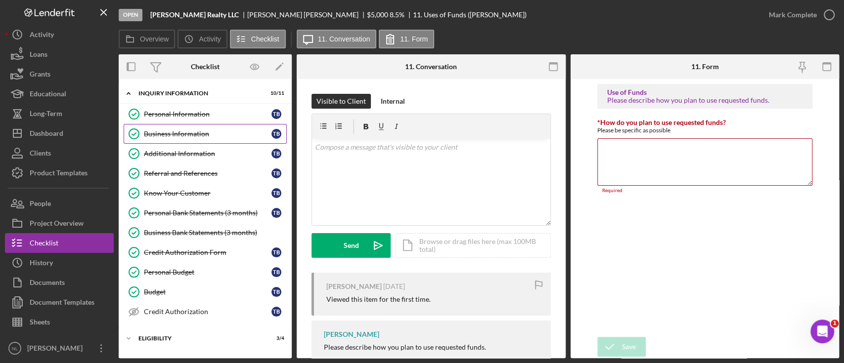
click at [172, 129] on link "Business Information Business Information T B" at bounding box center [205, 134] width 163 height 20
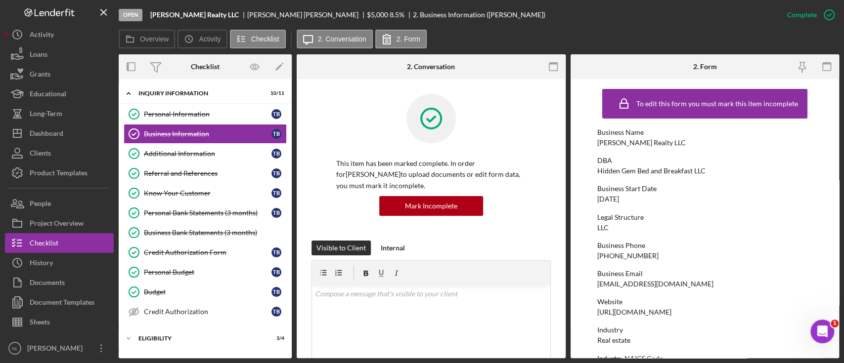
scroll to position [466, 0]
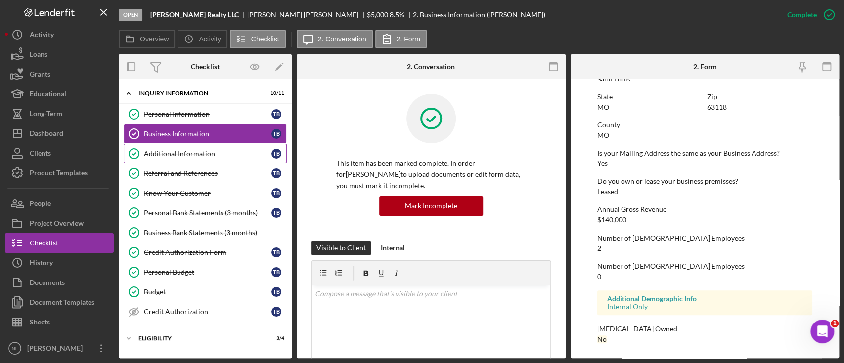
click at [199, 145] on link "Additional Information Additional Information T B" at bounding box center [205, 154] width 163 height 20
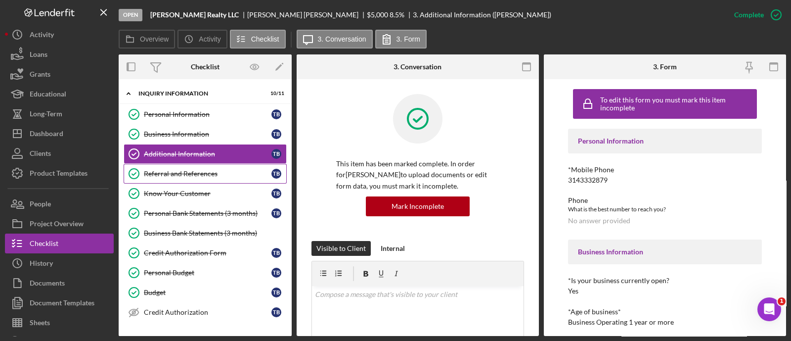
click at [193, 168] on link "Referral and References Referral and References T B" at bounding box center [205, 174] width 163 height 20
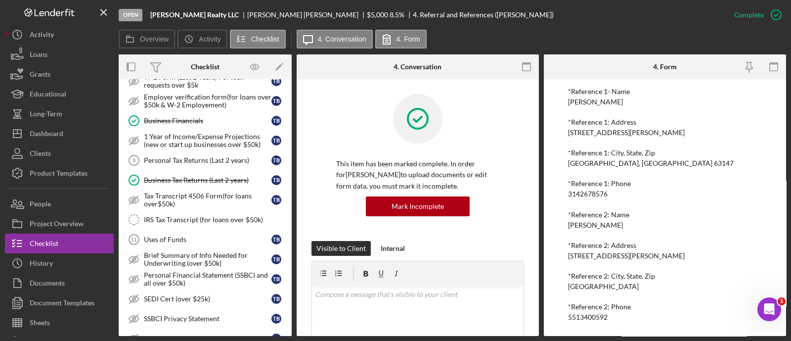
scroll to position [399, 0]
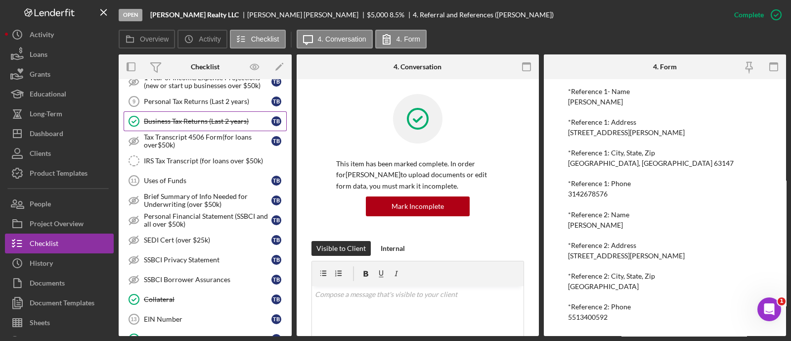
click at [188, 111] on link "Business Tax Returns (Last 2 years) Business Tax Returns (Last 2 years) T B" at bounding box center [205, 121] width 163 height 20
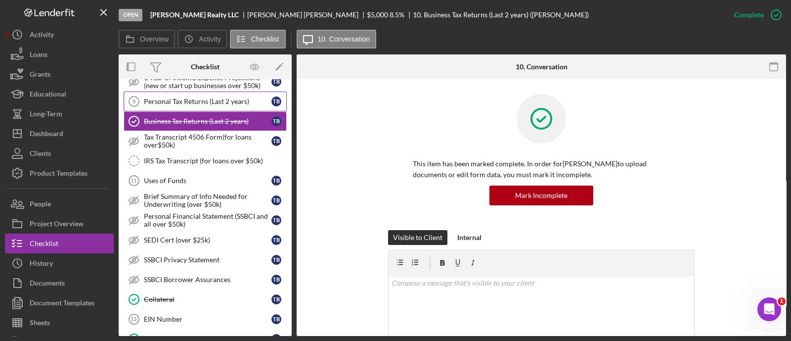
click at [181, 98] on div "Personal Tax Returns (Last 2 years)" at bounding box center [208, 101] width 128 height 8
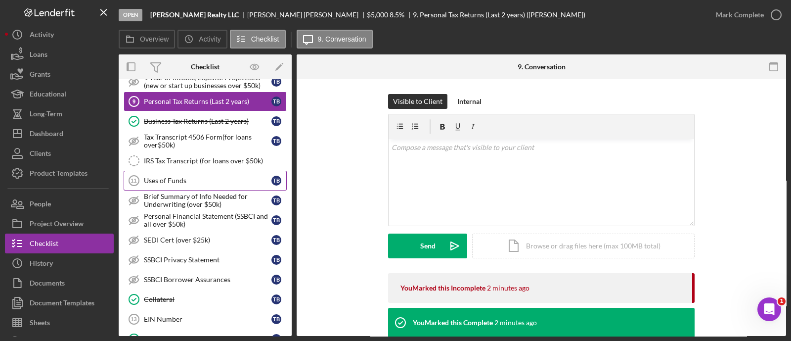
click at [183, 177] on div "Uses of Funds" at bounding box center [208, 181] width 128 height 8
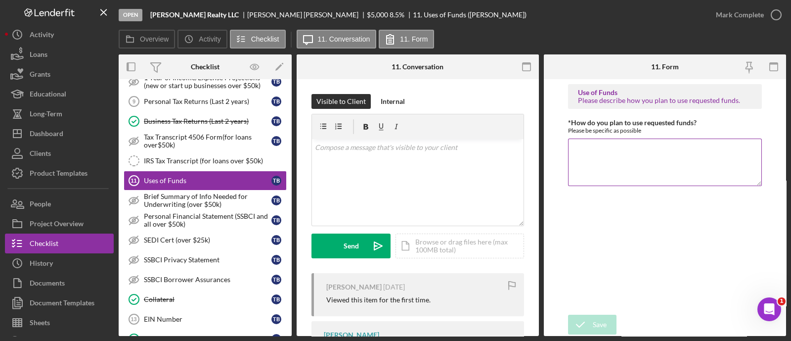
click at [634, 163] on textarea "*How do you plan to use requested funds?" at bounding box center [665, 161] width 194 height 47
type textarea "G"
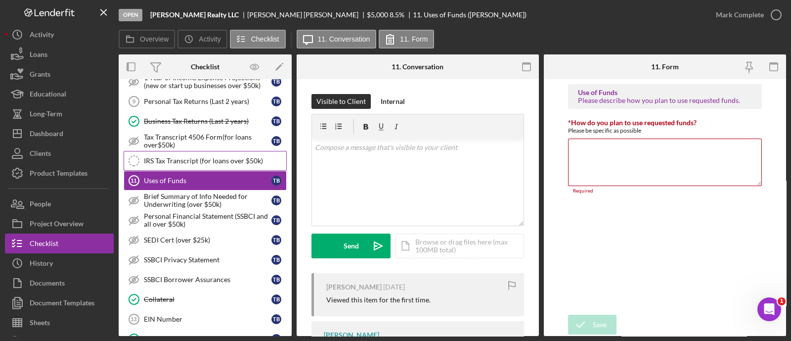
scroll to position [239, 0]
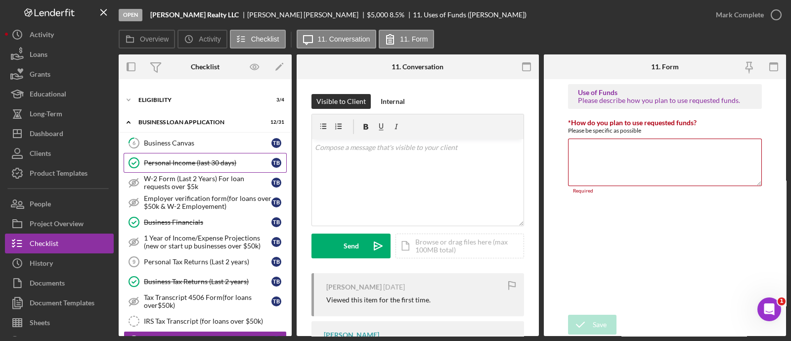
click at [206, 166] on link "Personal Income (last 30 days) Personal Income (last 30 days) T B" at bounding box center [205, 163] width 163 height 20
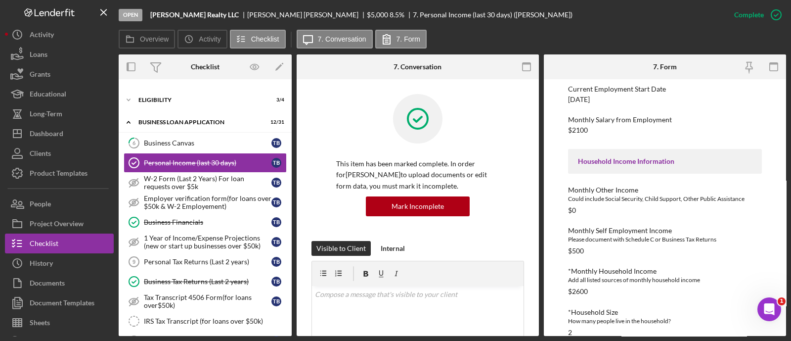
scroll to position [310, 0]
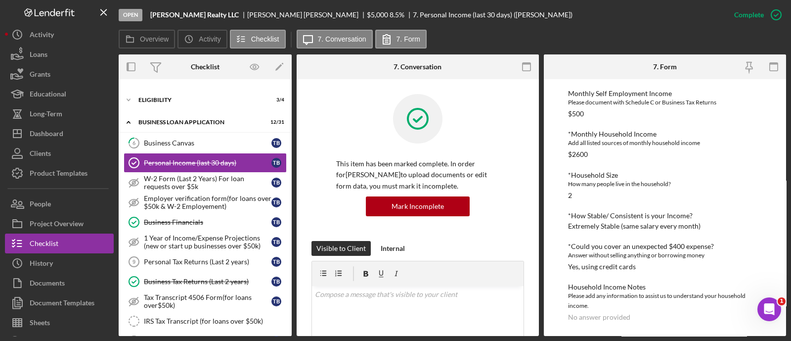
click at [161, 107] on div "Icon/Expander ELIGIBILITY 3 / 4" at bounding box center [205, 100] width 173 height 20
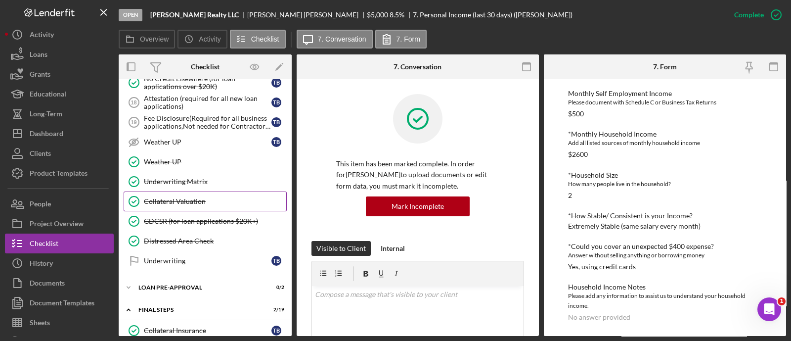
scroll to position [713, 0]
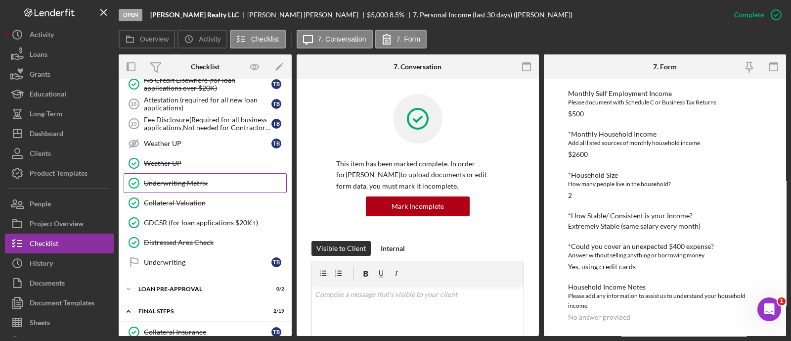
click at [215, 180] on link "Underwriting Matrix Underwriting Matrix" at bounding box center [205, 183] width 163 height 20
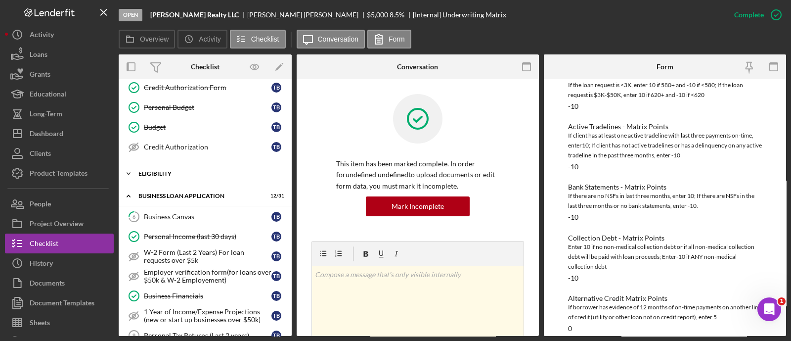
scroll to position [167, 0]
click at [194, 171] on div "ELIGIBILITY" at bounding box center [208, 172] width 141 height 6
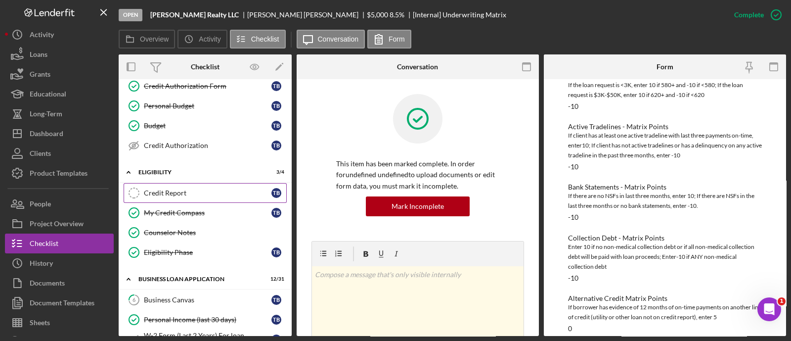
click at [193, 193] on div "Credit Report" at bounding box center [208, 193] width 128 height 8
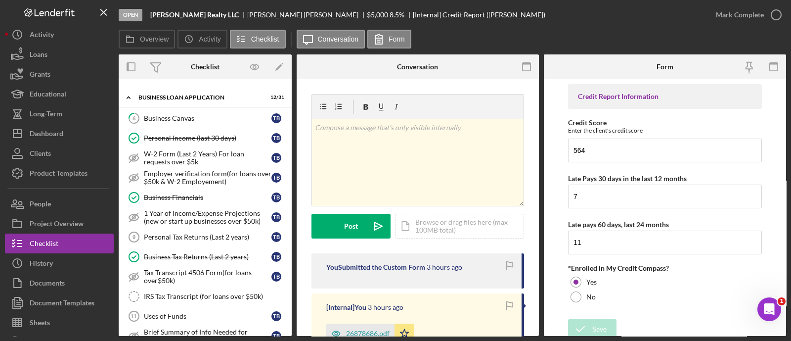
scroll to position [349, 0]
click at [182, 139] on link "Personal Income (last 30 days) Personal Income (last 30 days) T B" at bounding box center [205, 137] width 163 height 20
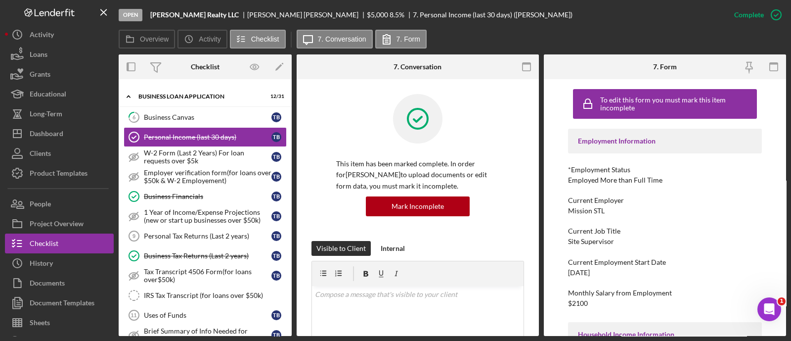
scroll to position [296, 0]
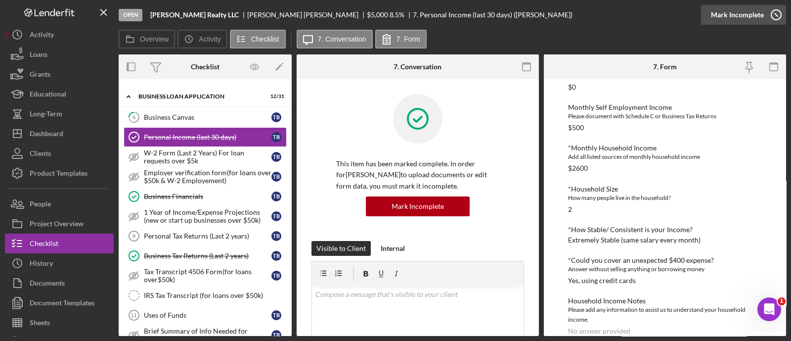
click at [745, 11] on div "Mark Incomplete" at bounding box center [737, 15] width 53 height 20
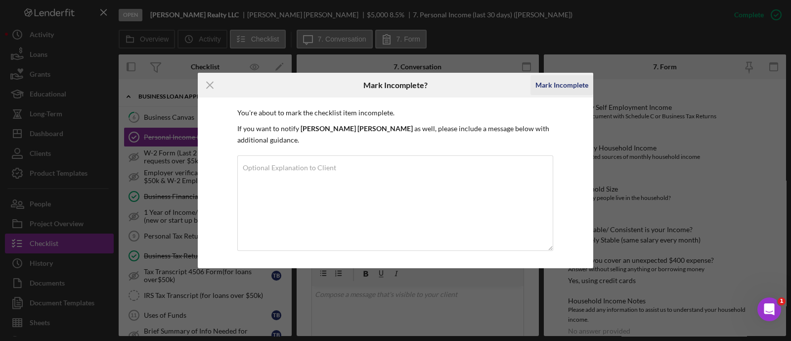
click at [566, 94] on div "Mark Incomplete" at bounding box center [562, 85] width 53 height 20
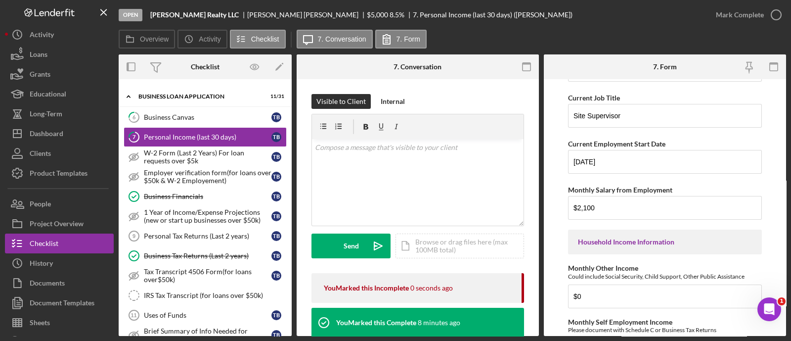
scroll to position [228, 0]
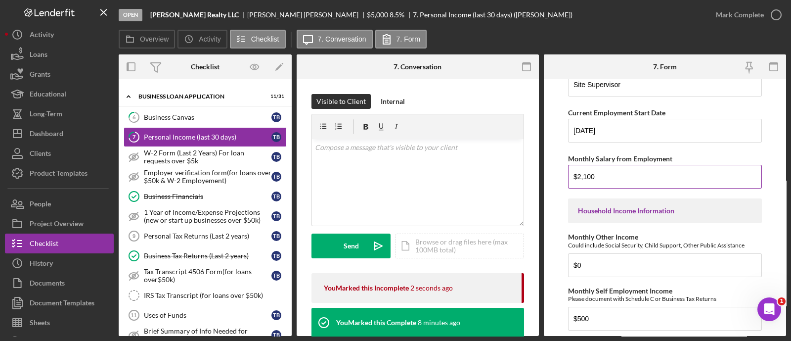
click at [645, 176] on input "$2,100" at bounding box center [665, 177] width 194 height 24
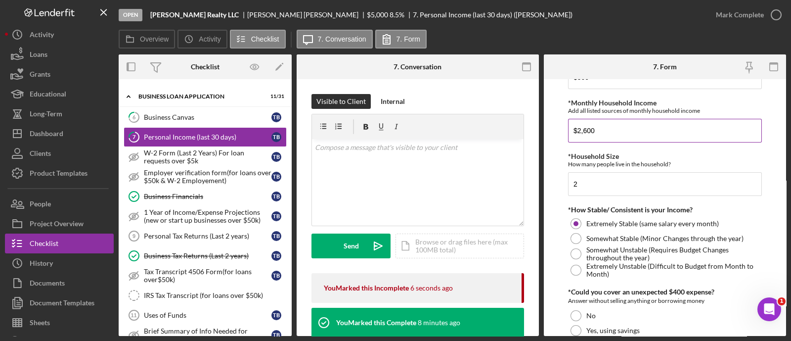
scroll to position [410, 0]
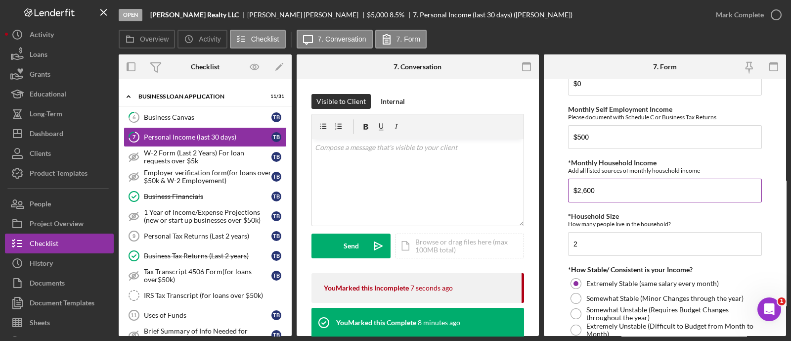
type input "$3,000"
click at [618, 184] on input "$2,600" at bounding box center [665, 191] width 194 height 24
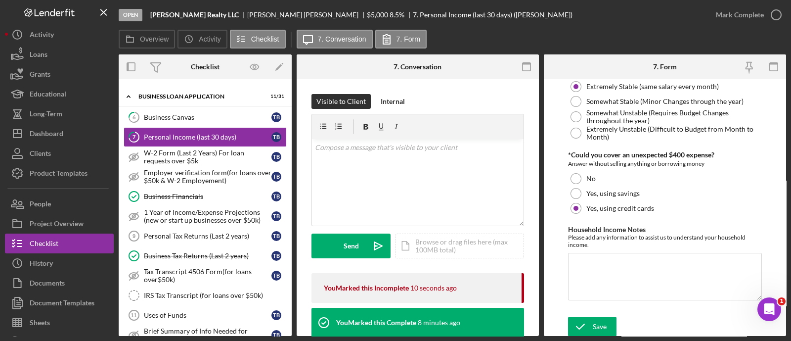
type input "$3,500"
click at [592, 336] on div "Open Brooks Realty LLC Tavon Brooks $5,000 $5,000 8.5 % 7. Personal Income (las…" at bounding box center [395, 170] width 791 height 341
click at [773, 18] on icon "button" at bounding box center [776, 14] width 25 height 25
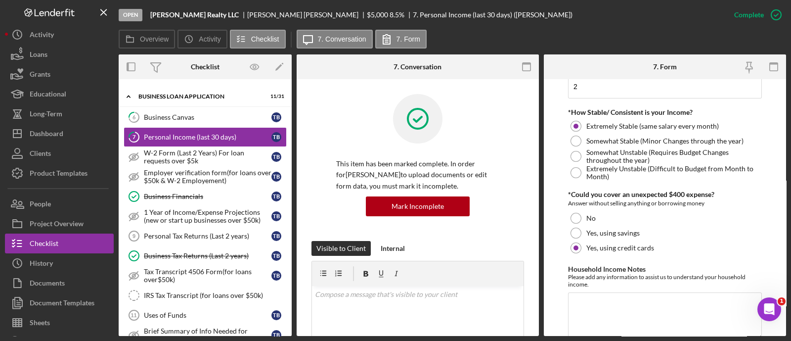
scroll to position [646, 0]
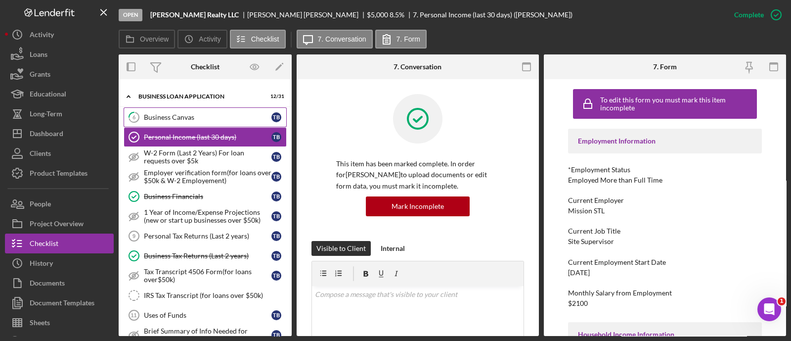
click at [163, 117] on div "Business Canvas" at bounding box center [208, 117] width 128 height 8
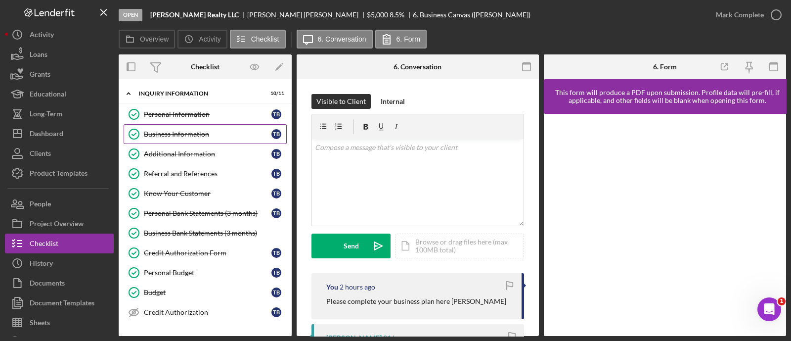
click at [197, 127] on link "Business Information Business Information T B" at bounding box center [205, 134] width 163 height 20
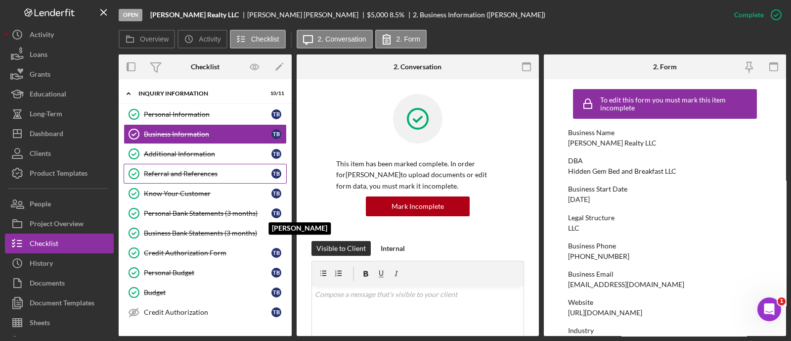
click at [211, 180] on link "Referral and References Referral and References T B" at bounding box center [205, 174] width 163 height 20
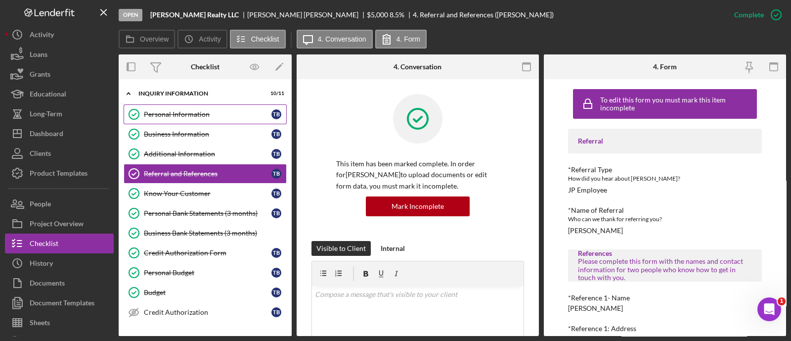
click at [178, 114] on div "Personal Information" at bounding box center [208, 114] width 128 height 8
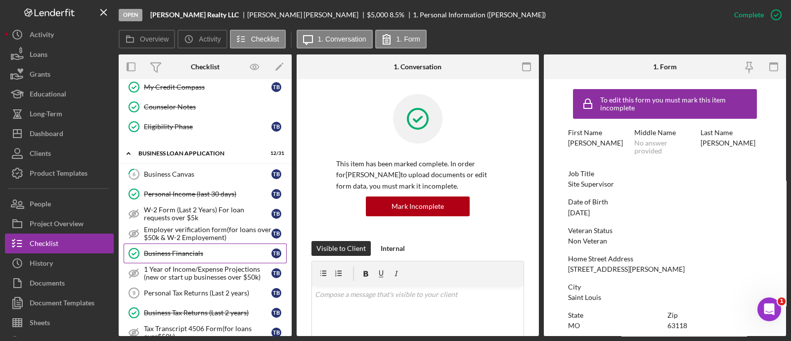
scroll to position [364, 0]
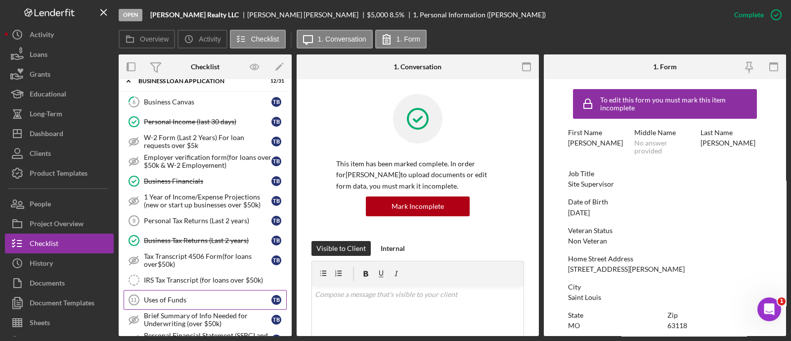
click at [185, 296] on div "Uses of Funds" at bounding box center [208, 300] width 128 height 8
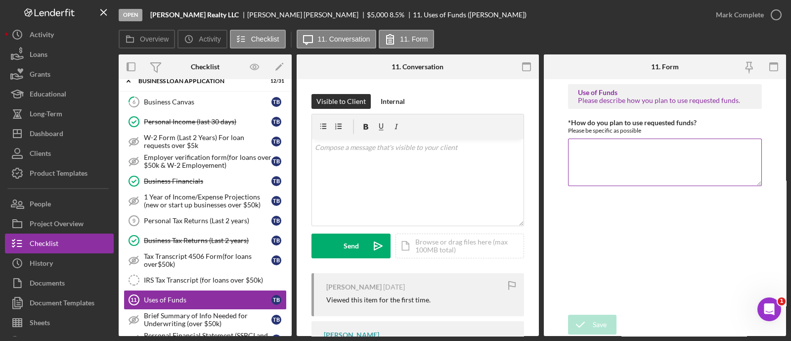
click at [591, 151] on textarea "*How do you plan to use requested funds?" at bounding box center [665, 161] width 194 height 47
type textarea "U"
type textarea "Working on bed and breakfast"
click at [598, 328] on div "Save" at bounding box center [600, 325] width 14 height 20
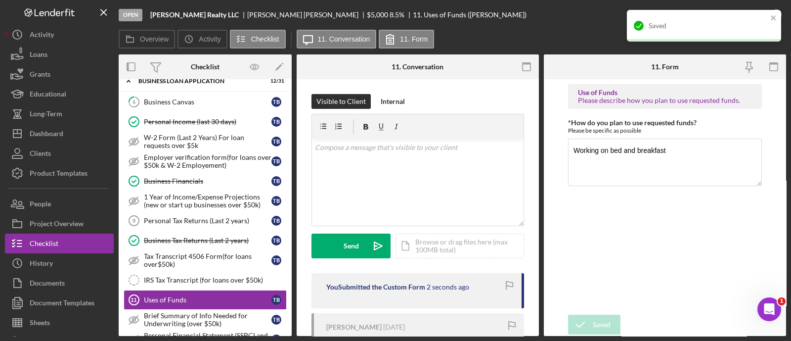
click at [768, 19] on div "Saved" at bounding box center [700, 26] width 139 height 16
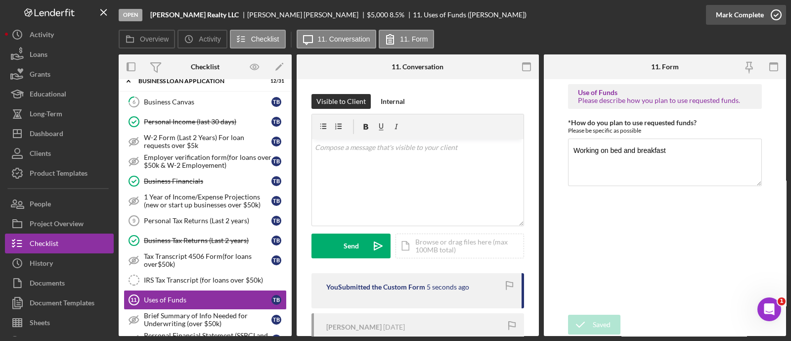
click at [757, 23] on div "Mark Complete" at bounding box center [740, 15] width 48 height 20
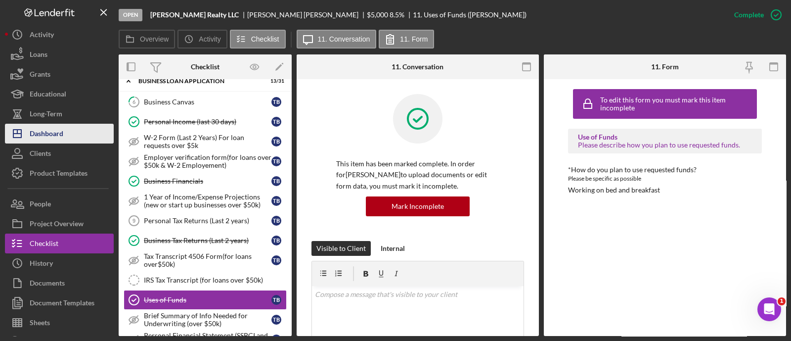
click at [77, 125] on button "Icon/Dashboard Dashboard" at bounding box center [59, 134] width 109 height 20
